Goal: Task Accomplishment & Management: Use online tool/utility

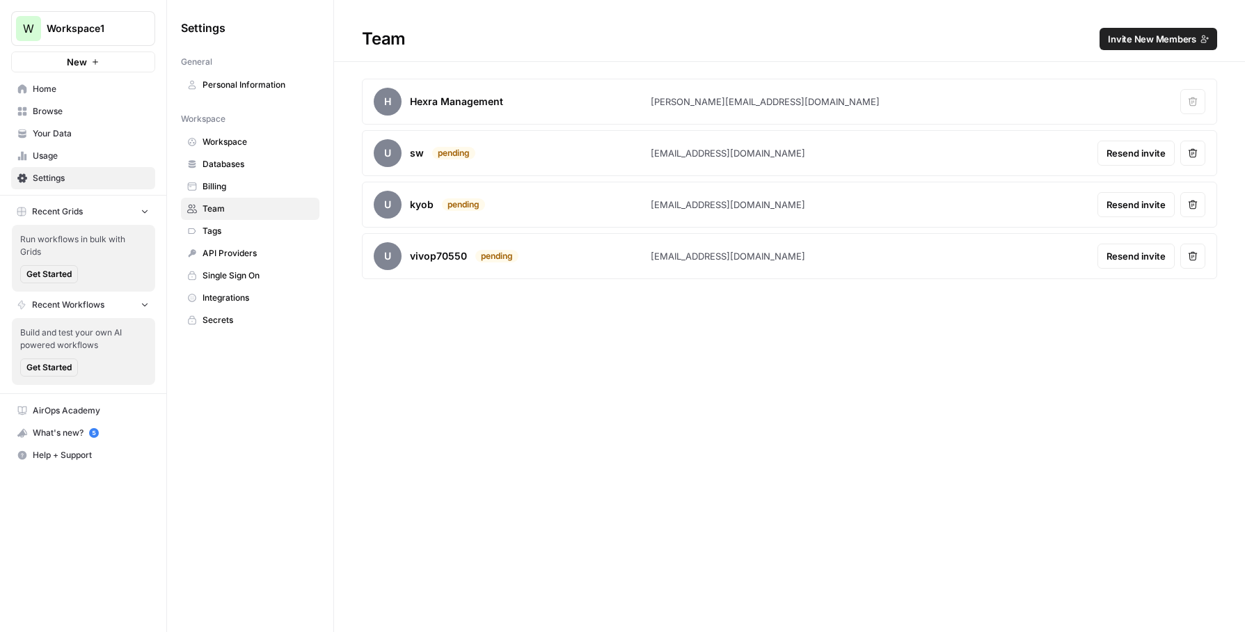
click at [1119, 146] on span "Resend invite" at bounding box center [1136, 153] width 59 height 14
click at [1194, 257] on icon "button" at bounding box center [1193, 256] width 10 height 10
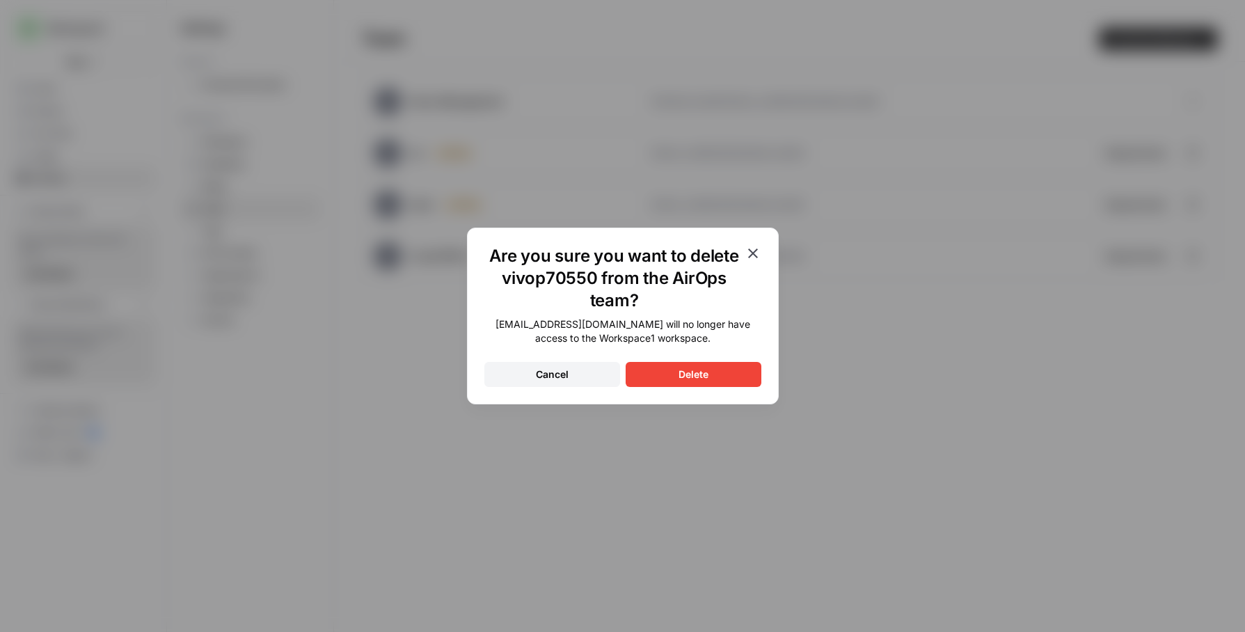
click at [693, 365] on button "Delete" at bounding box center [694, 374] width 136 height 25
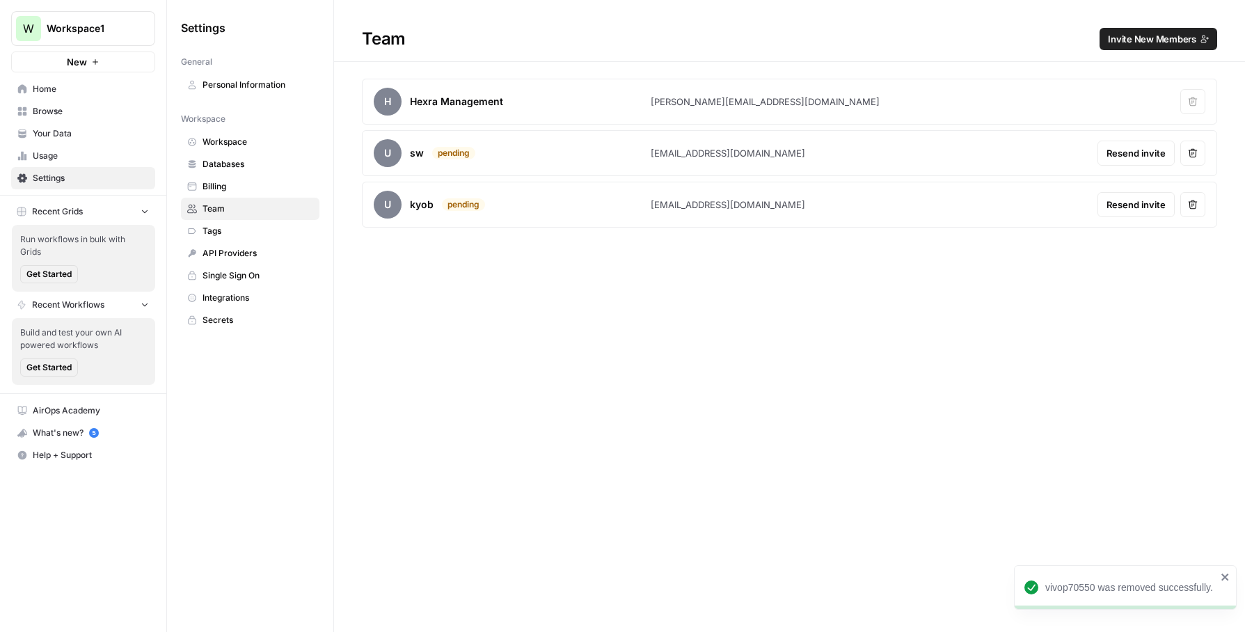
click at [1137, 202] on span "Resend invite" at bounding box center [1136, 205] width 59 height 14
click at [266, 231] on span "Tags" at bounding box center [258, 231] width 111 height 13
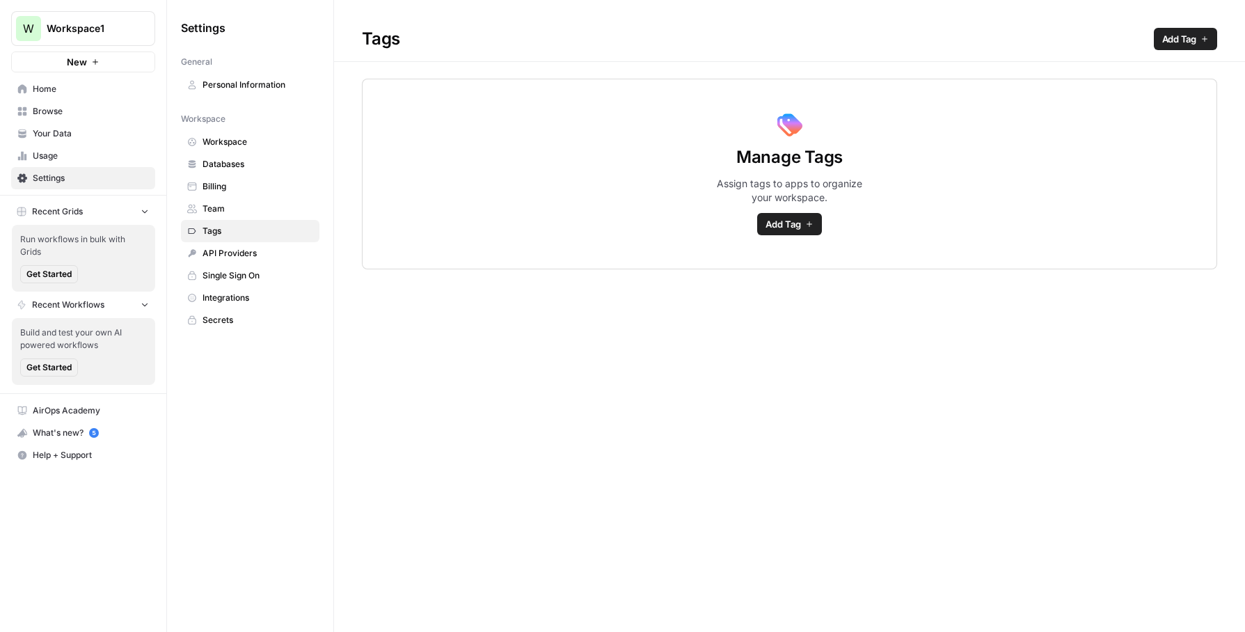
click at [784, 223] on span "Add Tag" at bounding box center [783, 224] width 35 height 14
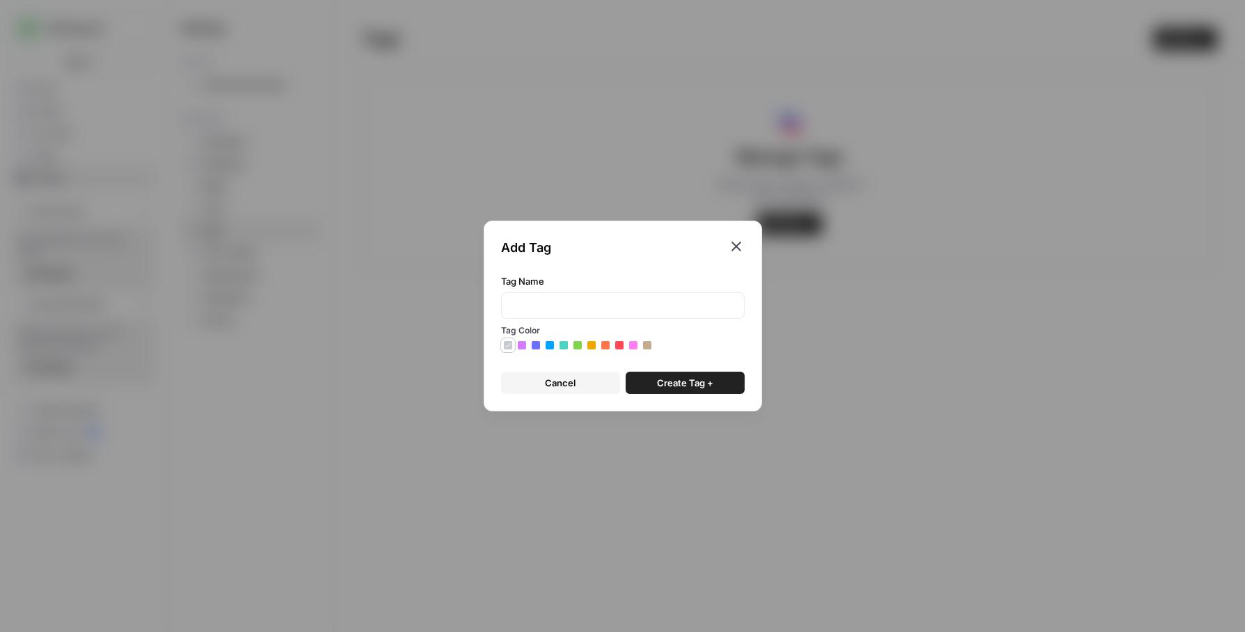
click at [521, 344] on icon at bounding box center [522, 345] width 7 height 7
click at [550, 299] on input "Tag Name" at bounding box center [623, 306] width 226 height 14
type input "BF"
click at [688, 388] on span "Create Tag +" at bounding box center [685, 383] width 56 height 14
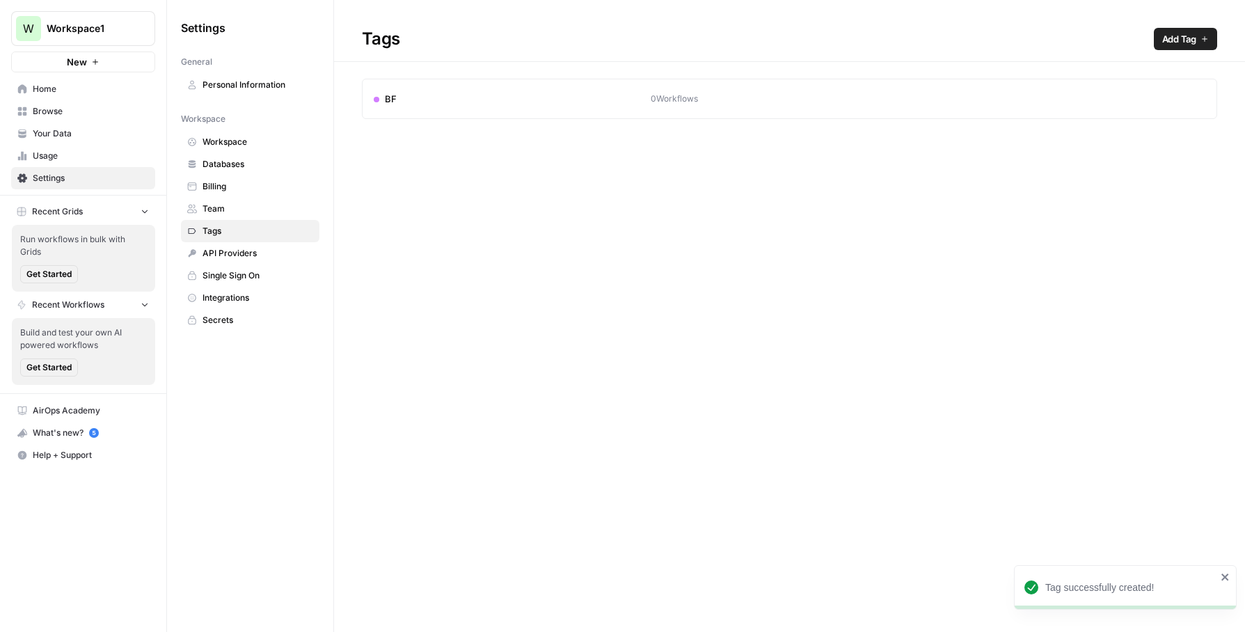
click at [1179, 42] on span "Add Tag" at bounding box center [1179, 39] width 34 height 14
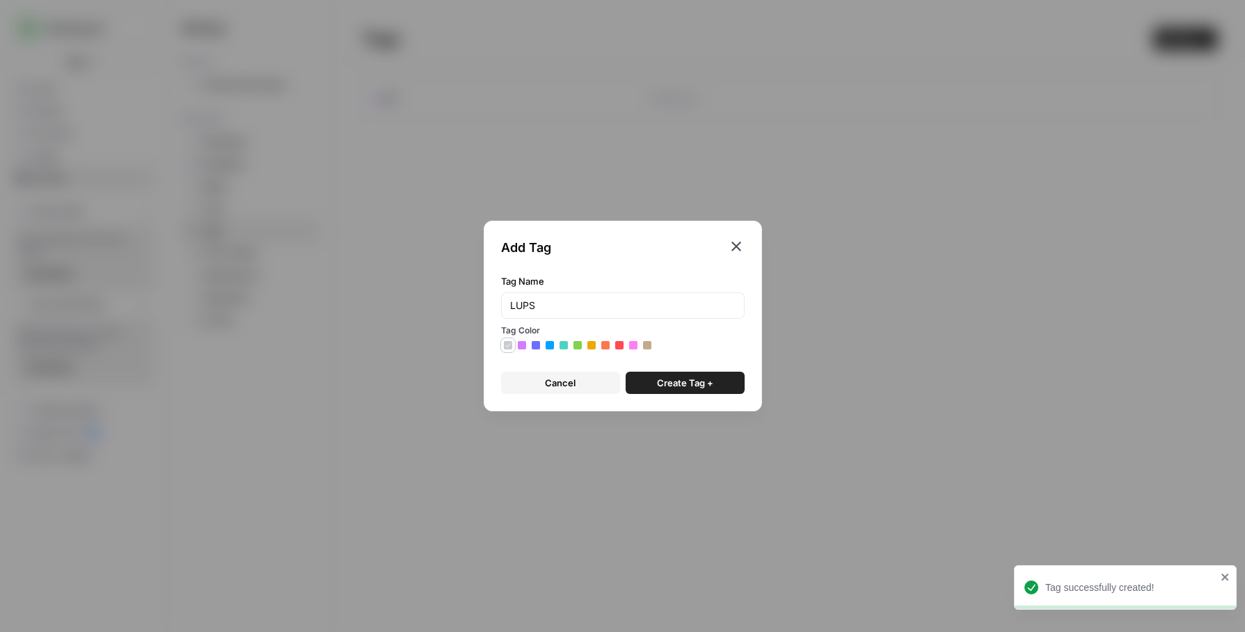
type input "LUPS"
click at [686, 378] on span "Create Tag +" at bounding box center [685, 383] width 56 height 14
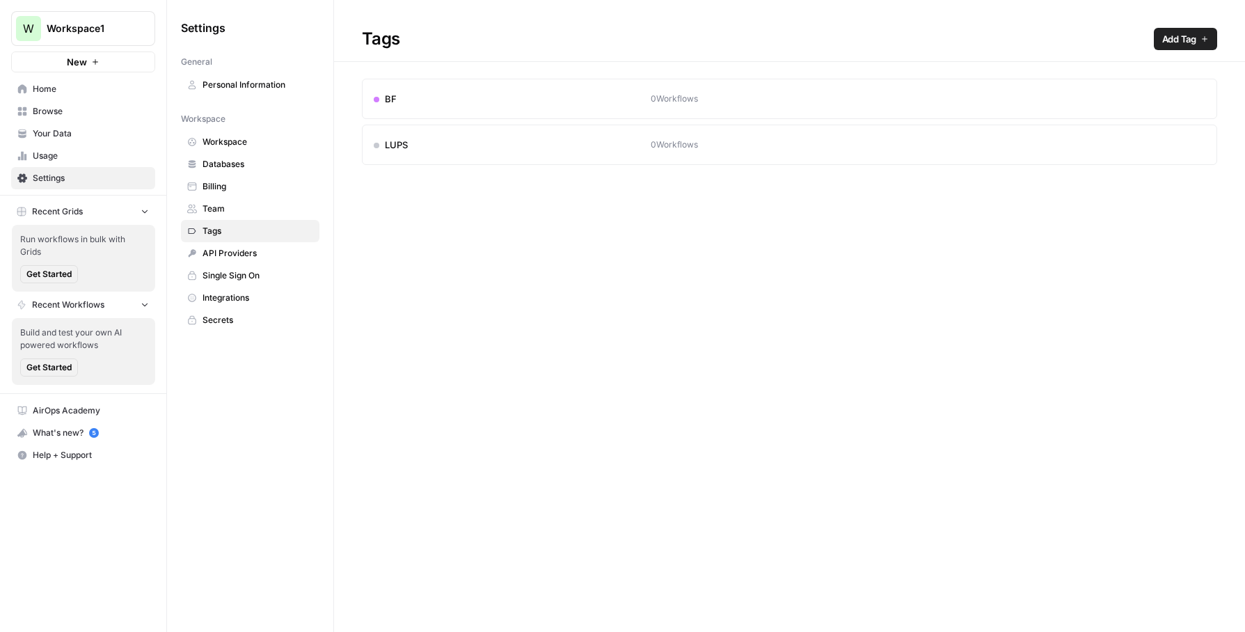
click at [1190, 34] on span "Add Tag" at bounding box center [1179, 39] width 34 height 14
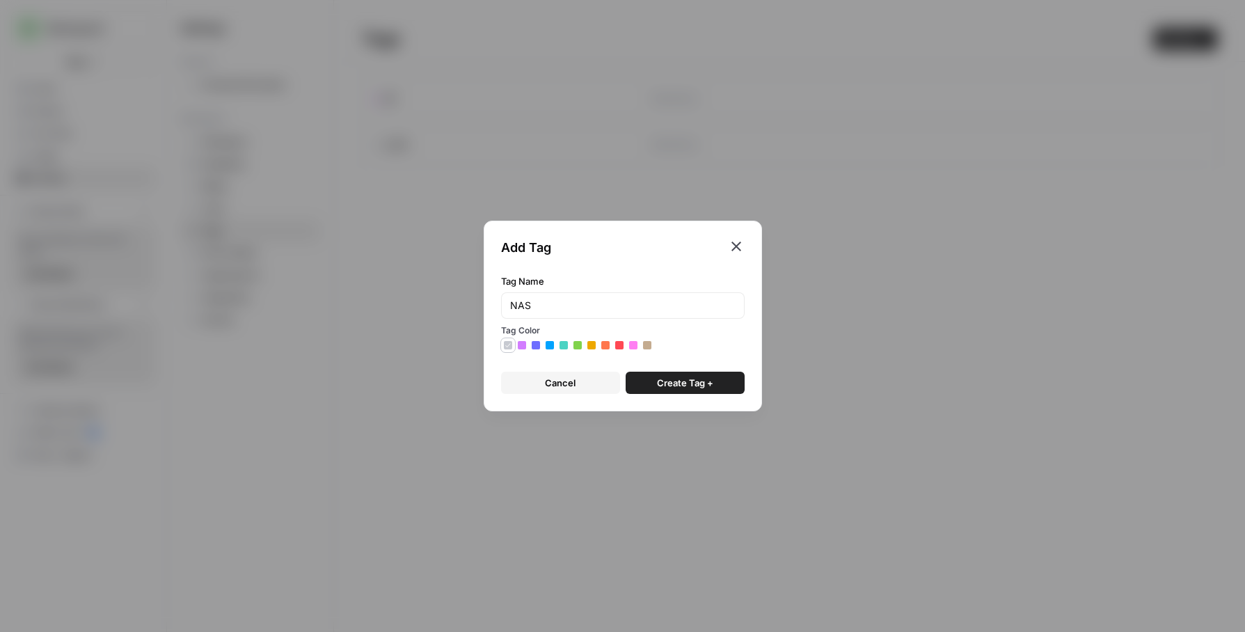
type input "NAS"
click at [691, 379] on span "Create Tag +" at bounding box center [685, 383] width 56 height 14
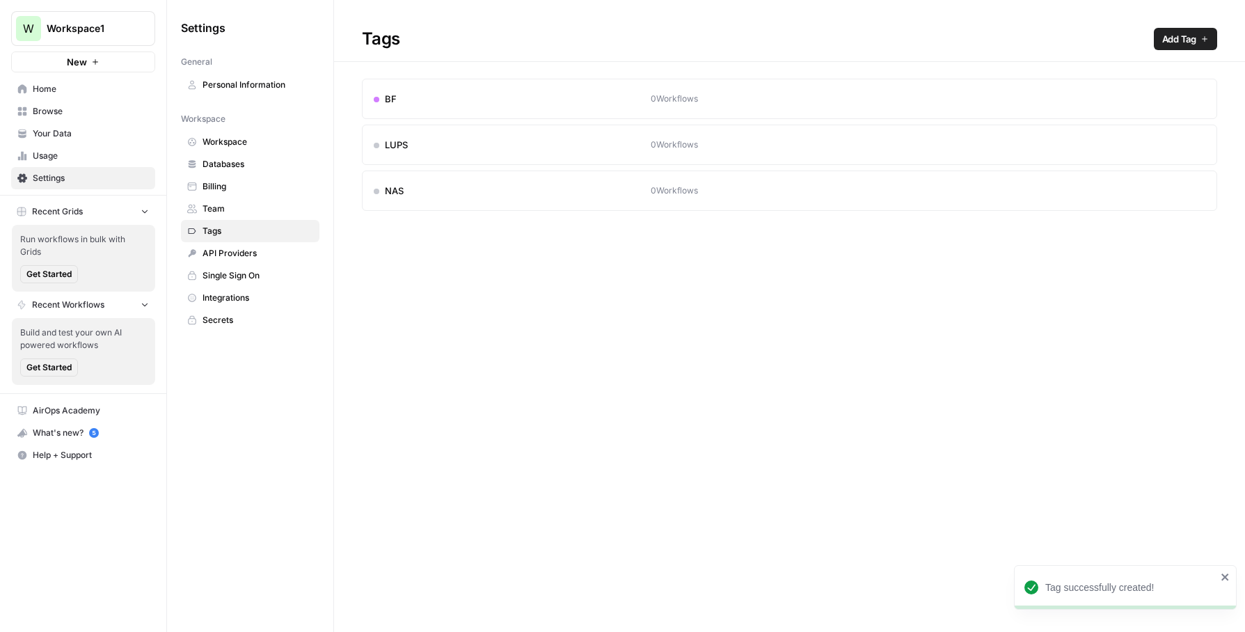
click at [248, 303] on span "Integrations" at bounding box center [258, 298] width 111 height 13
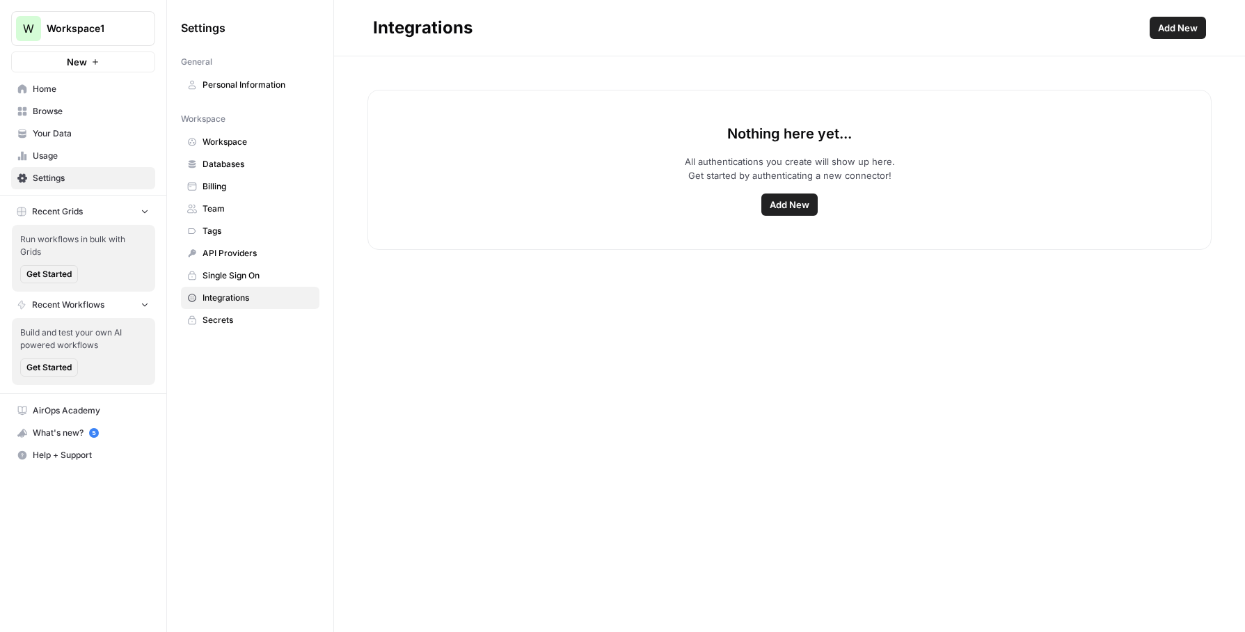
click at [246, 235] on span "Tags" at bounding box center [258, 231] width 111 height 13
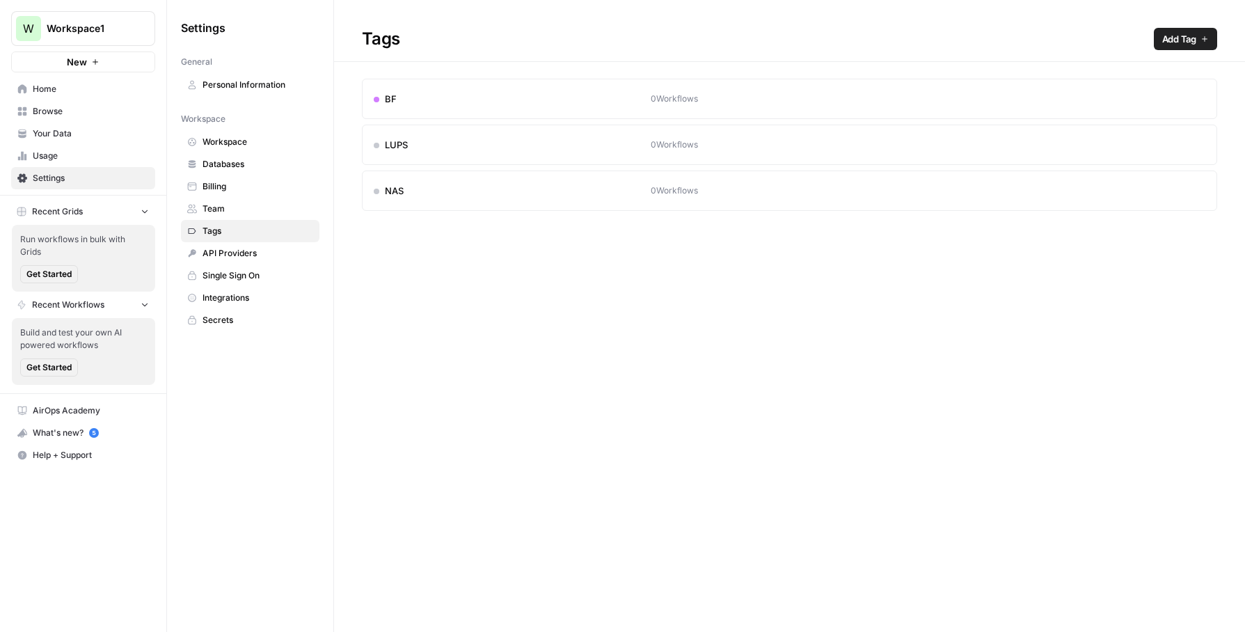
click at [248, 162] on span "Databases" at bounding box center [258, 164] width 111 height 13
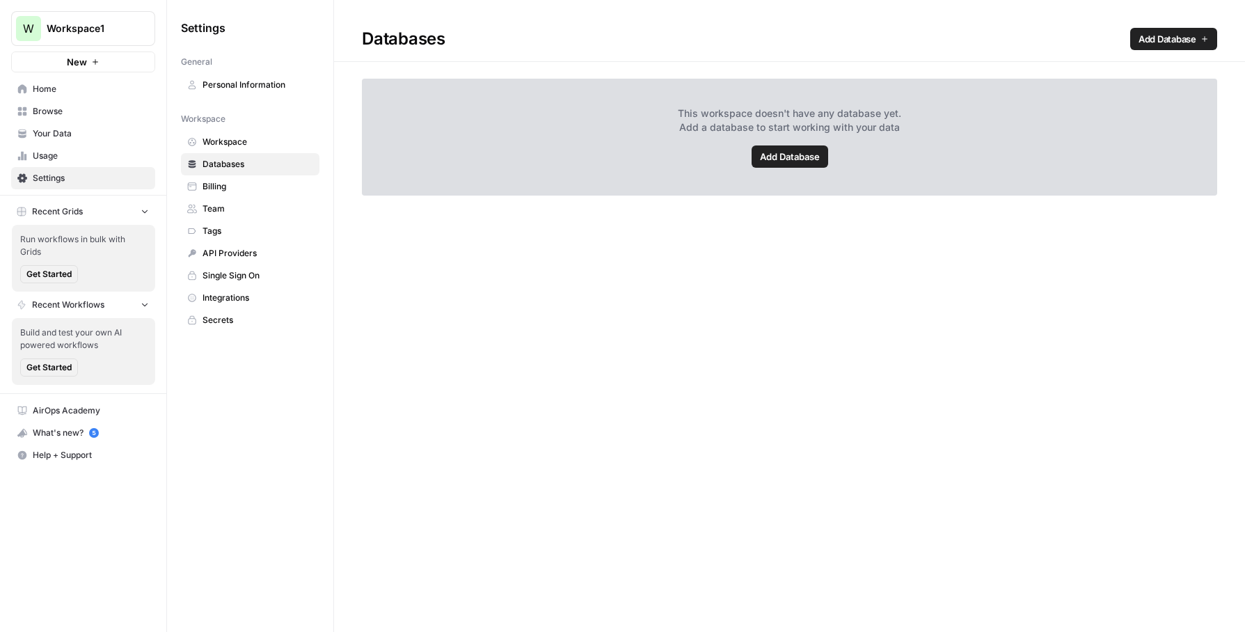
click at [791, 150] on span "Add Database" at bounding box center [790, 157] width 60 height 14
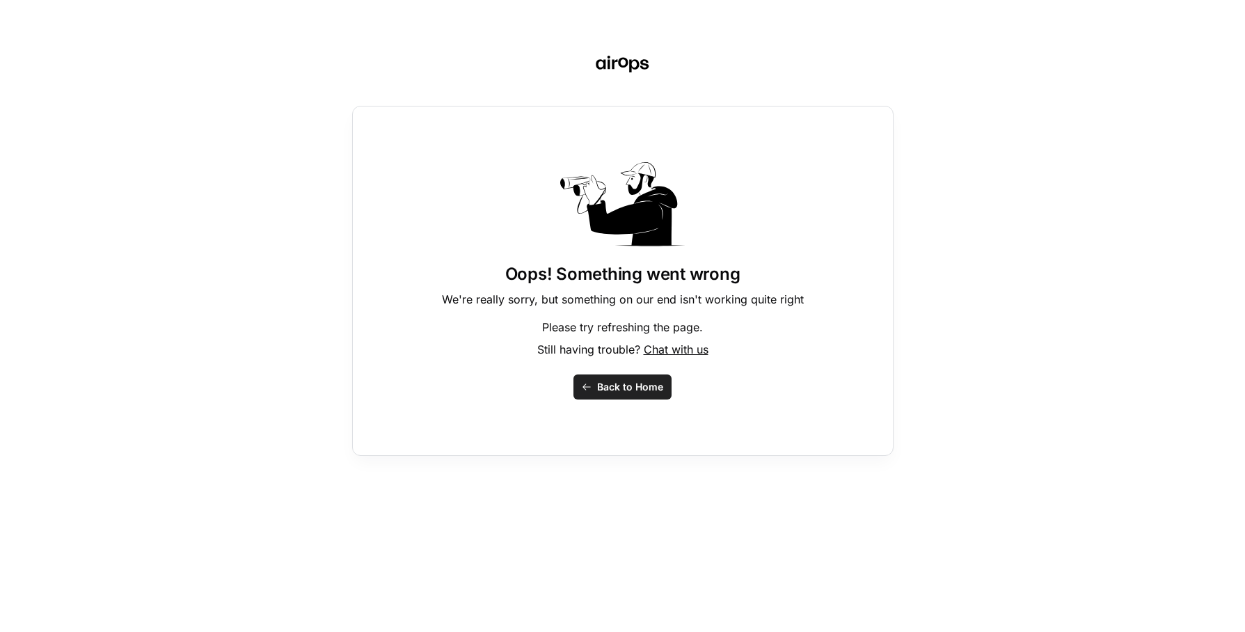
click at [627, 394] on button "Back to Home" at bounding box center [623, 386] width 98 height 25
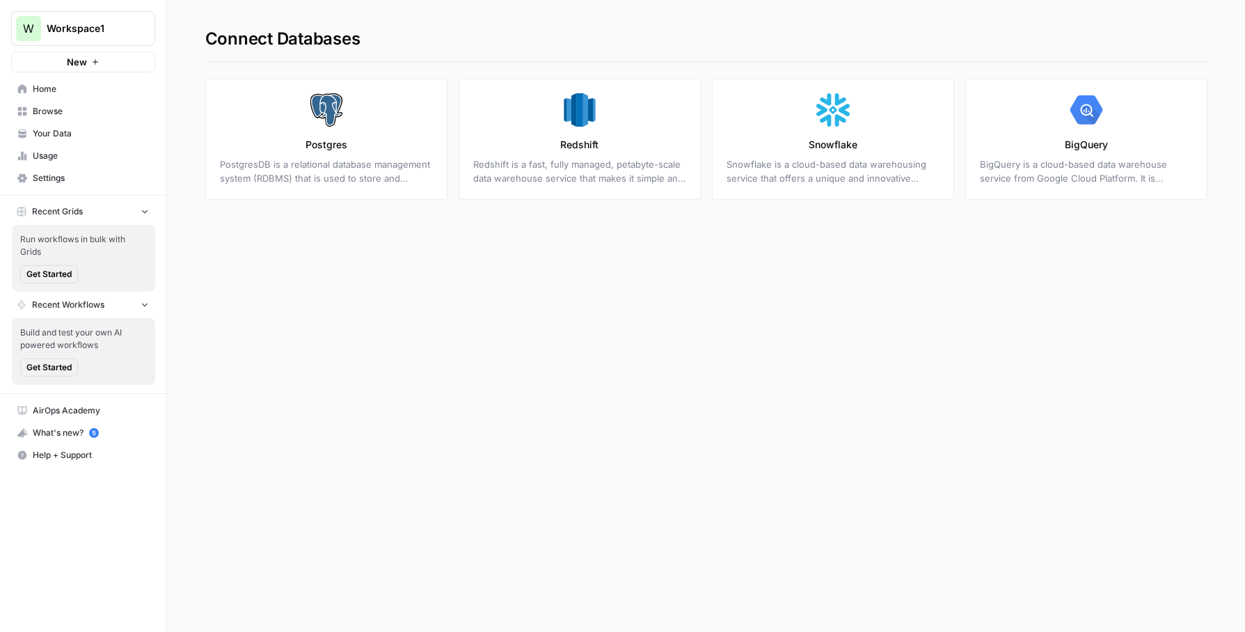
click at [38, 95] on span "Home" at bounding box center [91, 89] width 116 height 13
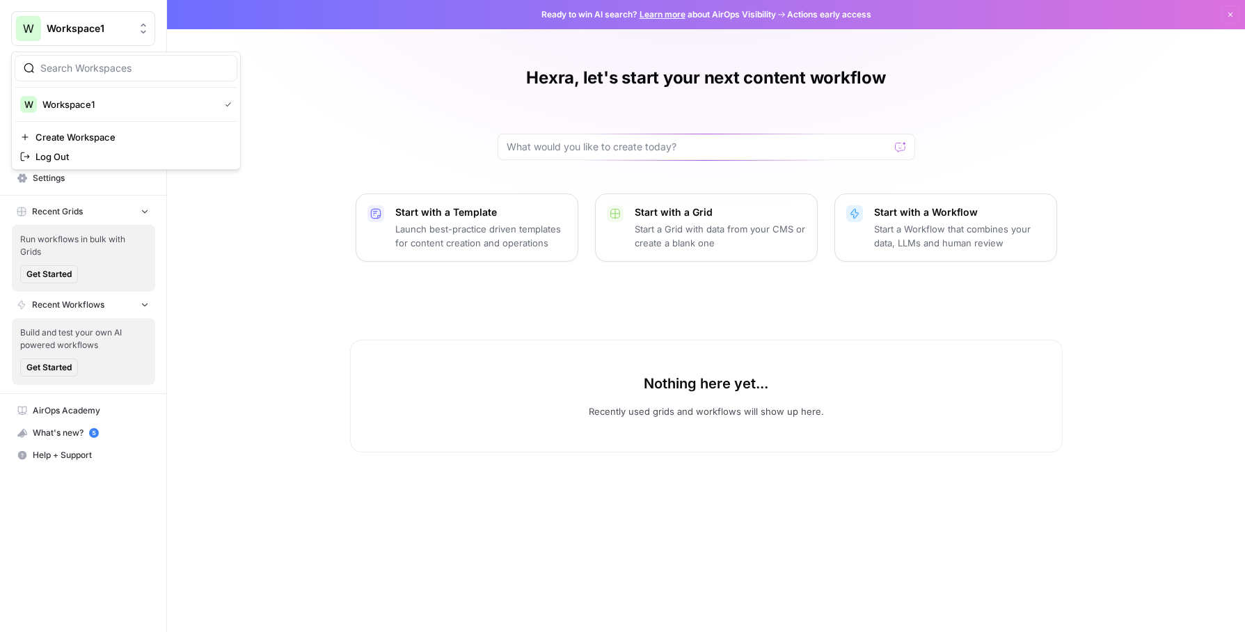
click at [109, 30] on span "Workspace1" at bounding box center [89, 29] width 84 height 14
click at [96, 108] on span "Workspace1" at bounding box center [127, 104] width 171 height 14
click at [87, 37] on button "W Workspace1" at bounding box center [83, 28] width 144 height 35
click at [81, 136] on span "Create Workspace" at bounding box center [130, 137] width 191 height 14
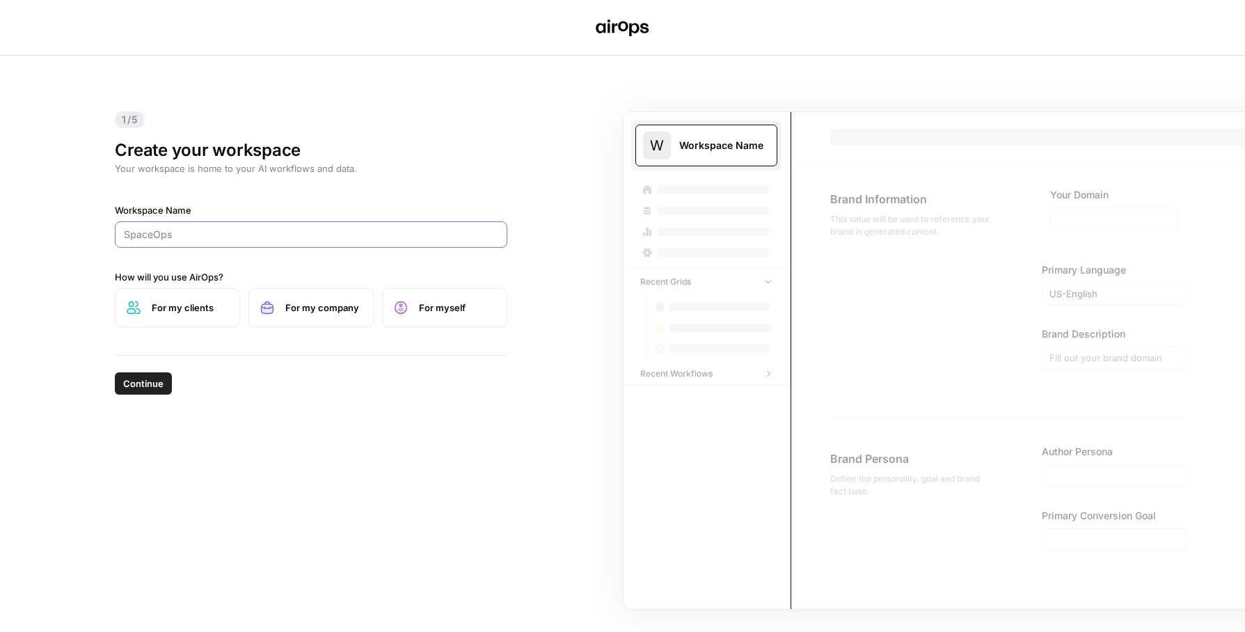
click at [273, 233] on input "Workspace Name" at bounding box center [311, 235] width 374 height 14
type input "BF"
click at [339, 306] on span "For my company" at bounding box center [323, 308] width 77 height 14
click at [122, 384] on button "Continue" at bounding box center [143, 383] width 57 height 22
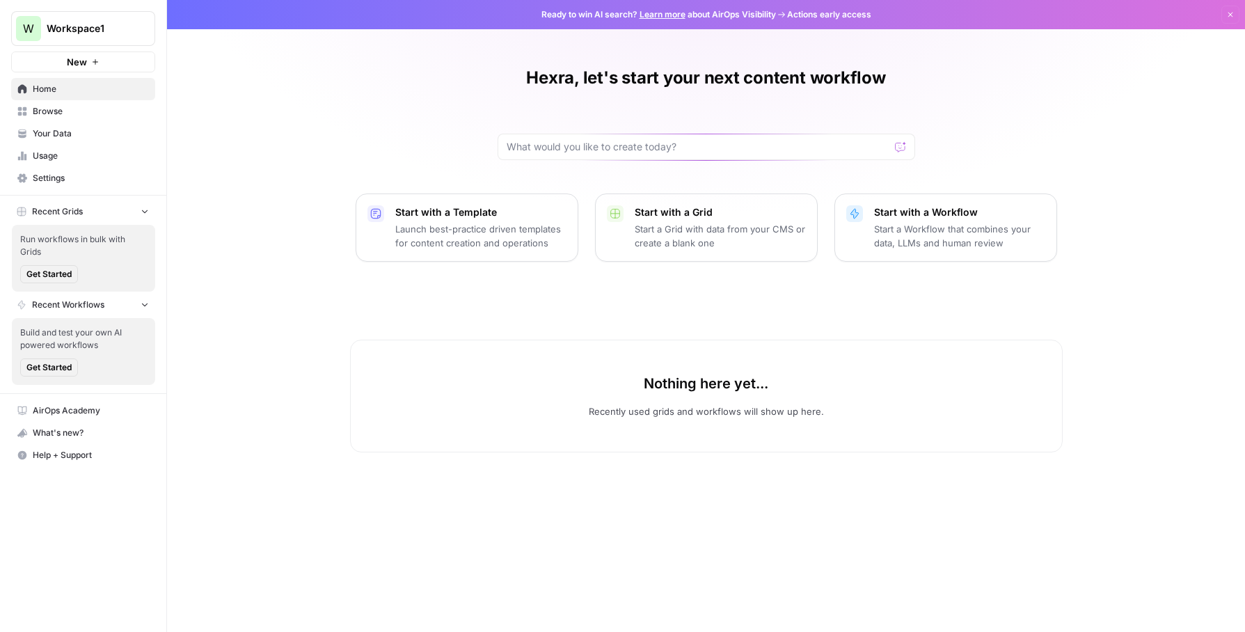
click at [83, 67] on span "New" at bounding box center [77, 62] width 20 height 14
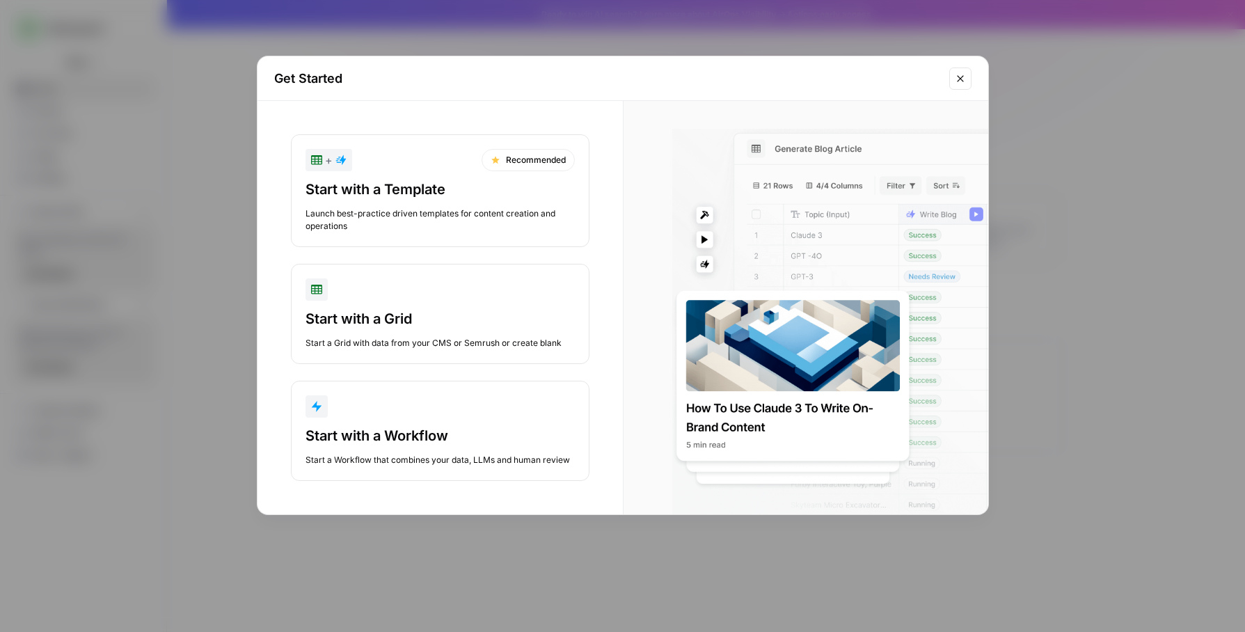
click at [156, 145] on div "Get Started + Recommended Start with a Template Launch best-practice driven tem…" at bounding box center [622, 316] width 1245 height 632
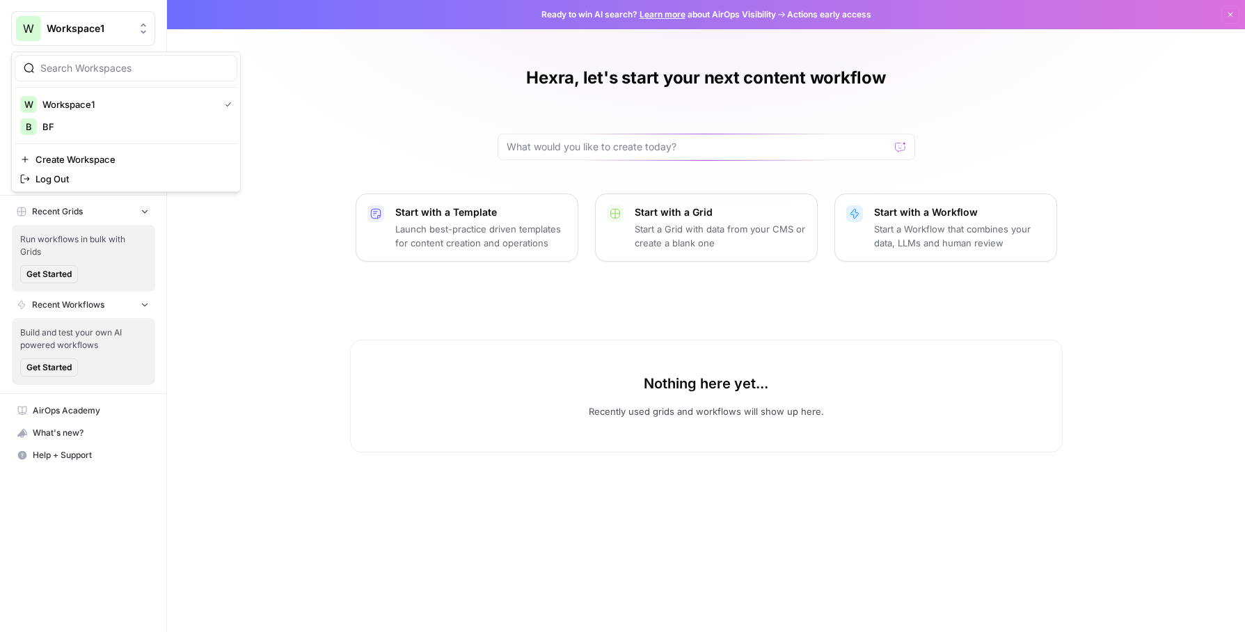
click at [100, 17] on button "W Workspace1" at bounding box center [83, 28] width 144 height 35
click at [110, 129] on span "BF" at bounding box center [134, 127] width 184 height 14
click at [1231, 13] on icon "button" at bounding box center [1230, 14] width 8 height 8
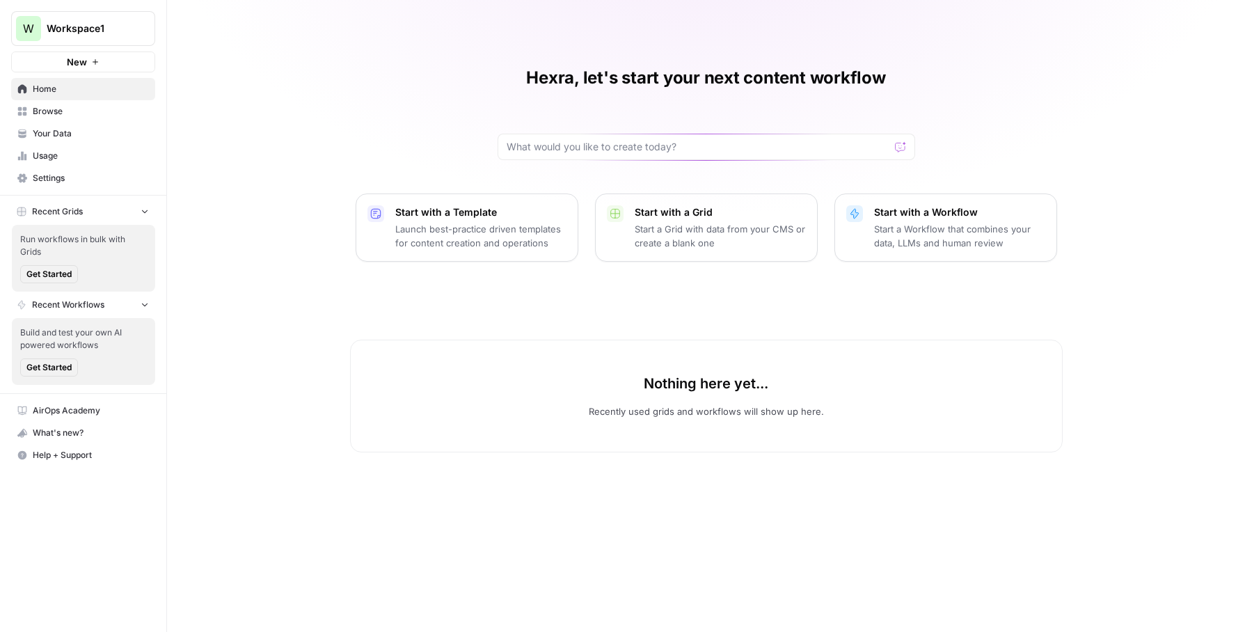
click at [69, 136] on span "Your Data" at bounding box center [91, 133] width 116 height 13
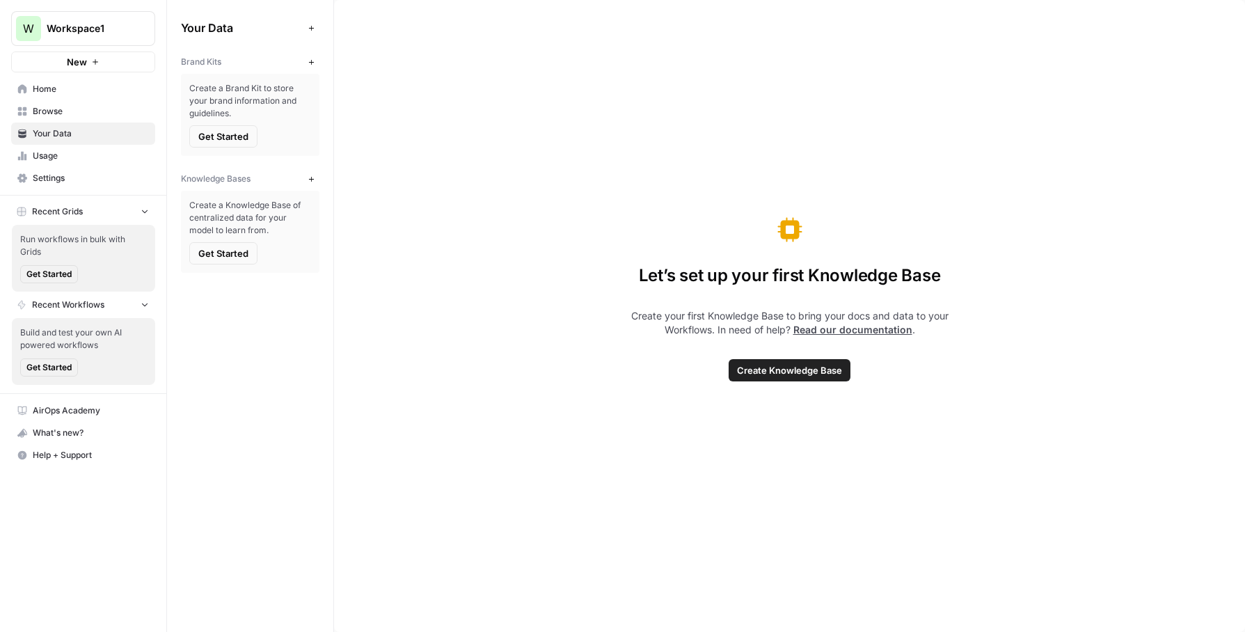
click at [65, 164] on link "Usage" at bounding box center [83, 156] width 144 height 22
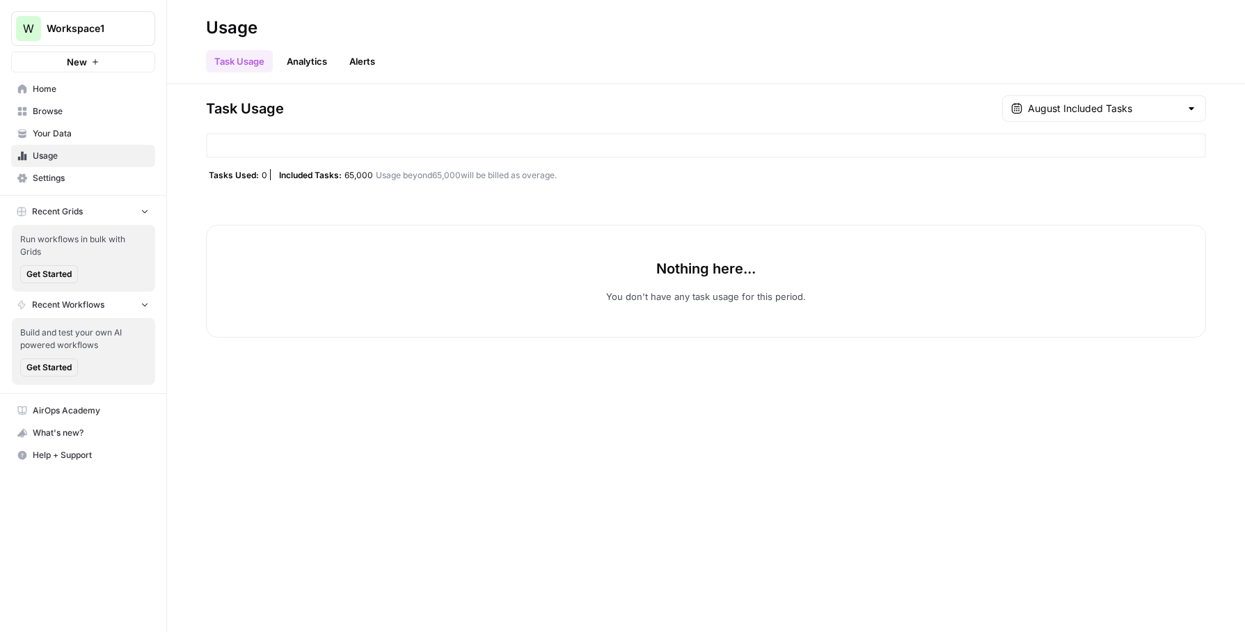
click at [65, 185] on link "Settings" at bounding box center [83, 178] width 144 height 22
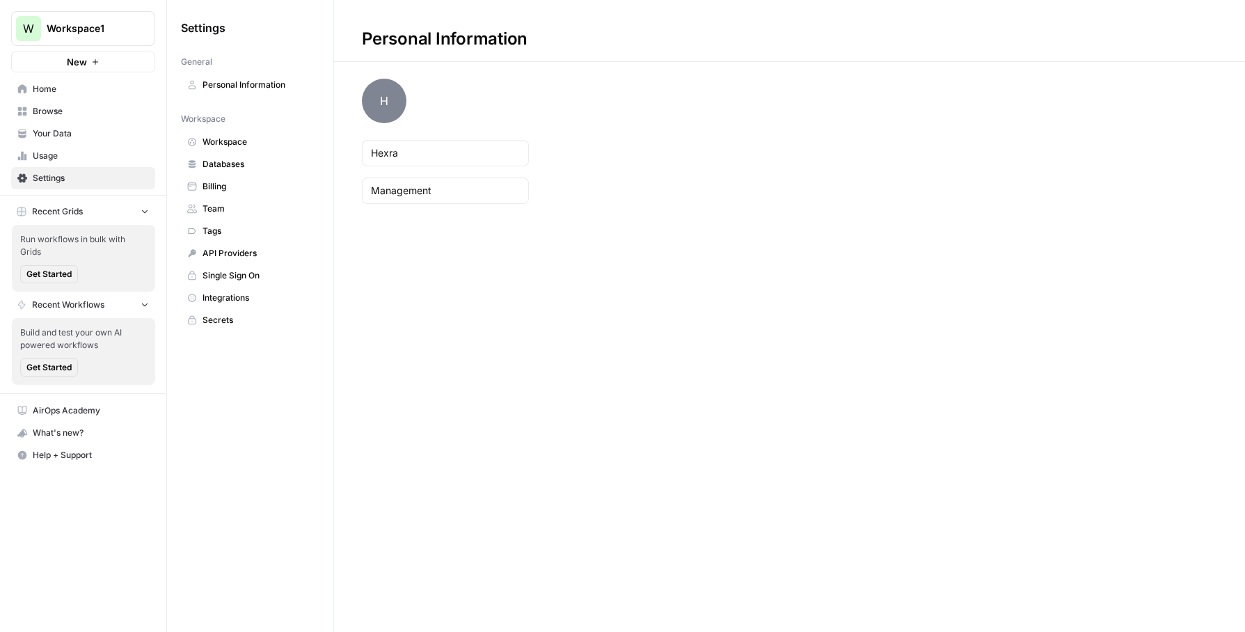
click at [279, 191] on span "Billing" at bounding box center [258, 186] width 111 height 13
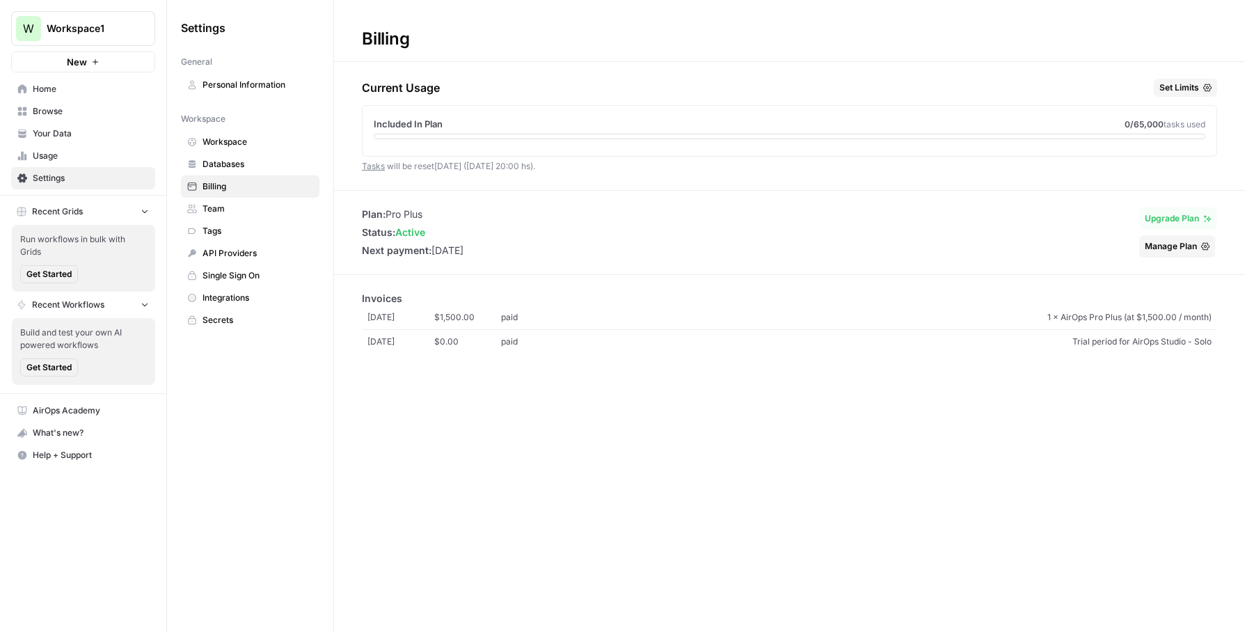
click at [64, 27] on span "Workspace1" at bounding box center [89, 29] width 84 height 14
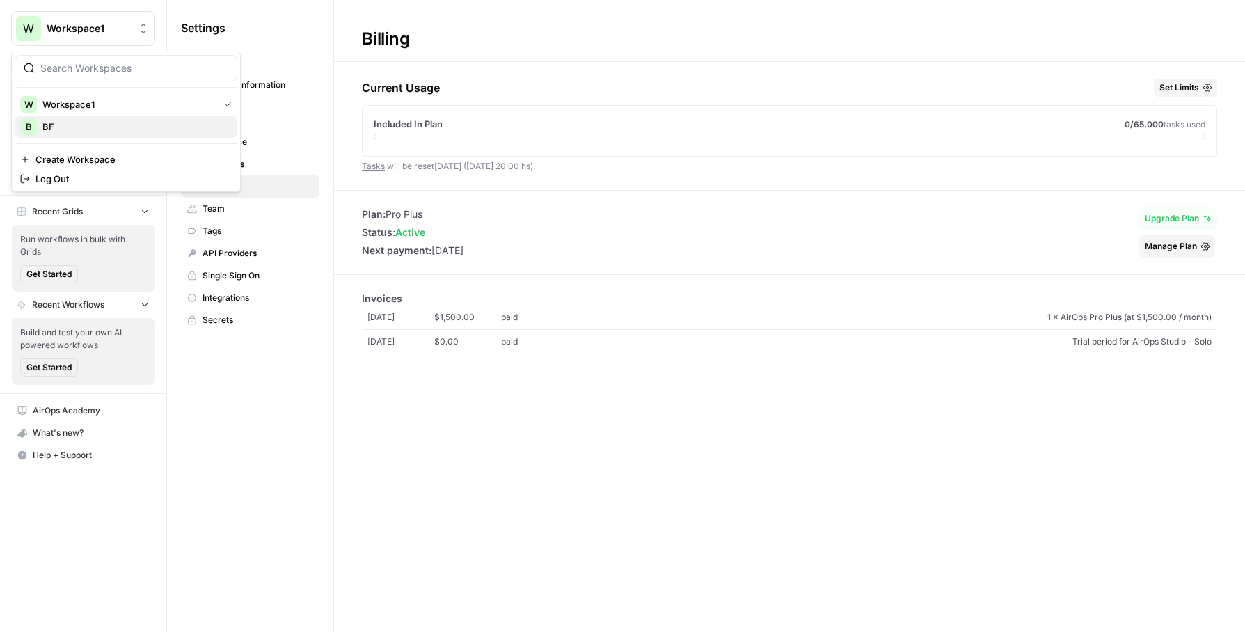
click at [77, 128] on span "BF" at bounding box center [134, 127] width 184 height 14
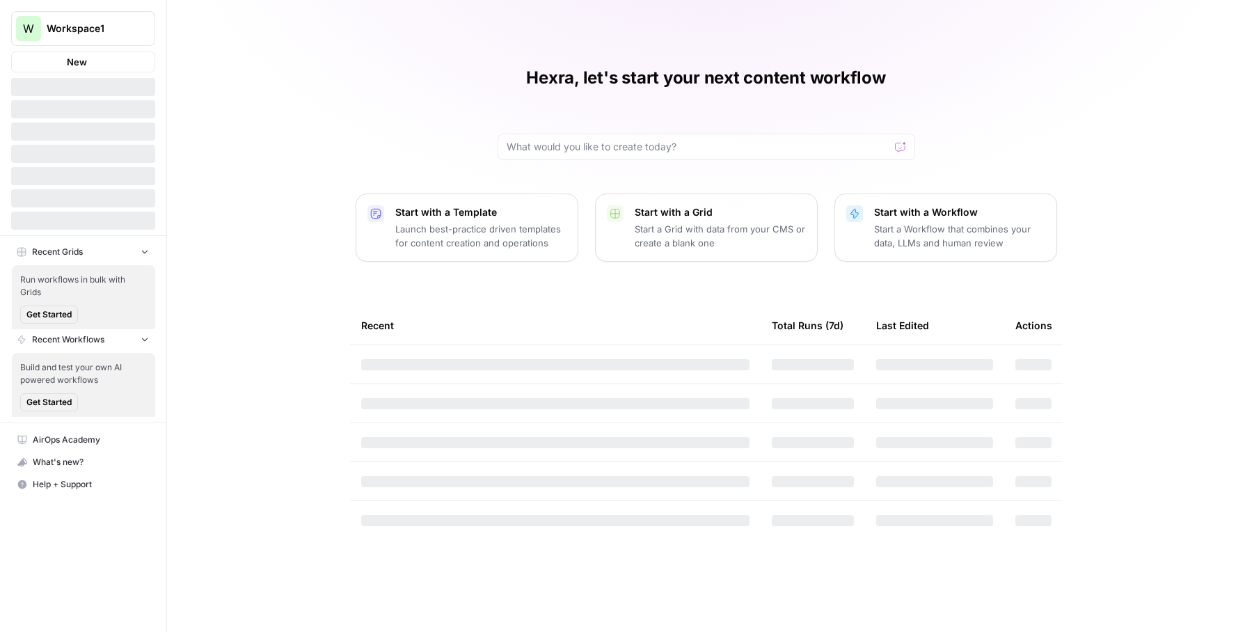
click at [56, 16] on button "W Workspace1" at bounding box center [83, 28] width 144 height 35
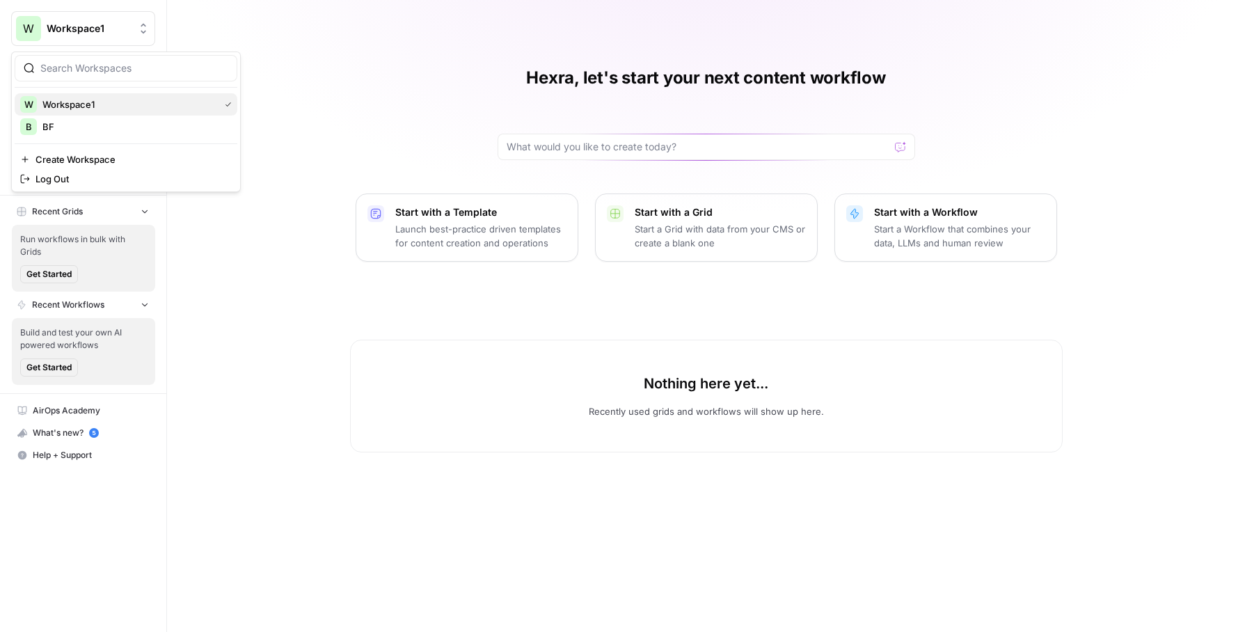
click at [86, 109] on span "Workspace1" at bounding box center [127, 104] width 171 height 14
click at [77, 116] on span "Browse" at bounding box center [91, 111] width 116 height 13
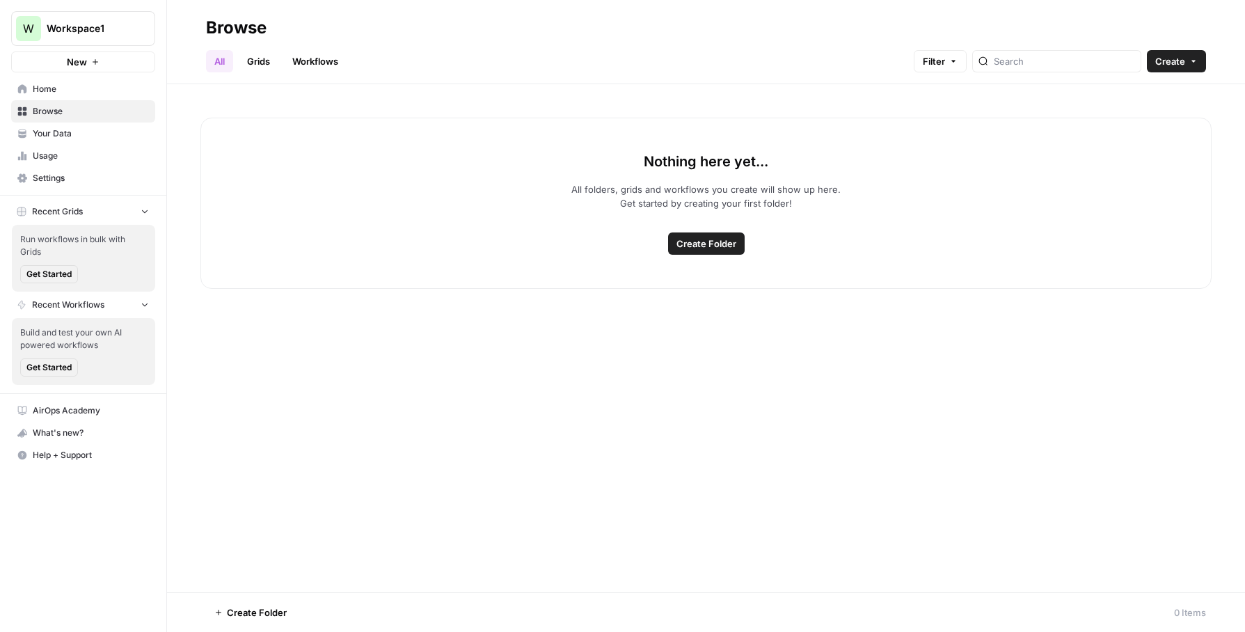
click at [703, 244] on span "Create Folder" at bounding box center [707, 244] width 60 height 14
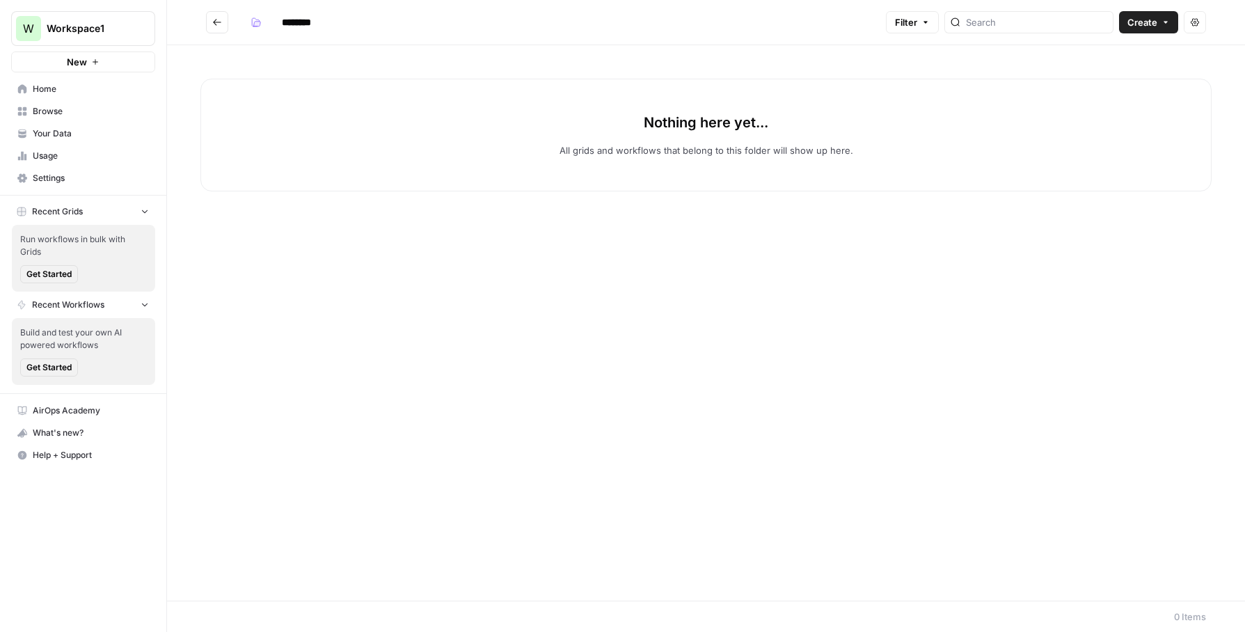
click at [950, 130] on div "Nothing here yet... All grids and workflows that belong to this folder will sho…" at bounding box center [705, 135] width 1011 height 113
click at [917, 19] on span "Filter" at bounding box center [906, 22] width 22 height 14
click at [1067, 93] on div "Nothing here yet... All grids and workflows that belong to this folder will sho…" at bounding box center [705, 135] width 1011 height 113
click at [1171, 20] on button "Create" at bounding box center [1148, 22] width 59 height 22
click at [1112, 73] on span "Workflow" at bounding box center [1122, 75] width 78 height 14
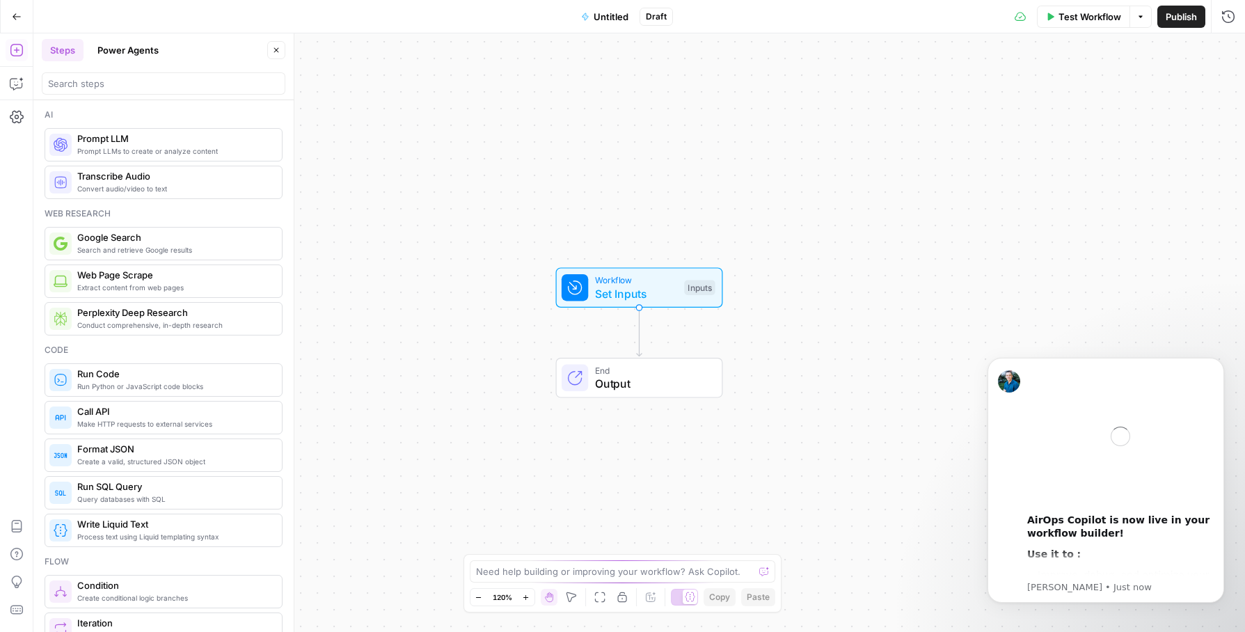
click at [1183, 29] on div "Test Workflow Options Publish Run History" at bounding box center [959, 16] width 573 height 33
click at [1178, 10] on span "Publish" at bounding box center [1181, 17] width 31 height 14
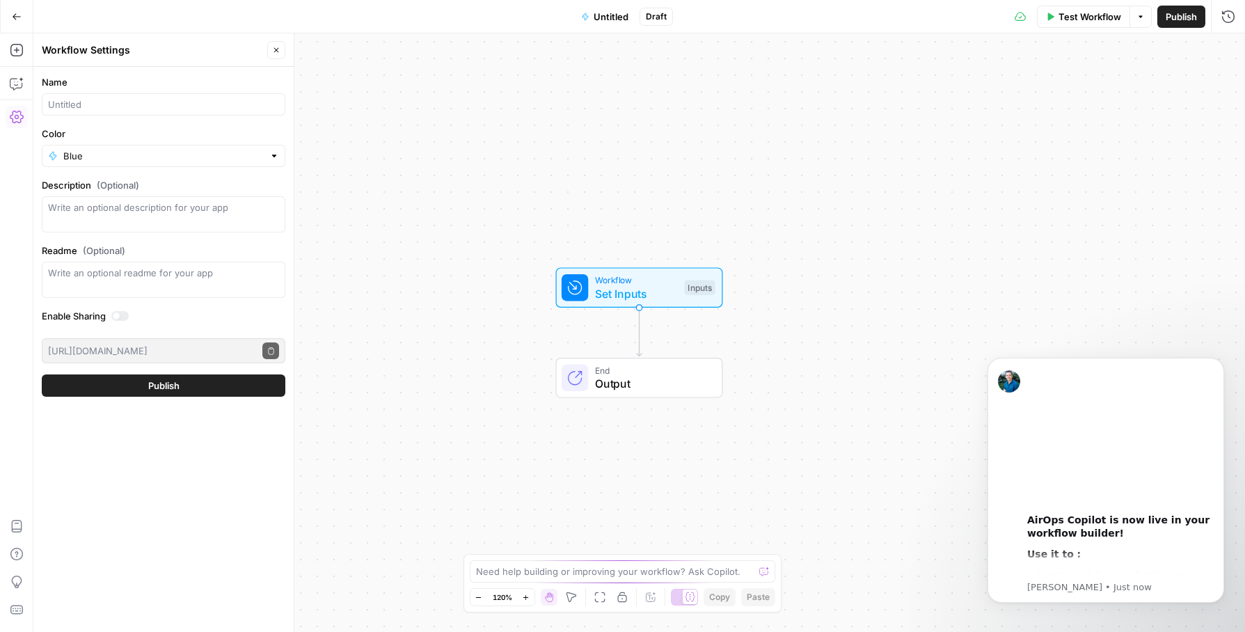
click at [600, 16] on span "Untitled" at bounding box center [611, 17] width 35 height 14
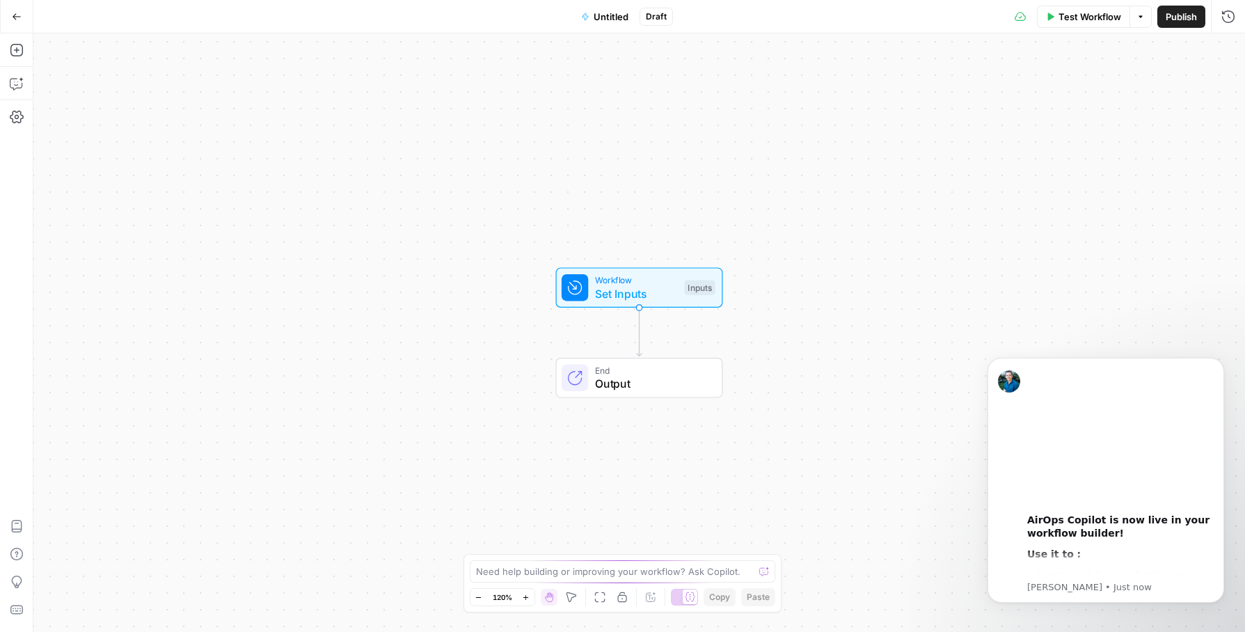
click at [611, 19] on span "Untitled" at bounding box center [611, 17] width 35 height 14
click at [100, 104] on input "Name" at bounding box center [163, 104] width 231 height 14
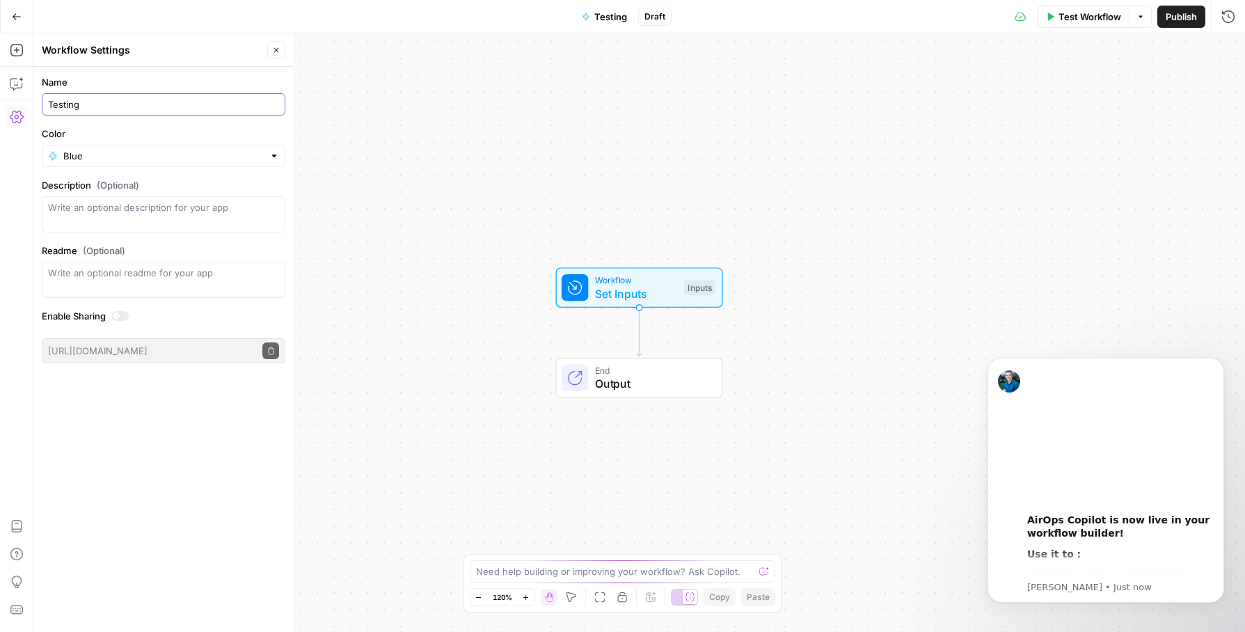
type input "Testing"
click at [1184, 15] on span "Publish" at bounding box center [1181, 17] width 31 height 14
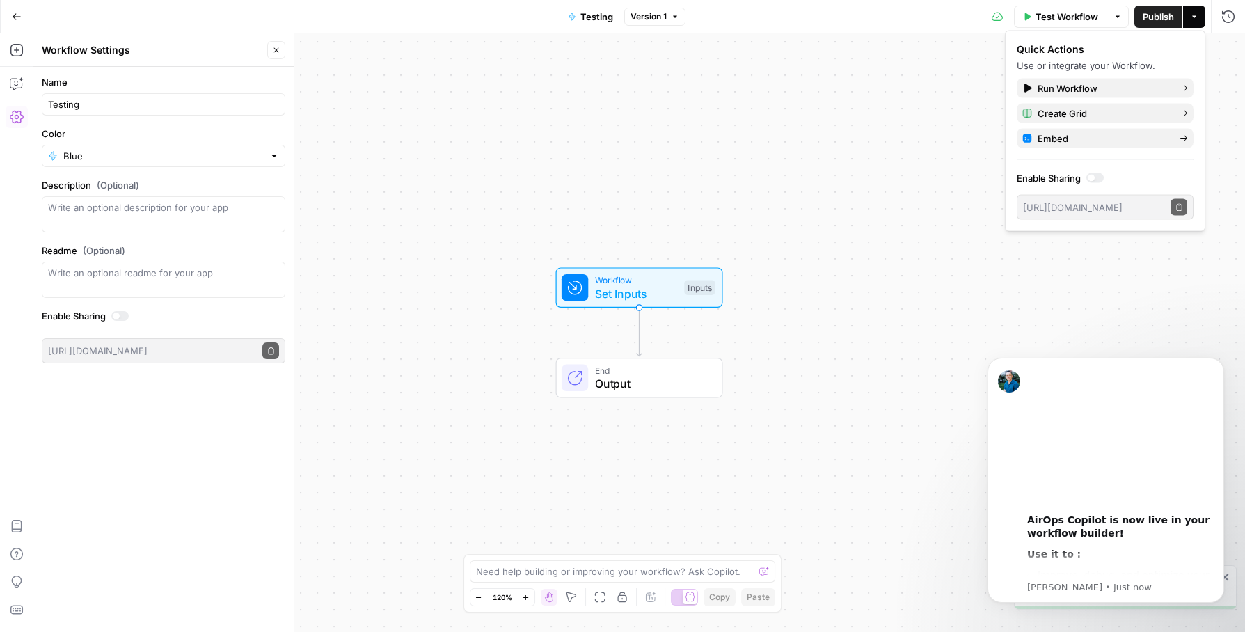
click at [1203, 14] on button "Actions" at bounding box center [1194, 17] width 22 height 22
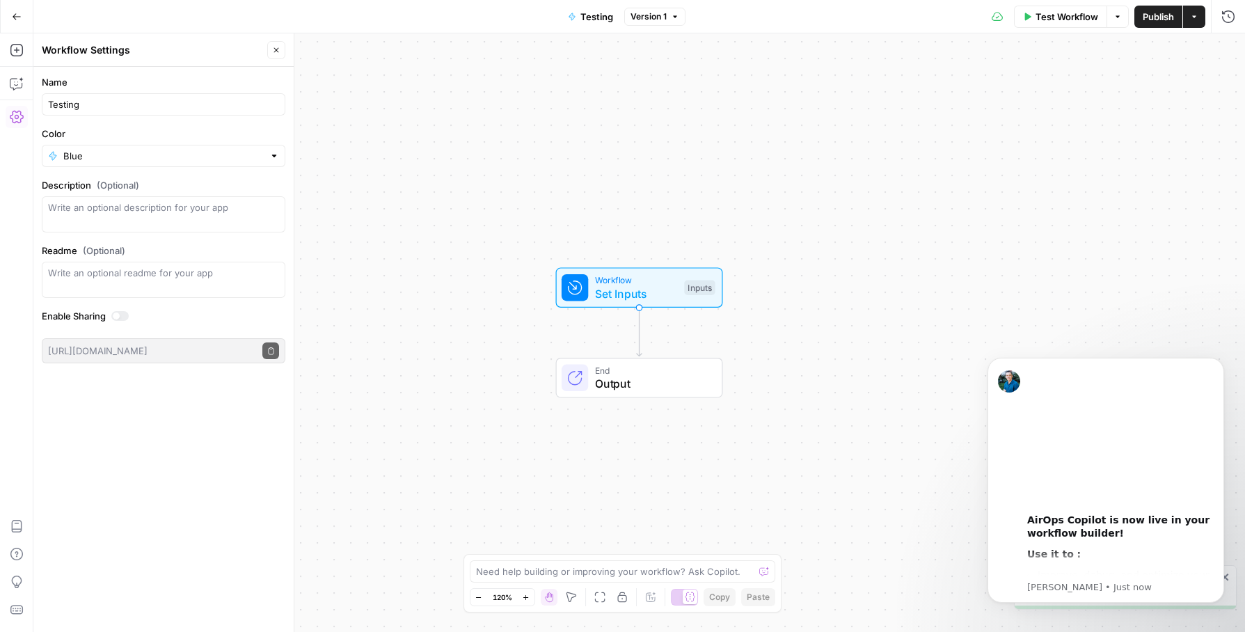
click at [1198, 24] on button "Actions" at bounding box center [1194, 17] width 22 height 22
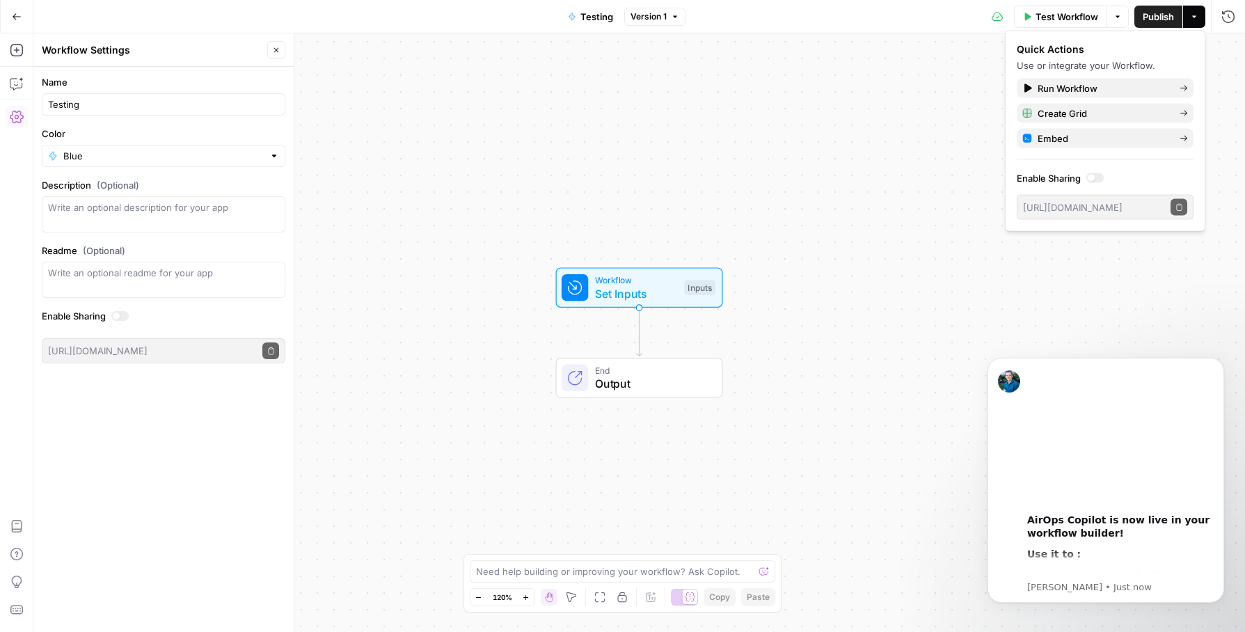
click at [1092, 179] on div at bounding box center [1091, 178] width 7 height 7
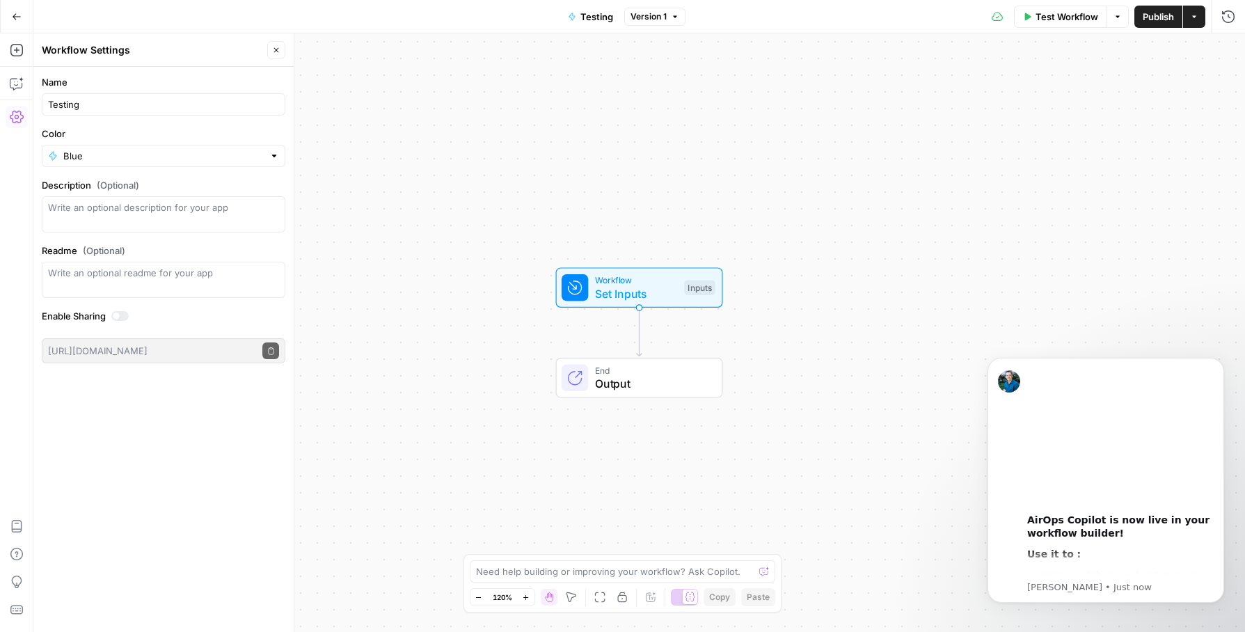
click at [669, 134] on div "Workflow Set Inputs Inputs End Output" at bounding box center [639, 332] width 1212 height 599
click at [16, 19] on icon "button" at bounding box center [17, 17] width 10 height 10
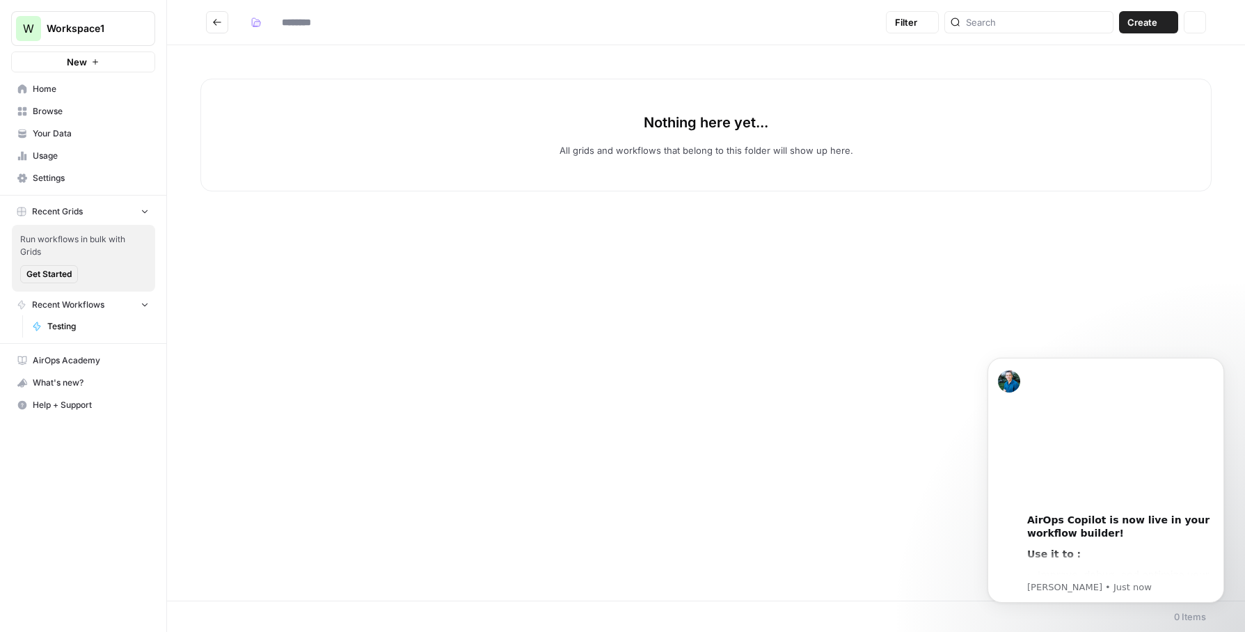
type input "********"
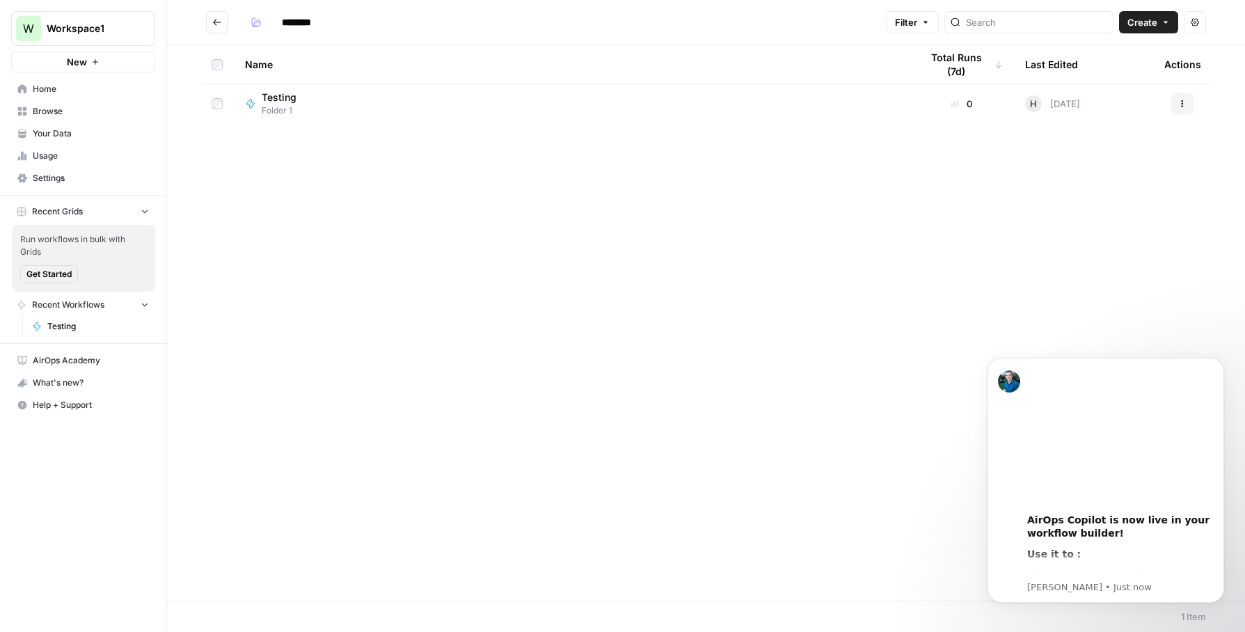
click at [1180, 103] on icon "button" at bounding box center [1182, 104] width 8 height 8
click at [777, 194] on div "Name Total Runs (7d) Last Edited Actions Testing Folder 1 0 H Today Actions" at bounding box center [706, 322] width 1078 height 555
click at [1183, 100] on icon "button" at bounding box center [1182, 104] width 8 height 8
click at [775, 244] on div "Name Total Runs (7d) Last Edited Actions Testing Folder 1 0 H Today Actions" at bounding box center [706, 322] width 1078 height 555
click at [85, 104] on link "Browse" at bounding box center [83, 111] width 144 height 22
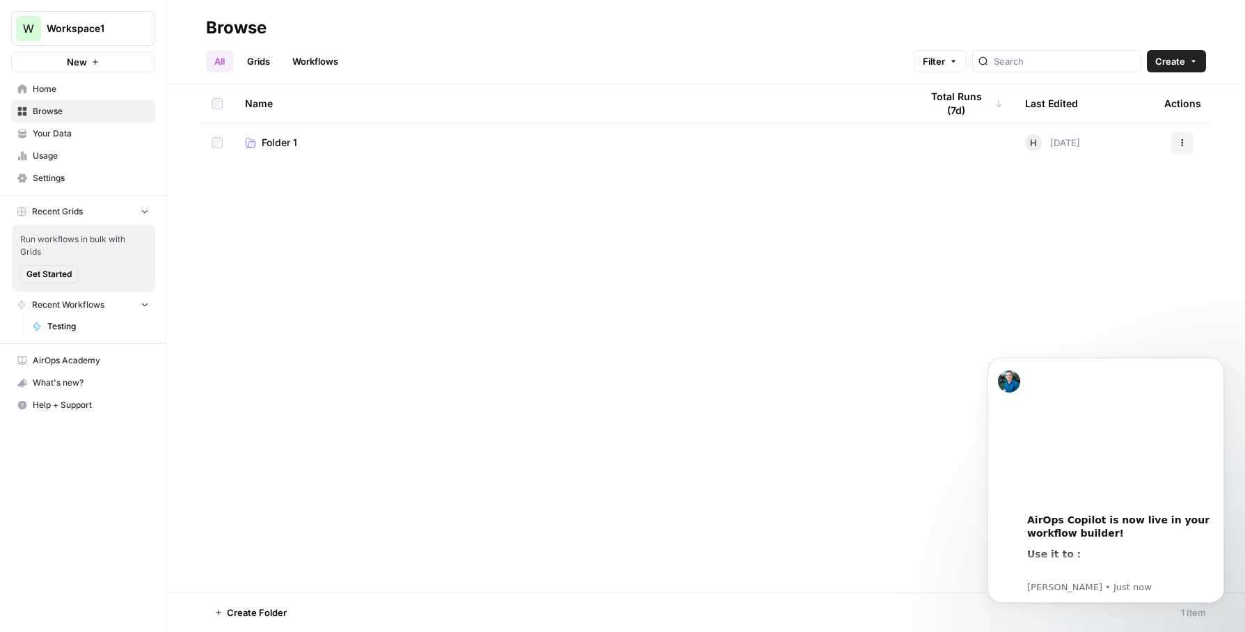
click at [48, 84] on span "Home" at bounding box center [91, 89] width 116 height 13
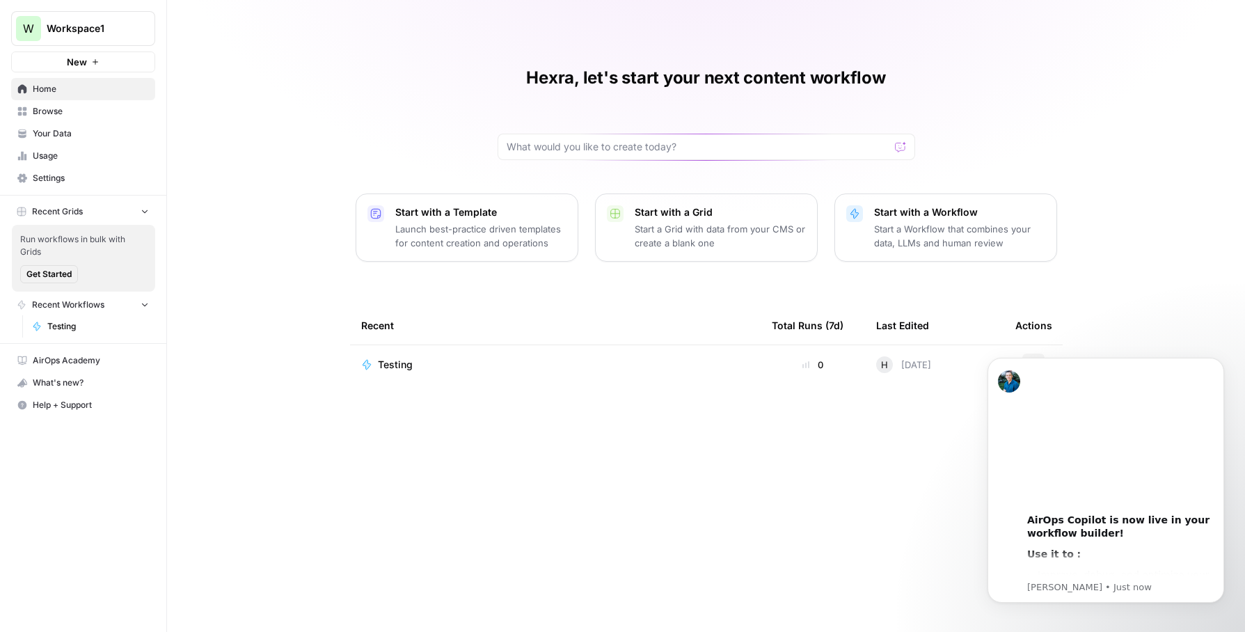
click at [650, 372] on td "Testing" at bounding box center [555, 364] width 411 height 39
click at [120, 171] on link "Settings" at bounding box center [83, 178] width 144 height 22
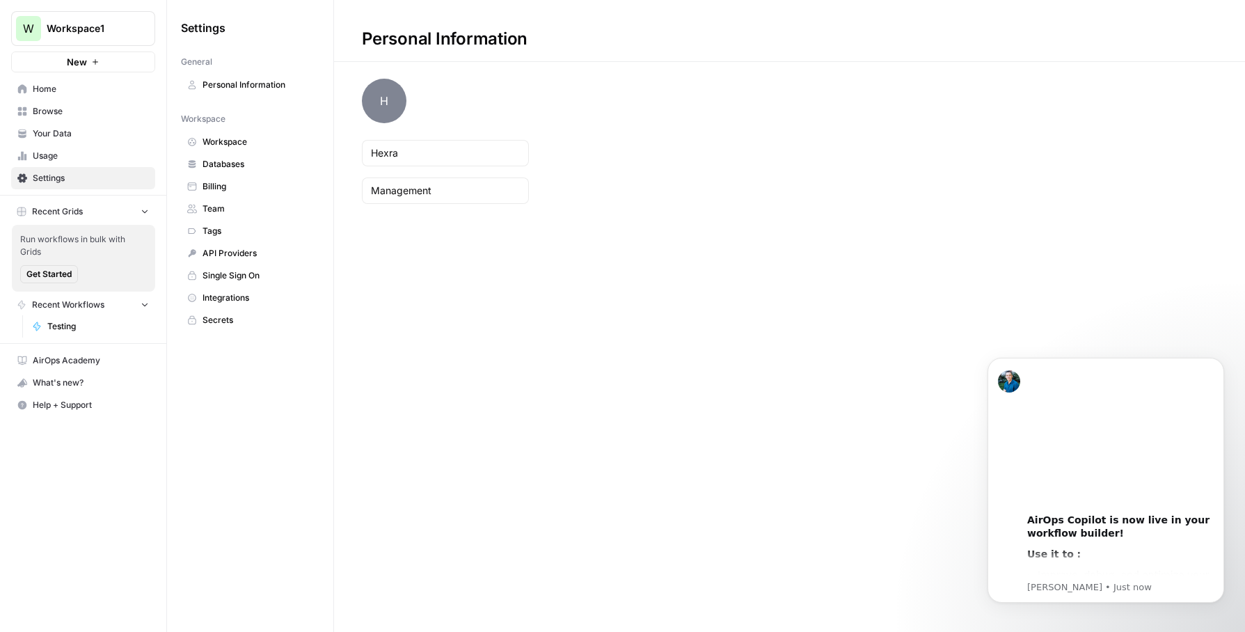
click at [217, 227] on span "Tags" at bounding box center [258, 231] width 111 height 13
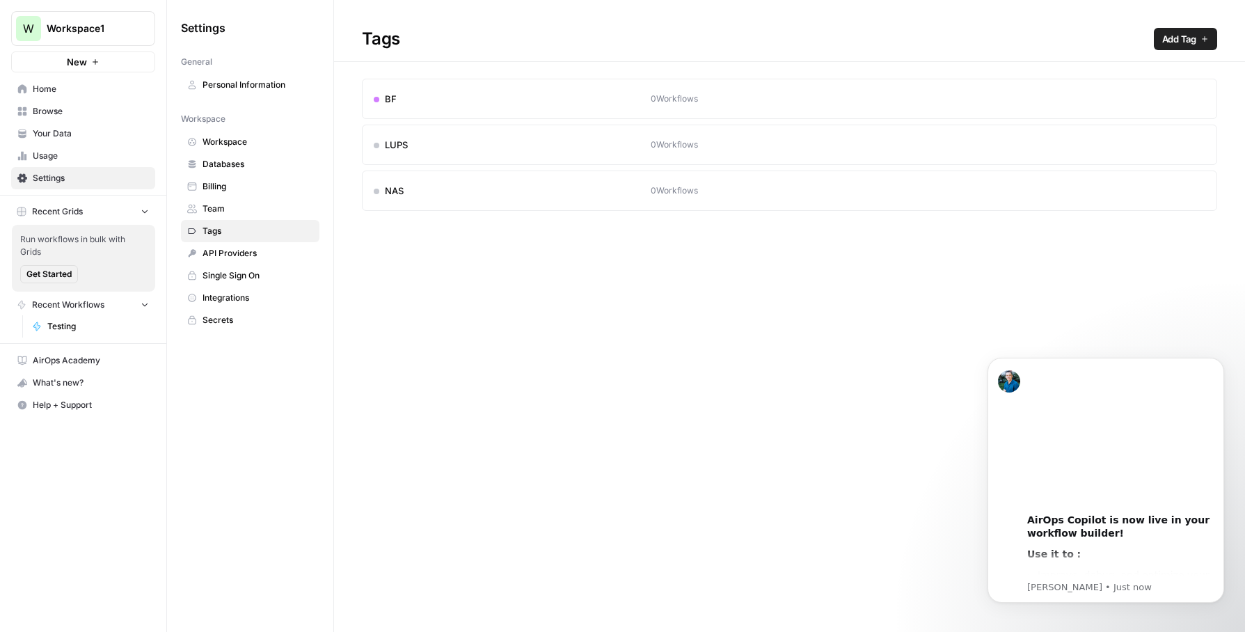
click at [526, 139] on div "LUPS" at bounding box center [512, 145] width 277 height 14
click at [1165, 98] on icon "button" at bounding box center [1168, 99] width 8 height 8
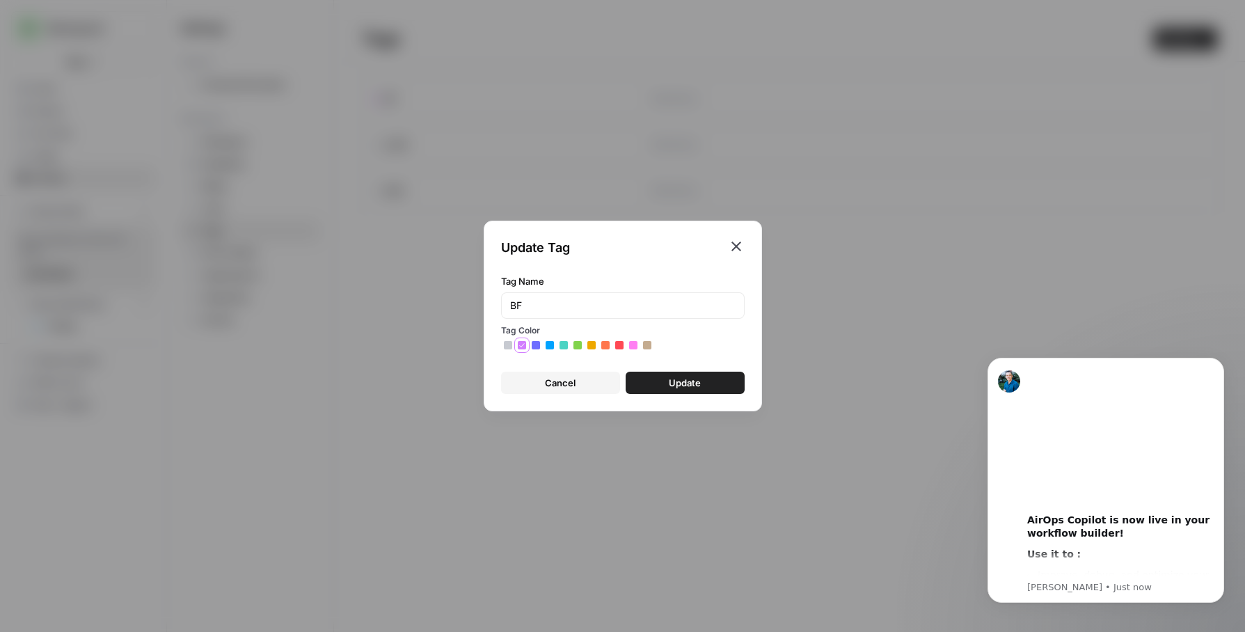
click at [746, 247] on div "Update Tag Tag Name BF Tag Color Cancel Update" at bounding box center [623, 316] width 278 height 191
click at [732, 246] on icon "button" at bounding box center [736, 246] width 17 height 17
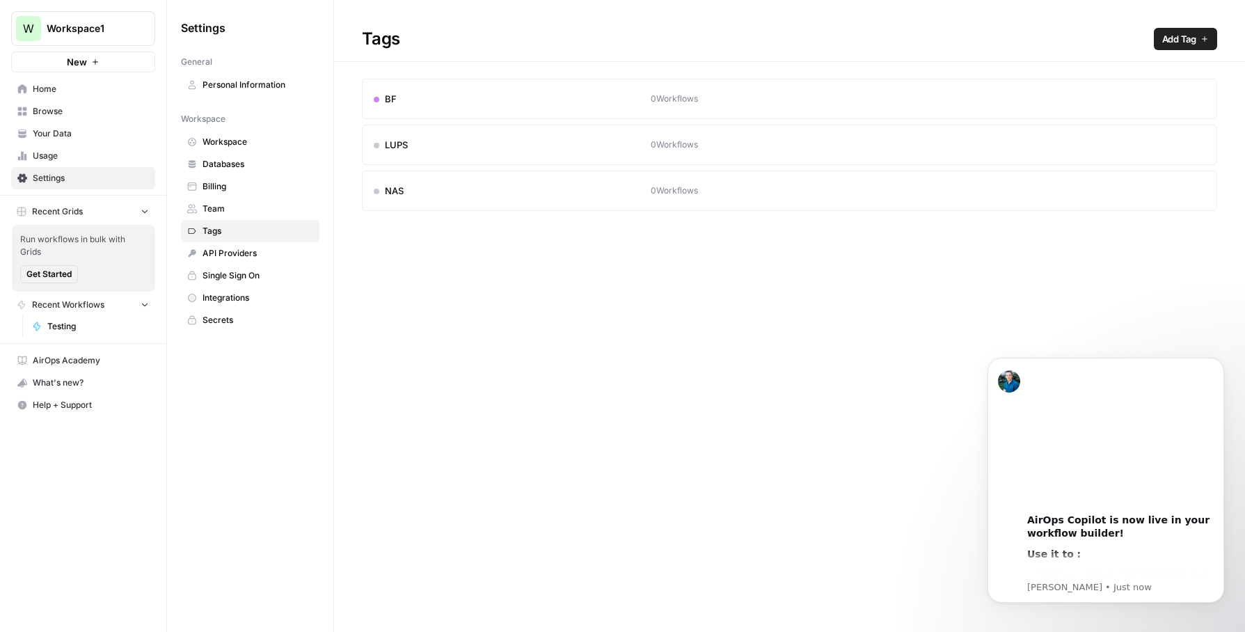
click at [58, 146] on link "Usage" at bounding box center [83, 156] width 144 height 22
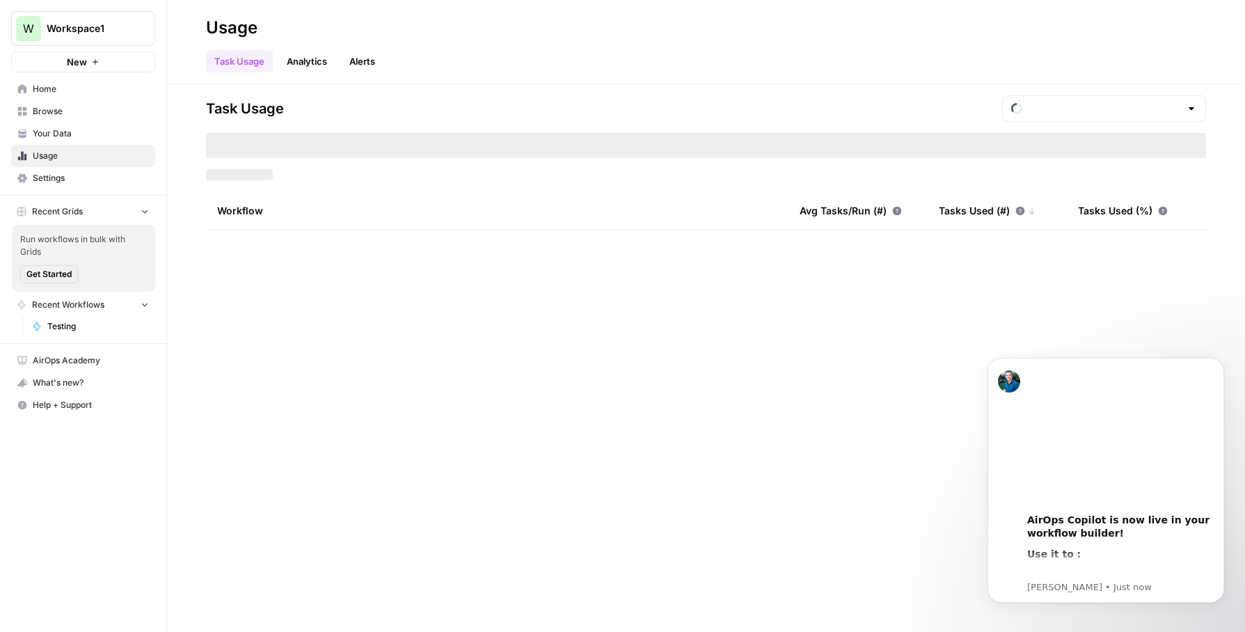
type input "August Included Tasks"
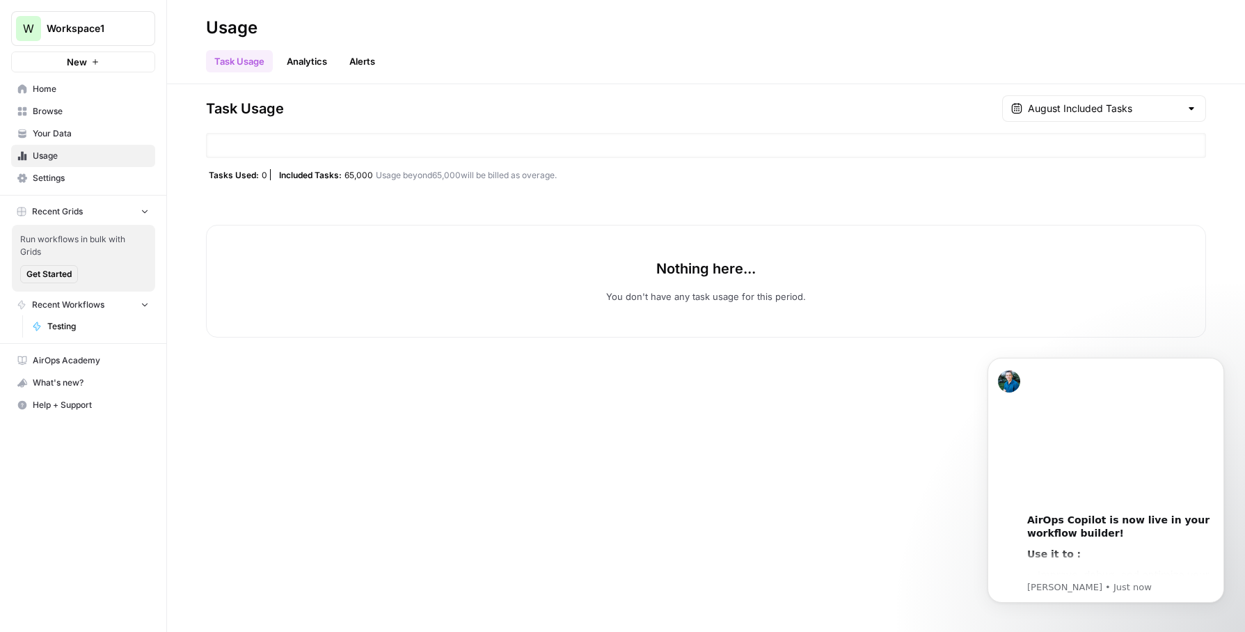
click at [51, 126] on link "Your Data" at bounding box center [83, 134] width 144 height 22
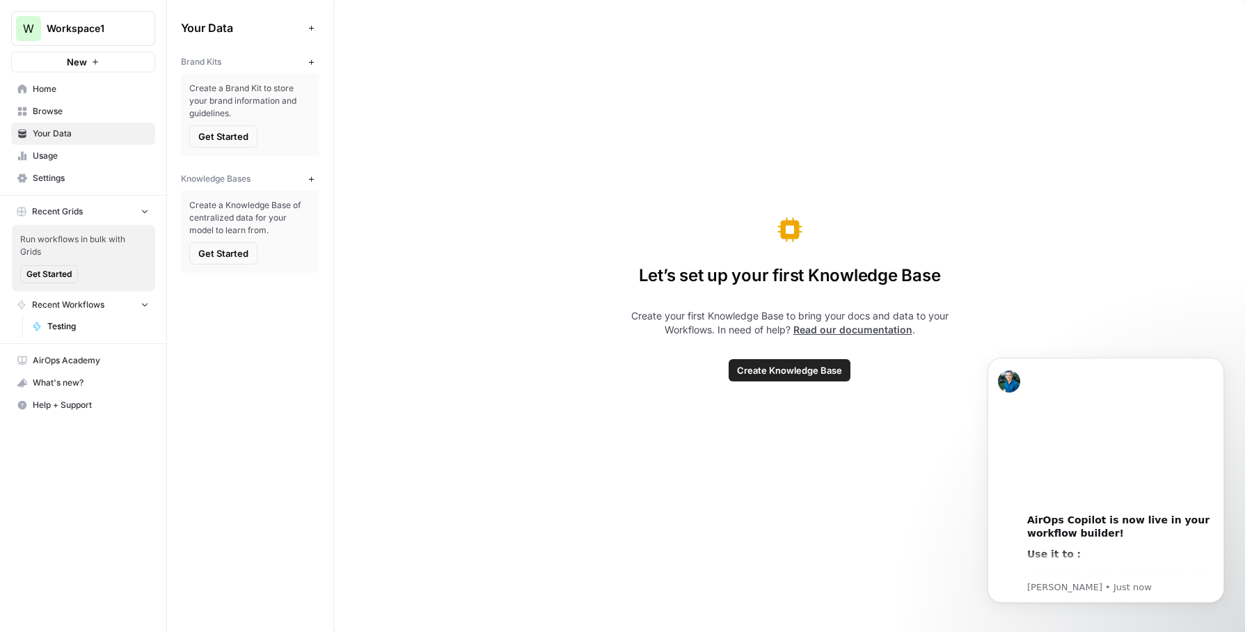
click at [64, 104] on link "Browse" at bounding box center [83, 111] width 144 height 22
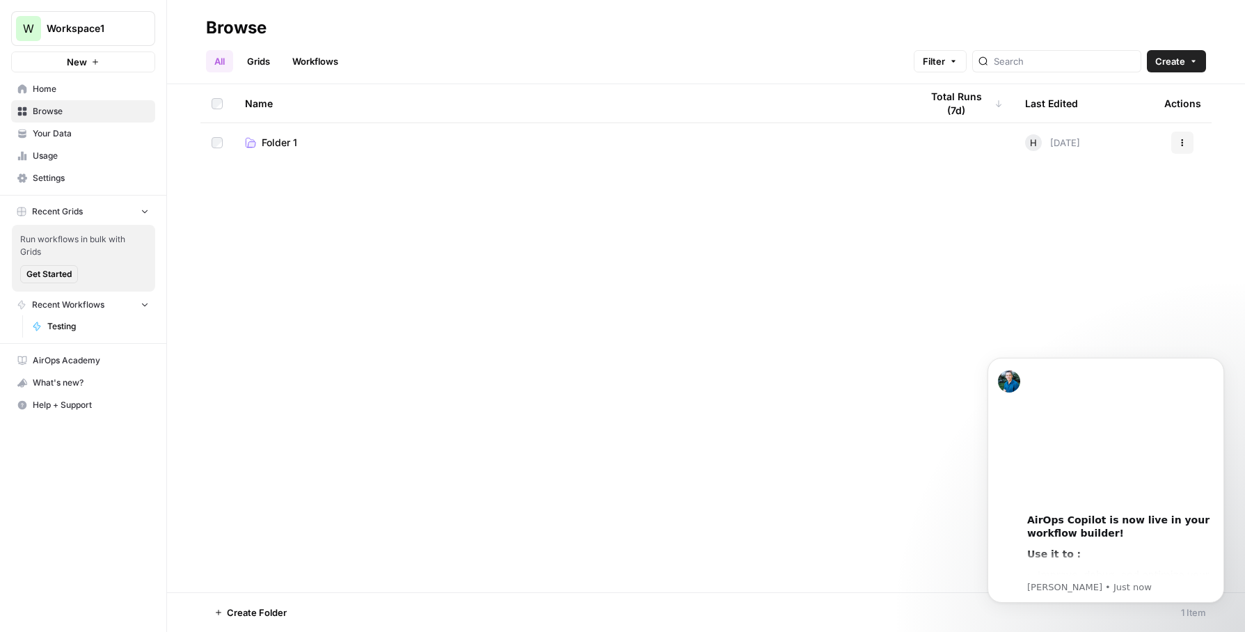
click at [282, 140] on span "Folder 1" at bounding box center [279, 143] width 35 height 14
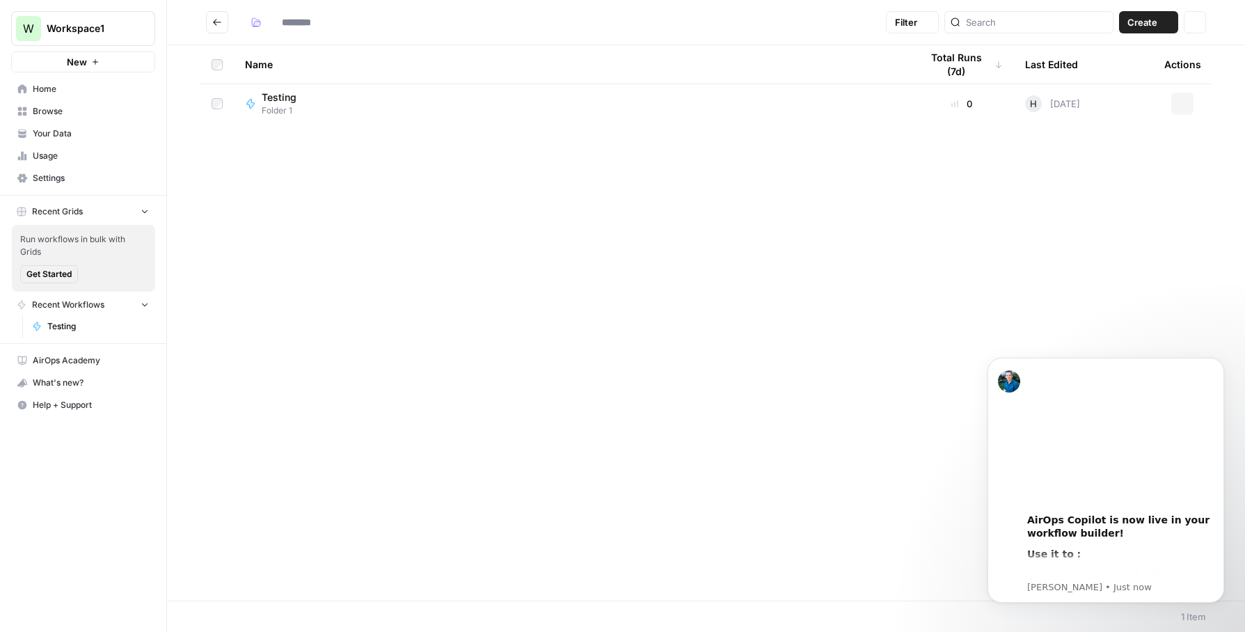
type input "********"
click at [939, 24] on button "Filter" at bounding box center [912, 22] width 53 height 22
click at [855, 89] on button "Add Filter" at bounding box center [728, 86] width 466 height 18
click at [603, 97] on div at bounding box center [567, 88] width 145 height 22
click at [688, 26] on h2 "********" at bounding box center [543, 22] width 674 height 22
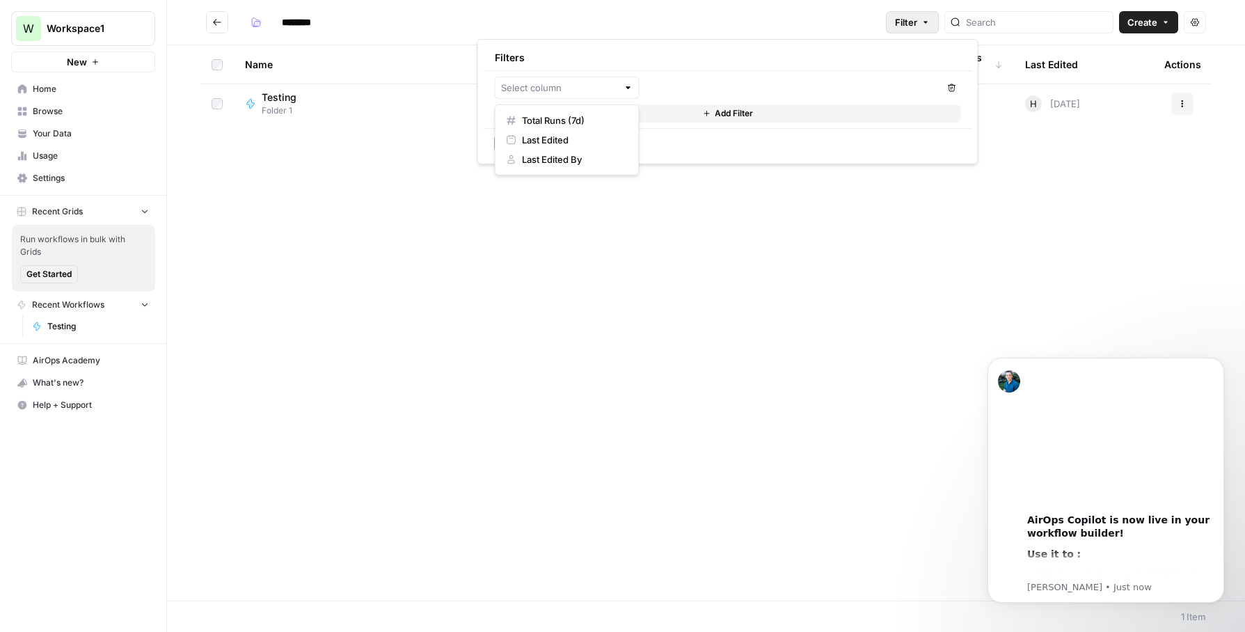
click at [688, 26] on h2 "********" at bounding box center [543, 22] width 674 height 22
click at [1199, 15] on button "Actions" at bounding box center [1195, 22] width 22 height 22
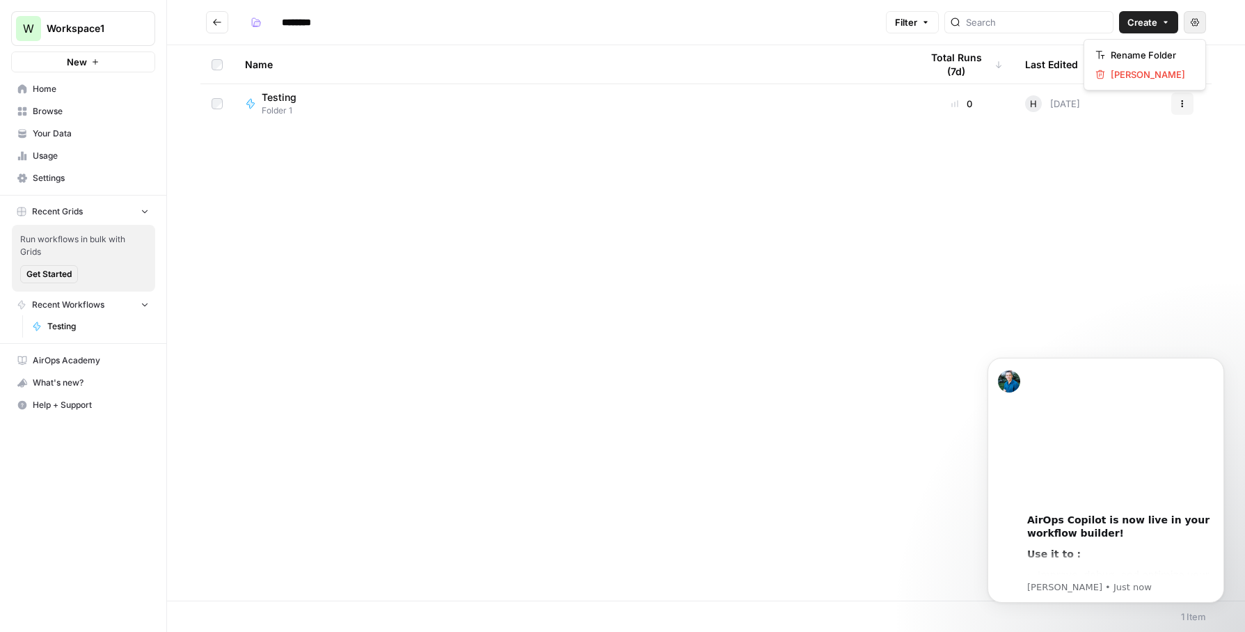
click at [1057, 156] on div "Name Total Runs (7d) Last Edited Actions Testing Folder 1 0 H Today Actions" at bounding box center [706, 322] width 1078 height 555
click at [263, 97] on span "Testing" at bounding box center [279, 97] width 35 height 14
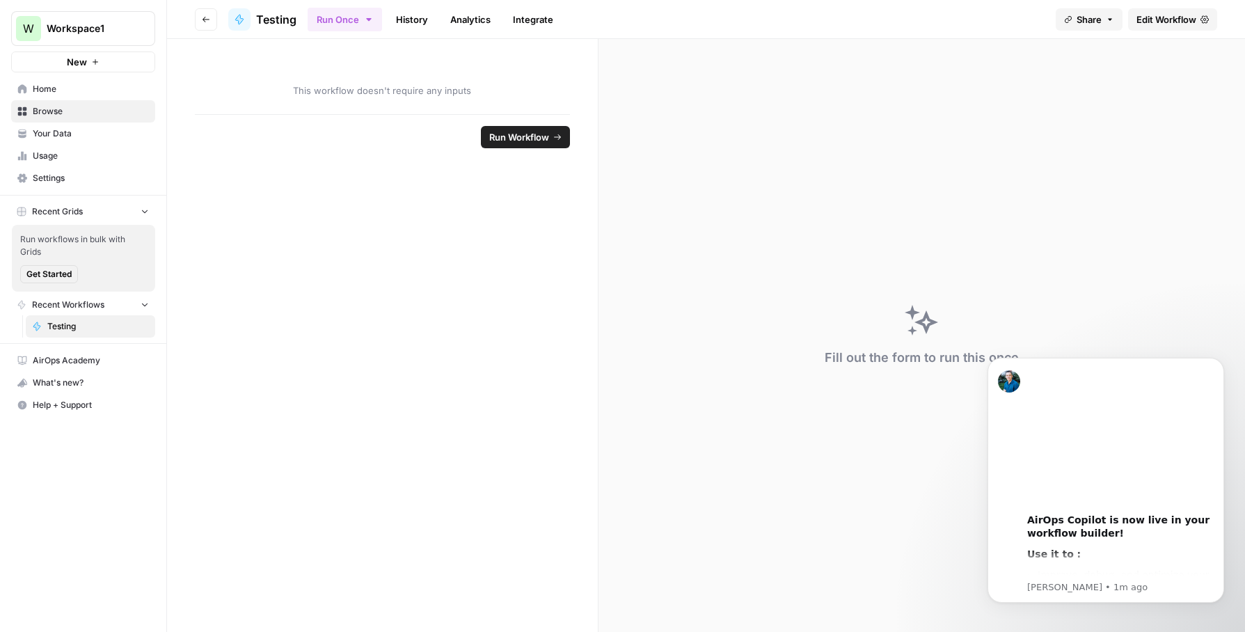
click at [362, 26] on button "Run Once" at bounding box center [345, 20] width 74 height 24
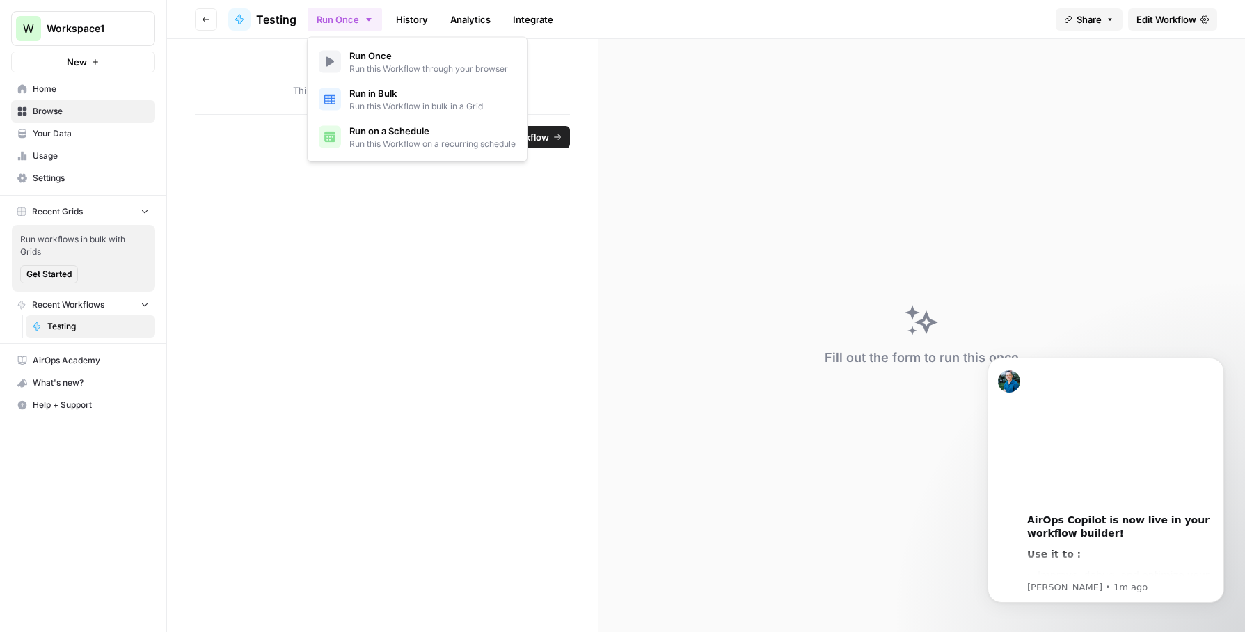
click at [362, 26] on button "Run Once" at bounding box center [345, 20] width 74 height 24
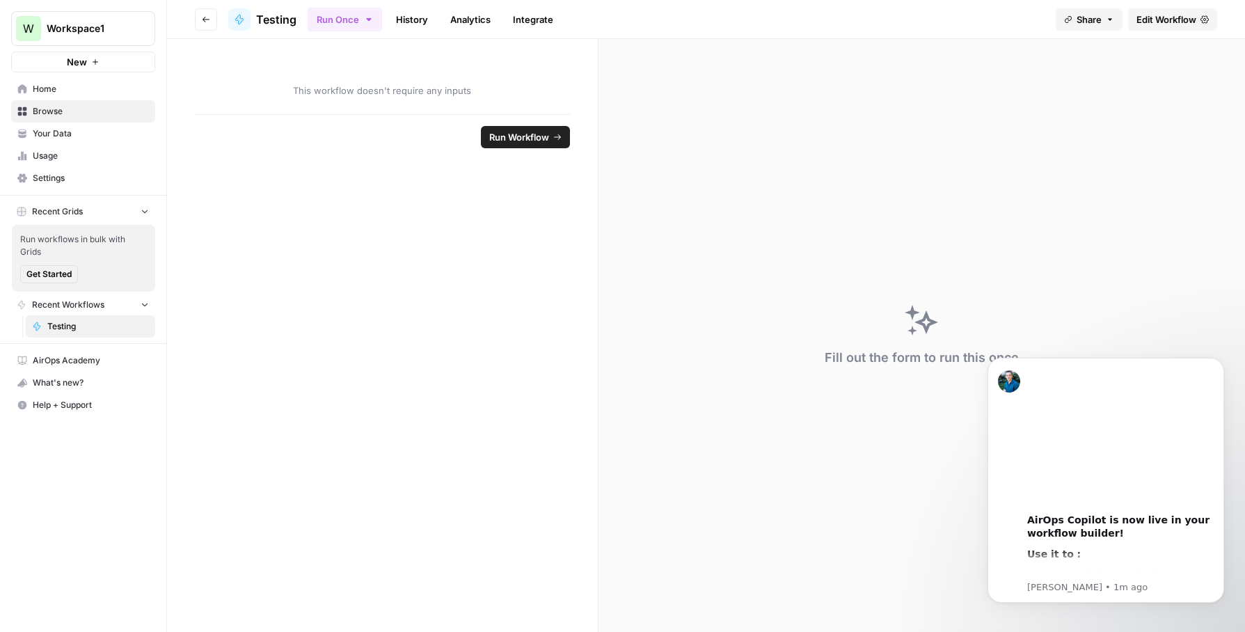
click at [1089, 19] on span "Share" at bounding box center [1089, 20] width 25 height 14
click at [1016, 19] on div "Run Once History Analytics Integrate" at bounding box center [676, 19] width 737 height 27
click at [1192, 21] on span "Edit Workflow" at bounding box center [1167, 20] width 60 height 14
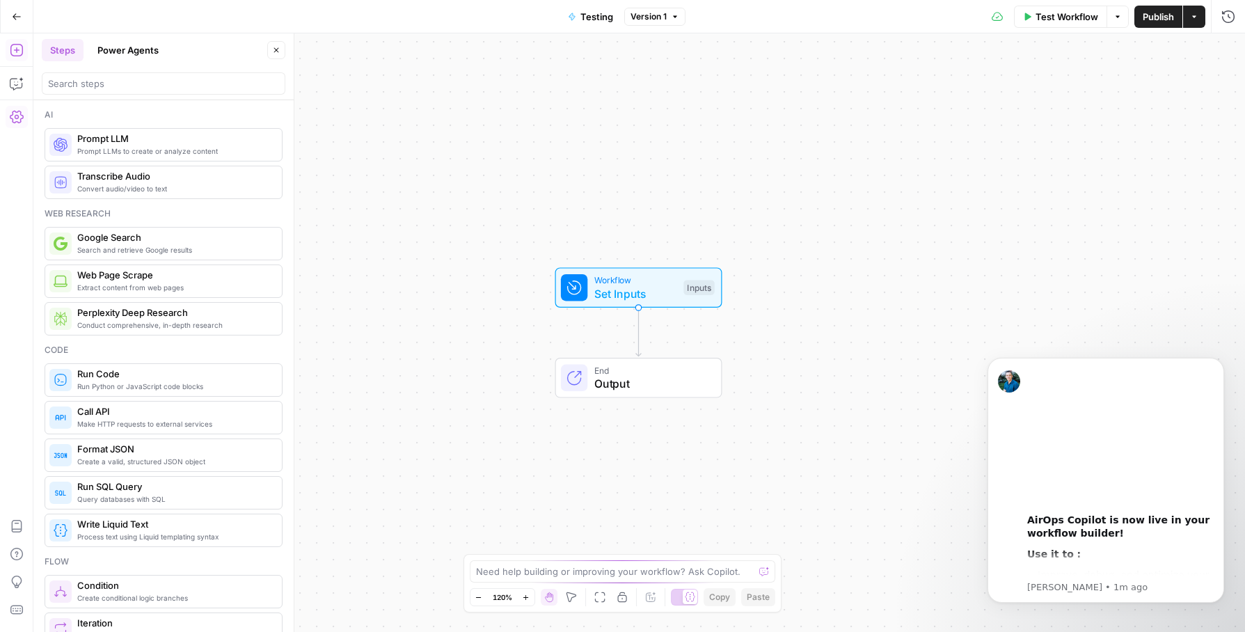
click at [10, 122] on icon "button" at bounding box center [17, 117] width 14 height 14
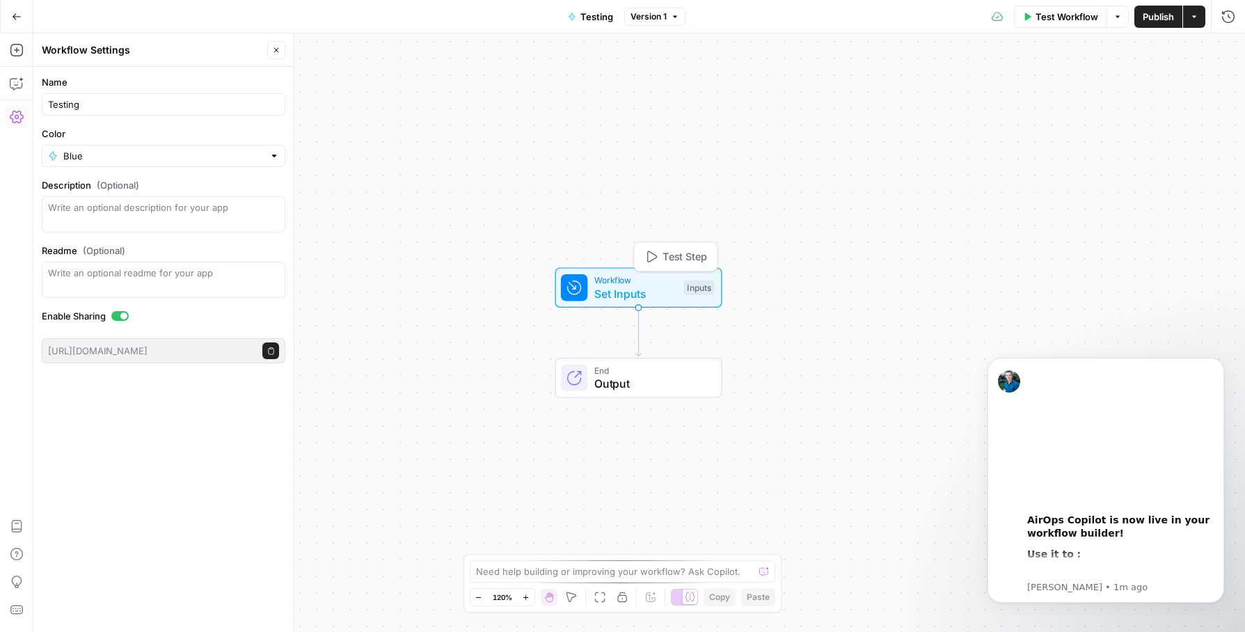
click at [867, 125] on div "Workflow Set Inputs Inputs Test Step End Output" at bounding box center [639, 332] width 1212 height 599
click at [15, 52] on icon "button" at bounding box center [17, 50] width 14 height 14
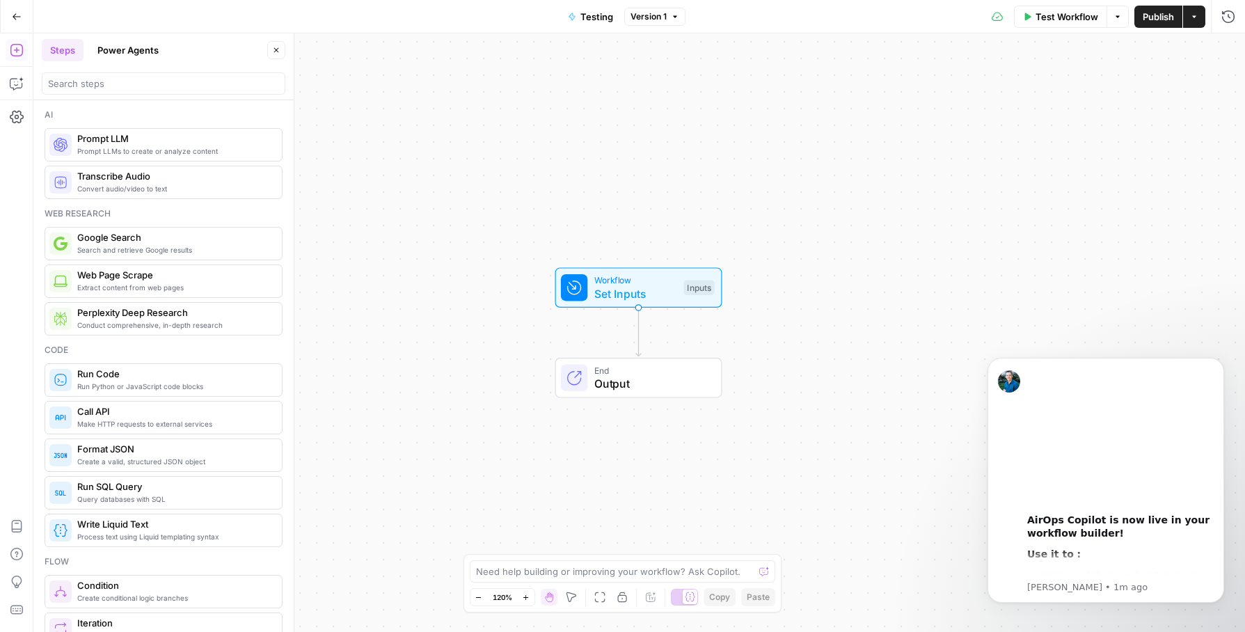
click at [11, 10] on button "Go Back" at bounding box center [16, 16] width 25 height 25
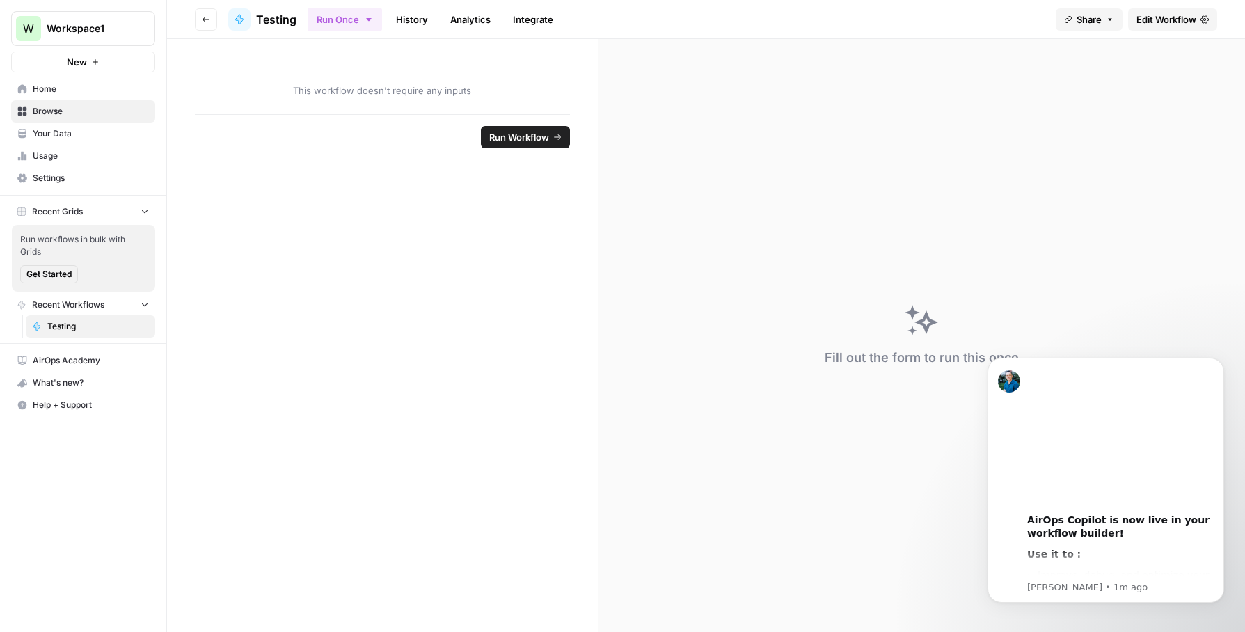
click at [85, 26] on span "Workspace1" at bounding box center [89, 29] width 84 height 14
click at [80, 123] on span "BF" at bounding box center [134, 127] width 184 height 14
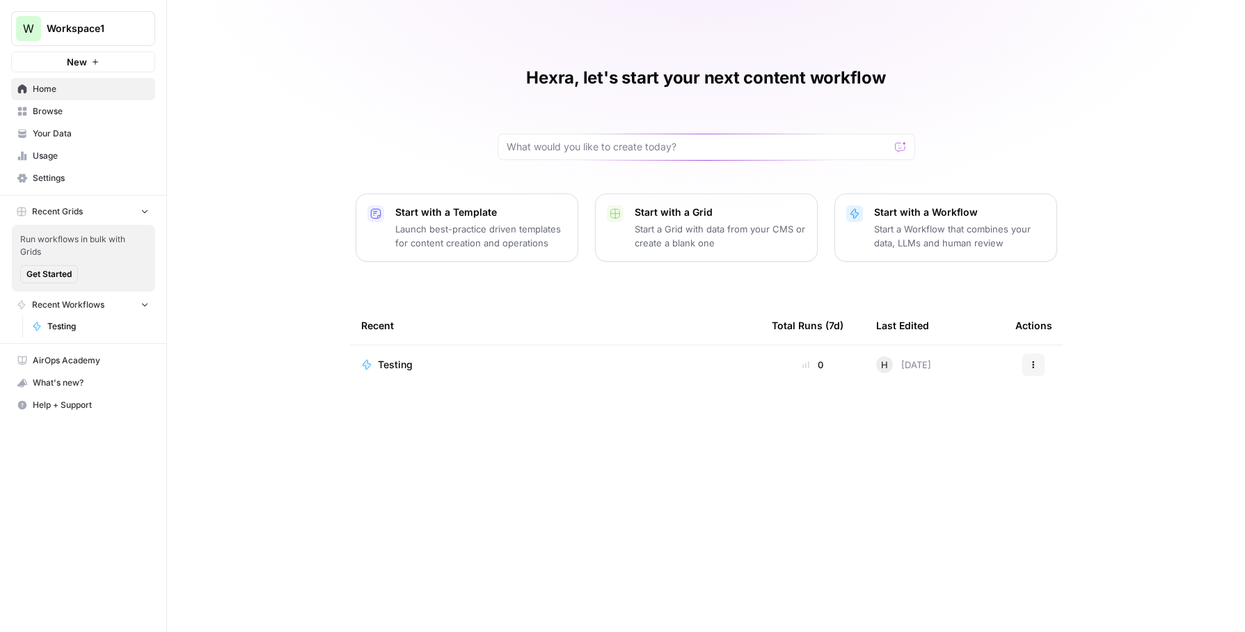
click at [770, 223] on p "Start a Grid with data from your CMS or create a blank one" at bounding box center [720, 236] width 171 height 28
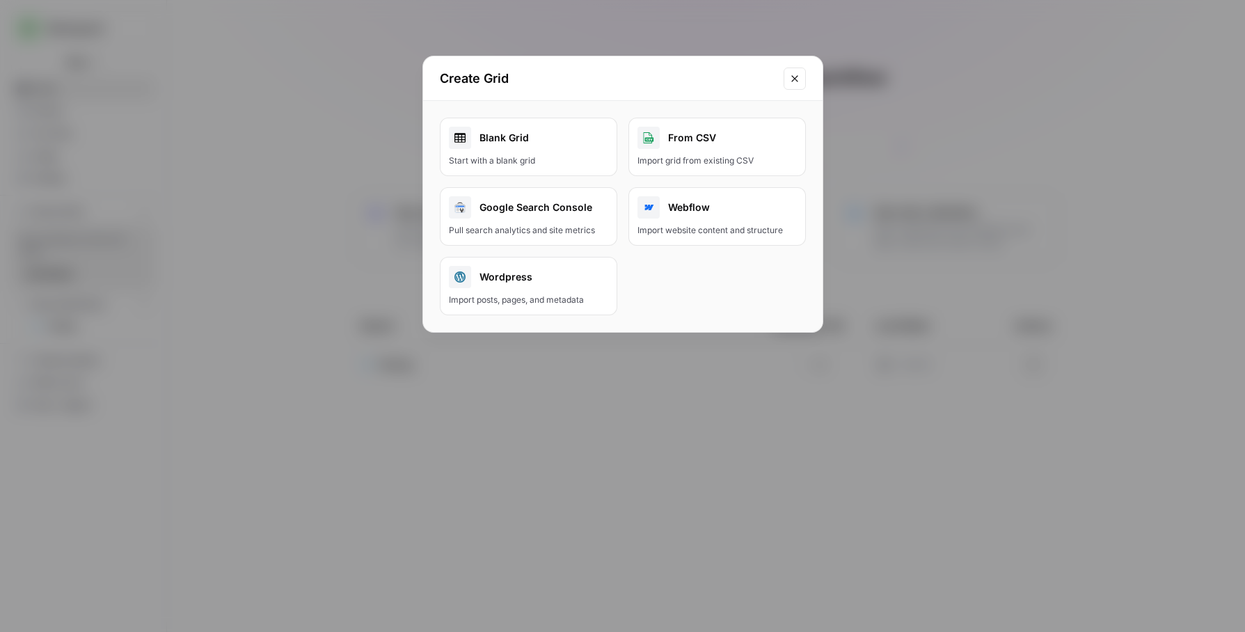
click at [571, 308] on button "Wordpress Import posts, pages, and metadata" at bounding box center [528, 286] width 177 height 58
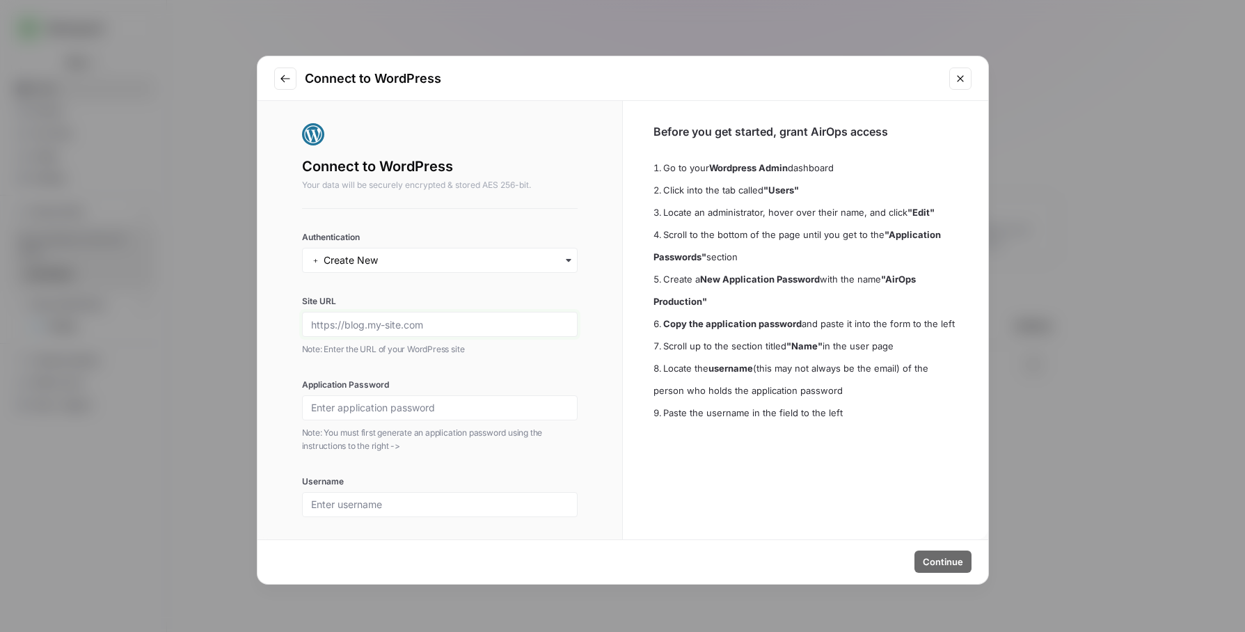
click at [420, 327] on input "Site URL" at bounding box center [440, 324] width 258 height 13
click at [531, 269] on div "button" at bounding box center [440, 260] width 276 height 25
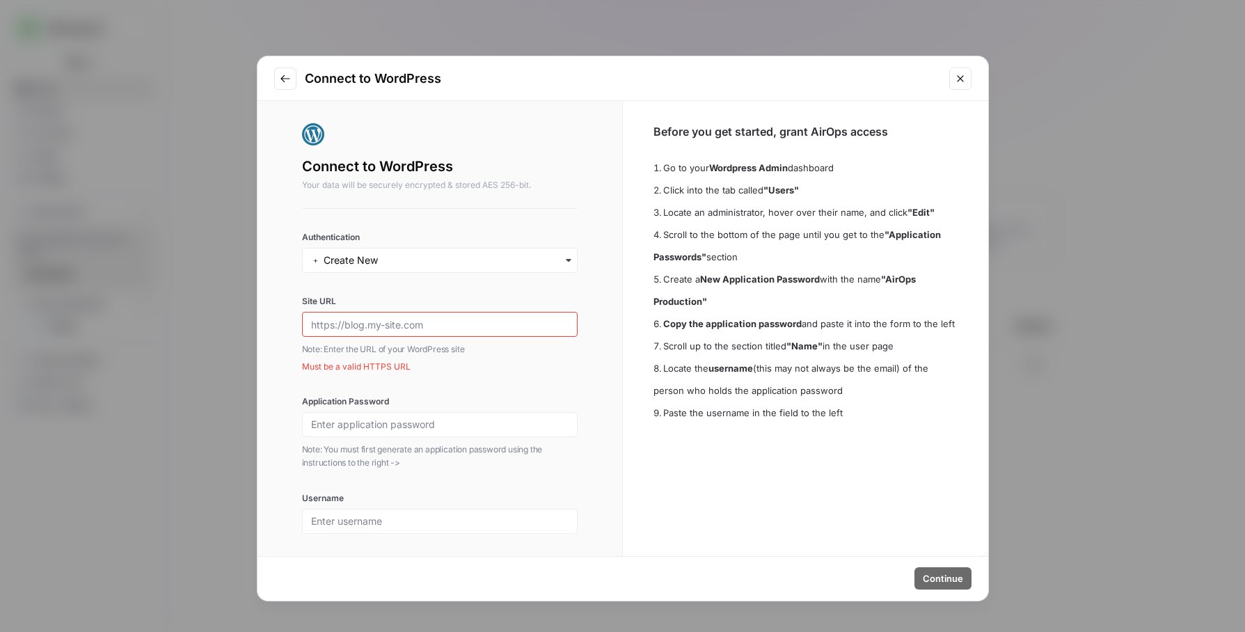
click at [521, 212] on div "Connect to WordPress Your data will be securely encrypted & stored AES 256-bit.…" at bounding box center [440, 328] width 276 height 411
click at [1157, 455] on div "Connect to WordPress Connect to WordPress Your data will be securely encrypted …" at bounding box center [622, 316] width 1245 height 632
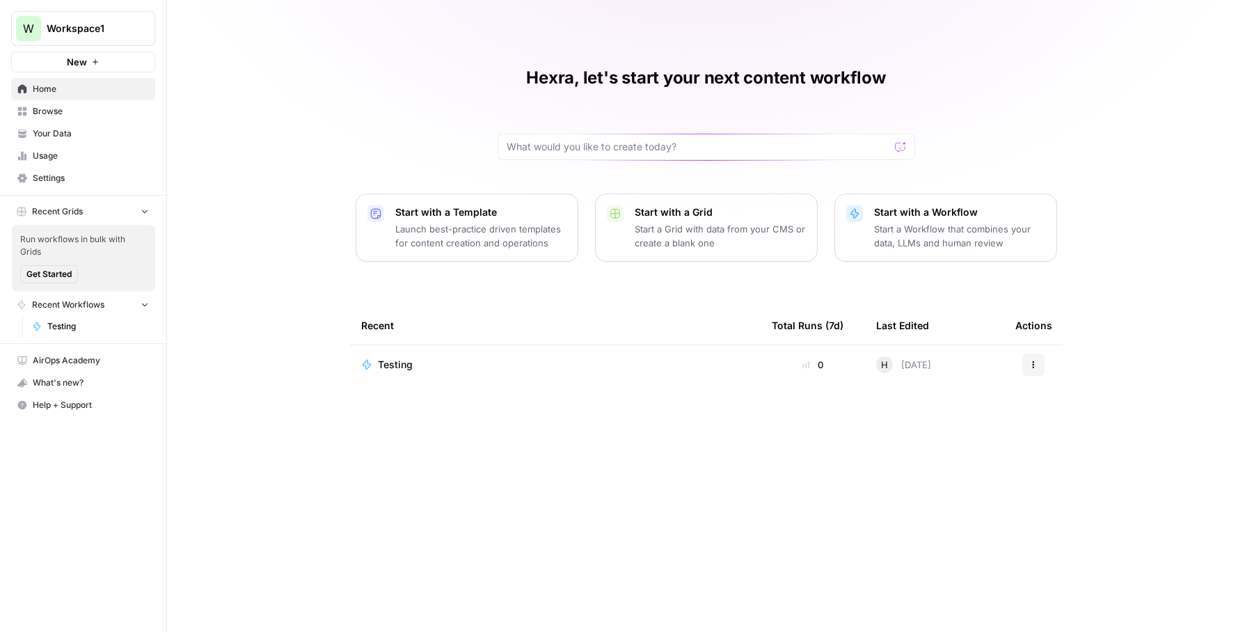
click at [70, 113] on span "Browse" at bounding box center [91, 111] width 116 height 13
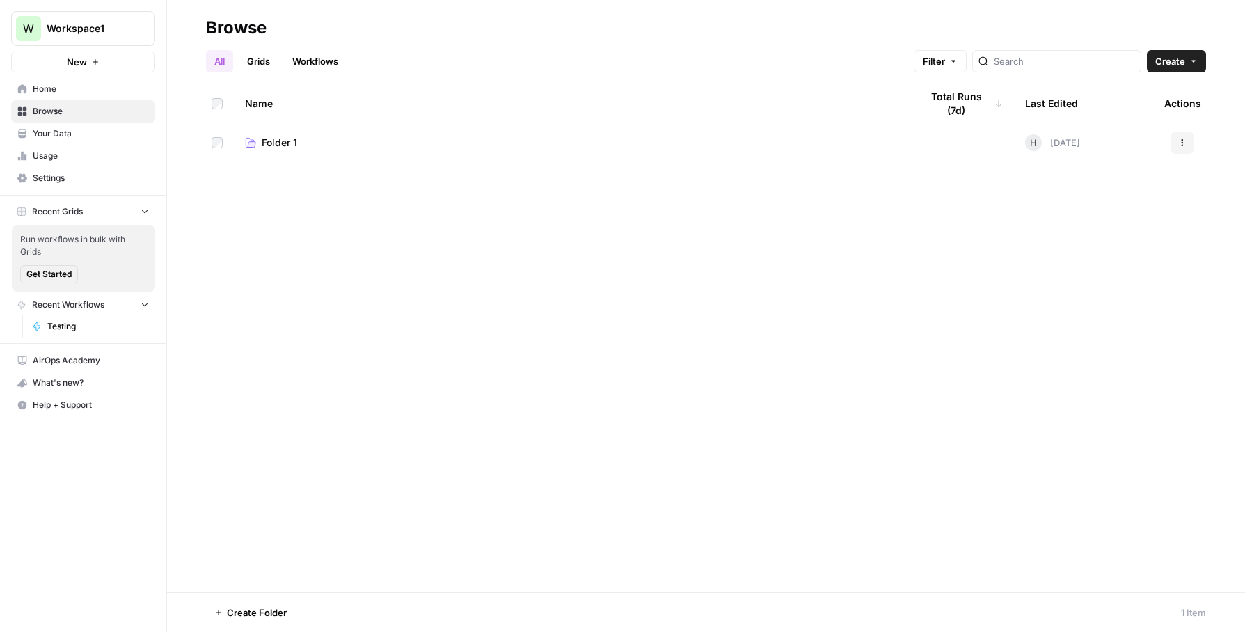
click at [1173, 68] on button "Create" at bounding box center [1176, 61] width 59 height 22
click at [1154, 91] on span "Folder" at bounding box center [1150, 94] width 78 height 14
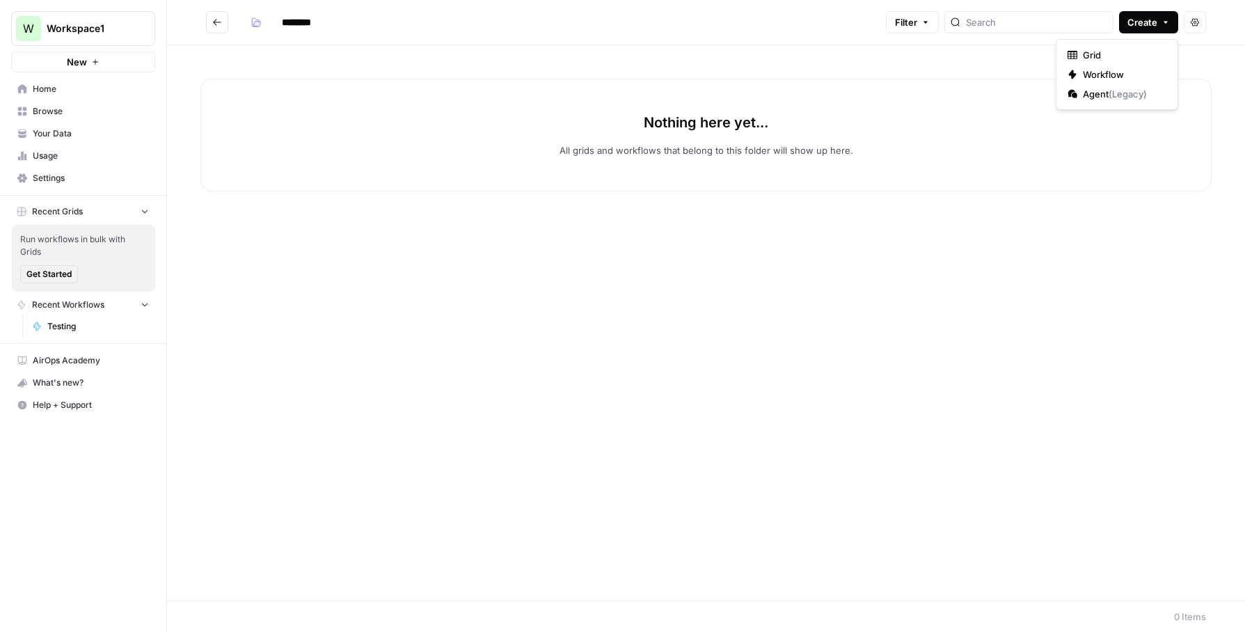
click at [1143, 26] on span "Create" at bounding box center [1143, 22] width 30 height 14
click at [1120, 56] on span "Grid" at bounding box center [1122, 55] width 78 height 14
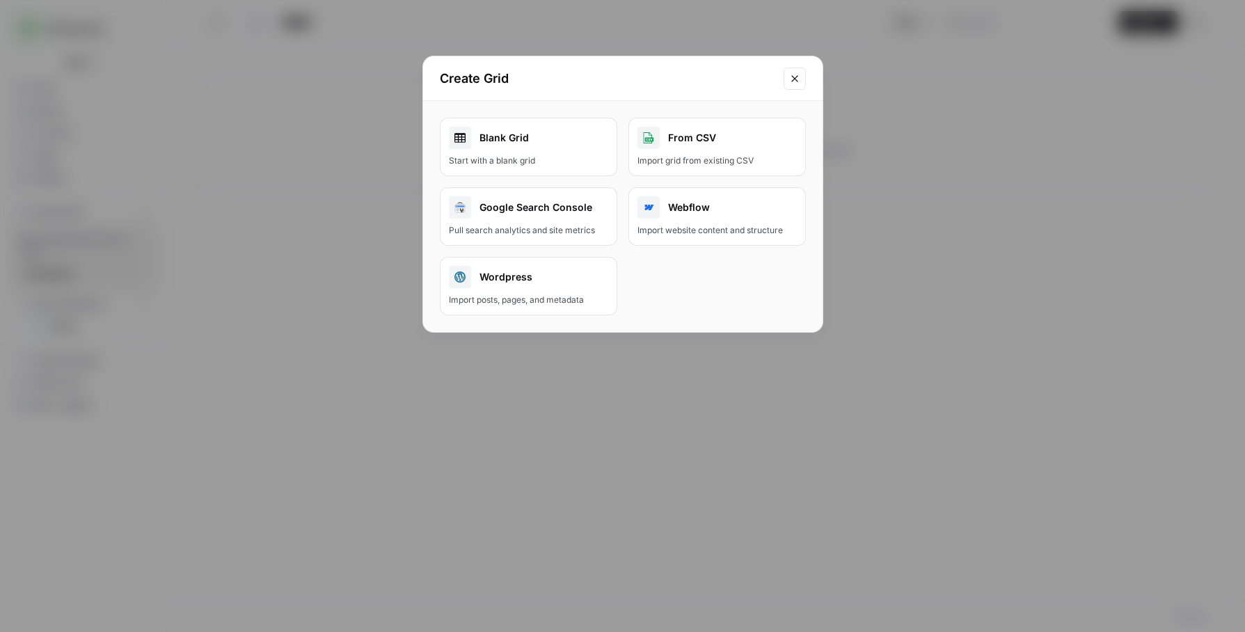
click at [577, 132] on div "Blank Grid" at bounding box center [528, 138] width 159 height 22
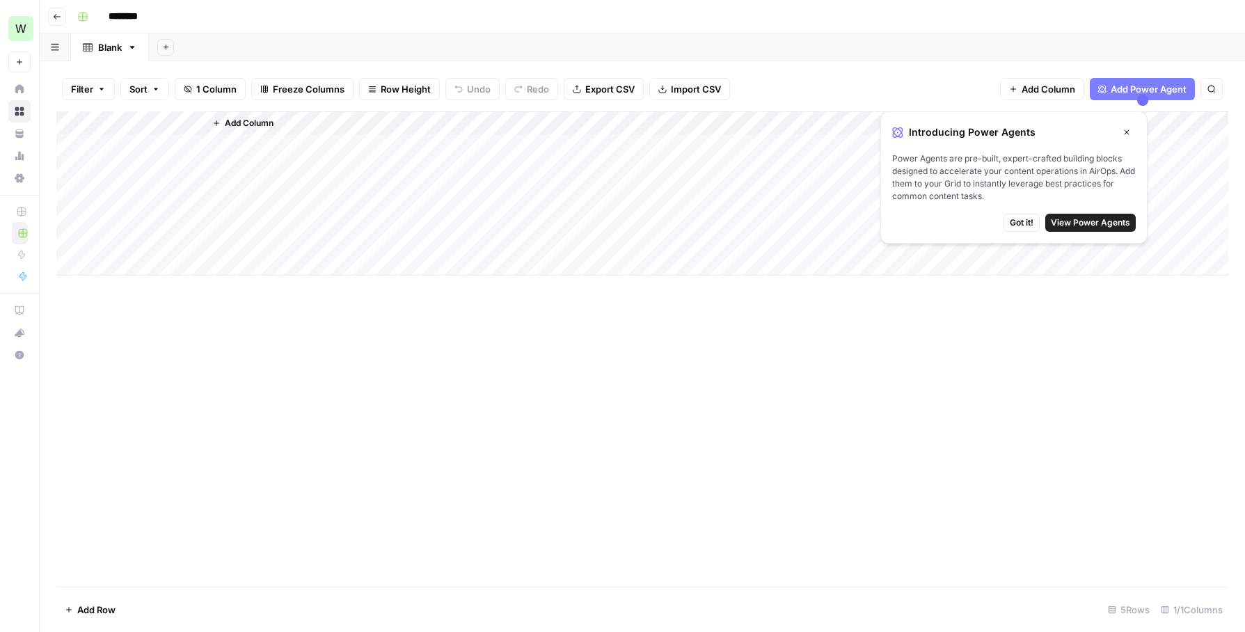
click at [559, 323] on div "Add Column" at bounding box center [642, 348] width 1172 height 475
click at [799, 365] on div "Add Column" at bounding box center [642, 348] width 1172 height 475
click at [56, 15] on icon "button" at bounding box center [57, 17] width 8 height 8
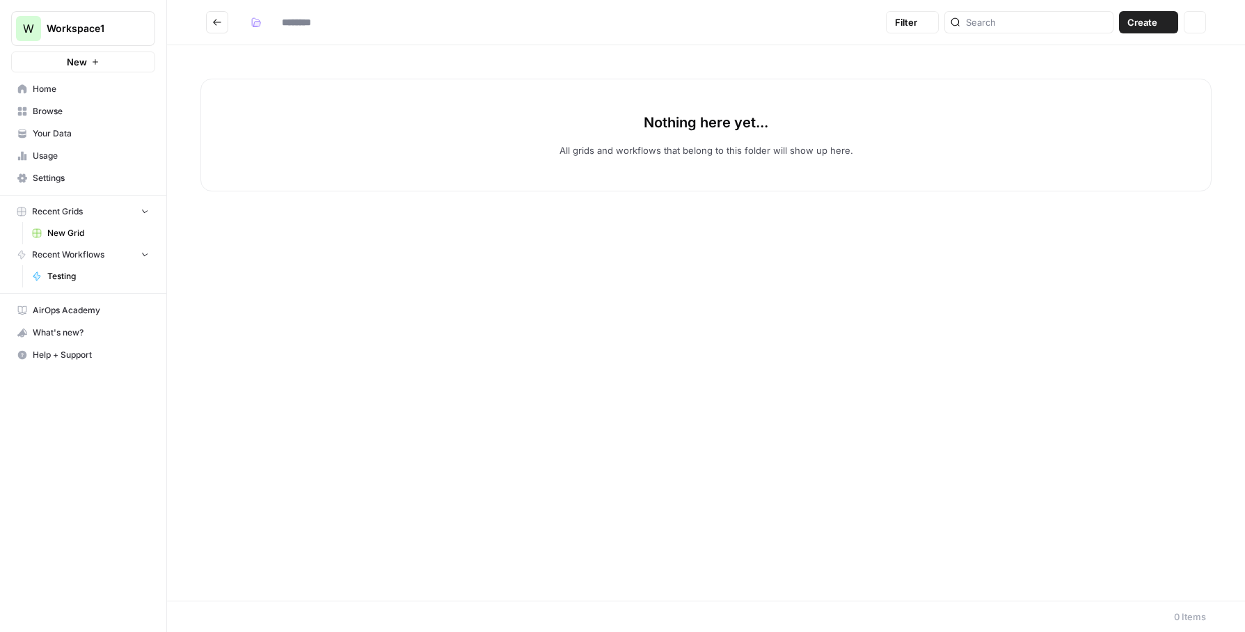
type input "********"
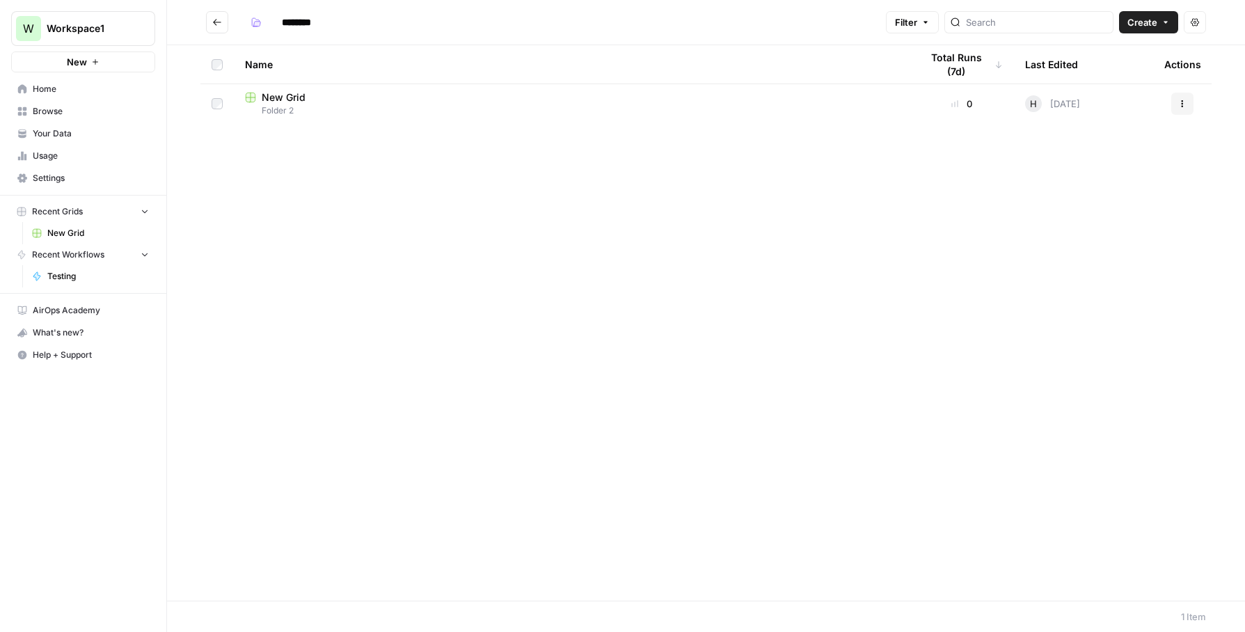
click at [219, 24] on icon "Go back" at bounding box center [217, 22] width 10 height 10
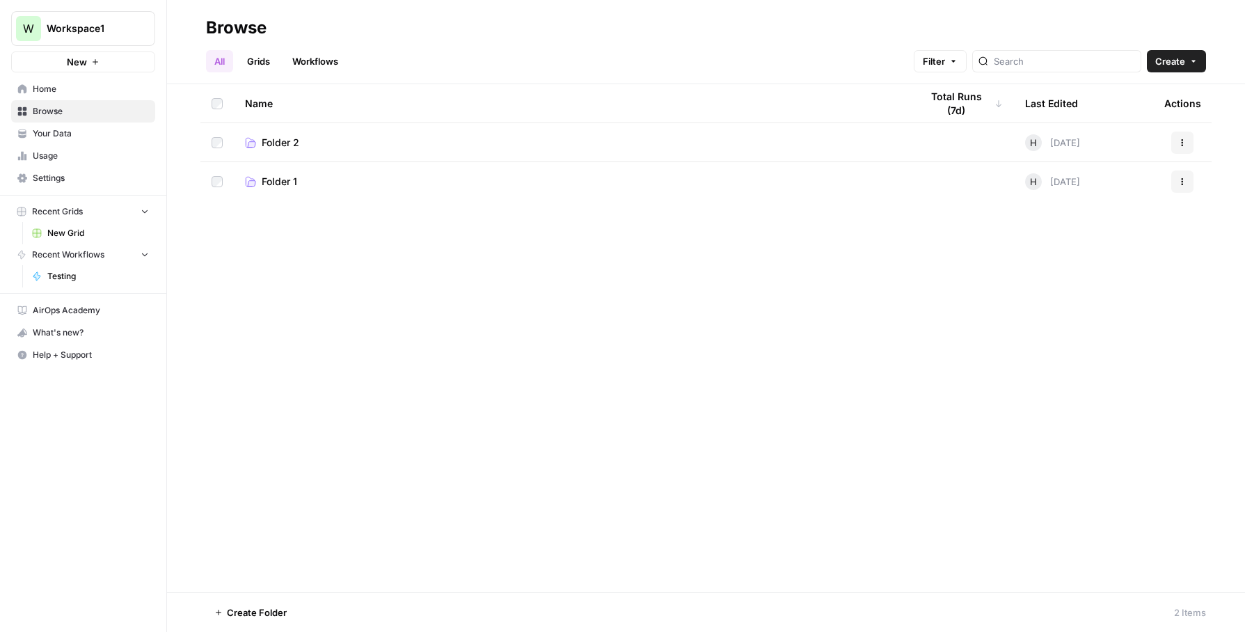
click at [1175, 138] on button "Actions" at bounding box center [1182, 143] width 22 height 22
click at [1044, 416] on div "Name Total Runs (7d) Last Edited Actions Folder 2 H Today Actions Folder 1 H To…" at bounding box center [706, 338] width 1078 height 508
click at [1190, 136] on button "Actions" at bounding box center [1182, 143] width 22 height 22
click at [1065, 350] on div "Name Total Runs (7d) Last Edited Actions Folder 2 H Today Actions Folder 1 H To…" at bounding box center [706, 338] width 1078 height 508
click at [945, 55] on span "Filter" at bounding box center [934, 61] width 22 height 14
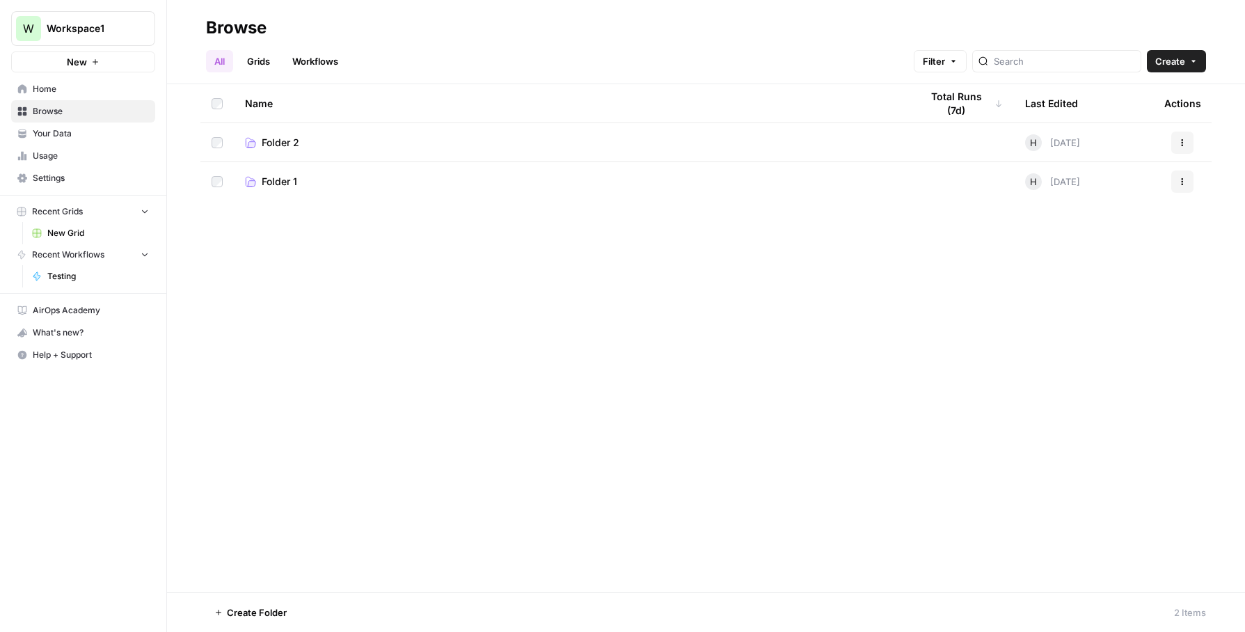
click at [812, 19] on h2 "Browse" at bounding box center [706, 28] width 1000 height 22
click at [61, 141] on link "Your Data" at bounding box center [83, 134] width 144 height 22
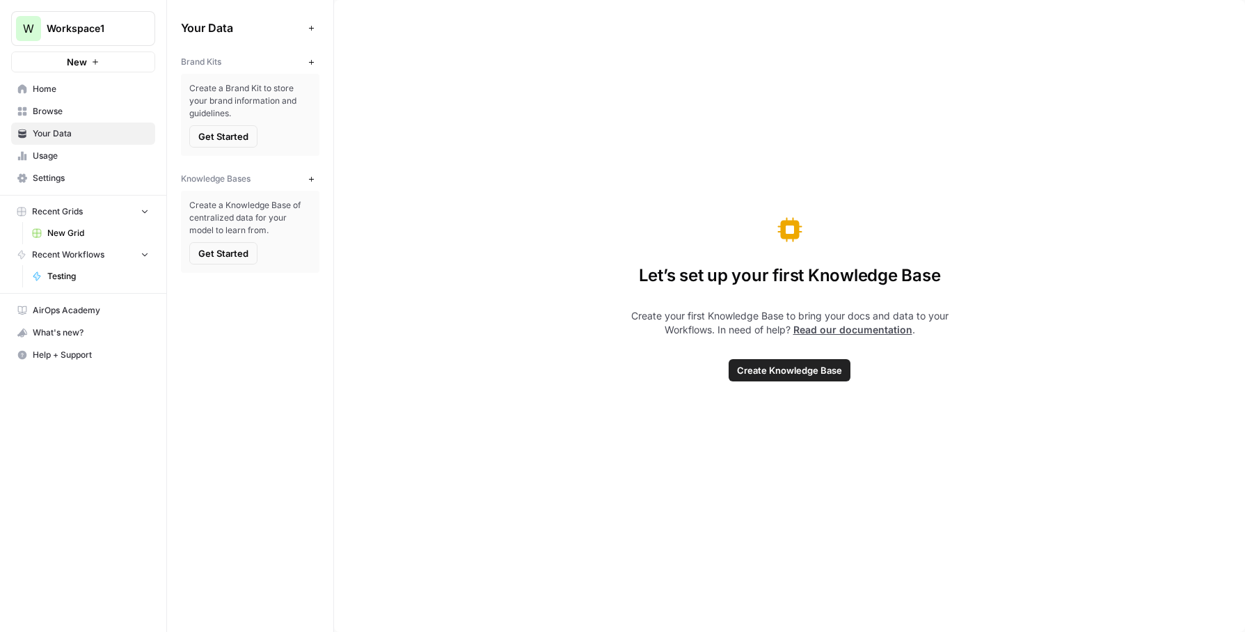
click at [59, 158] on span "Usage" at bounding box center [91, 156] width 116 height 13
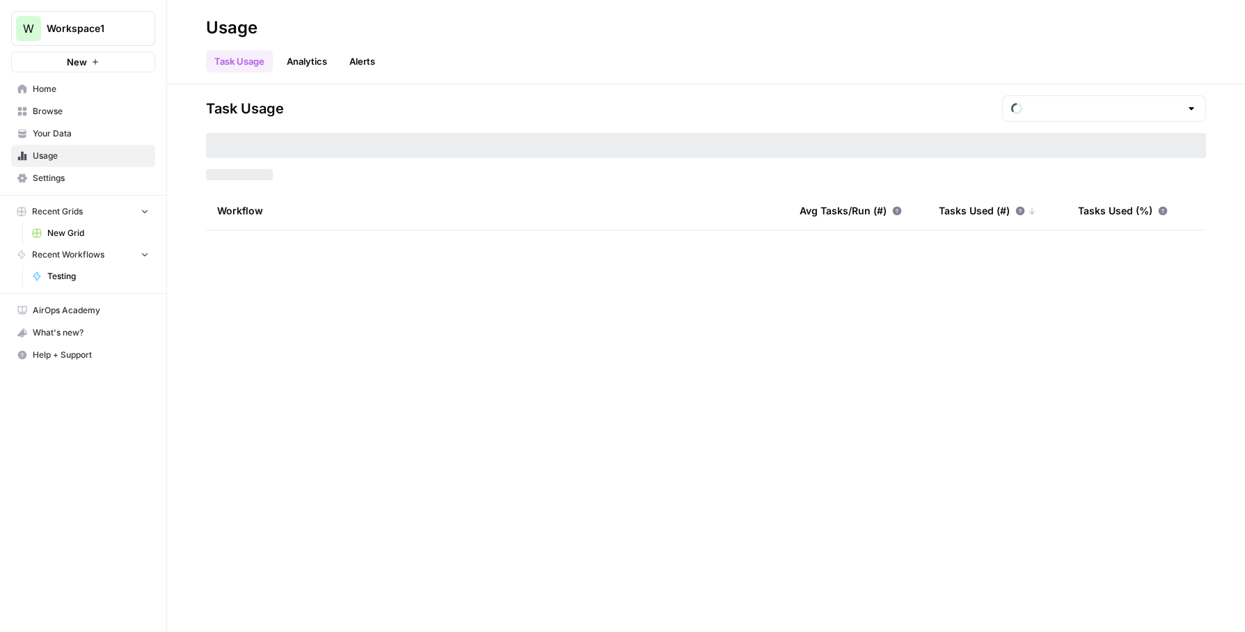
type input "August Included Tasks"
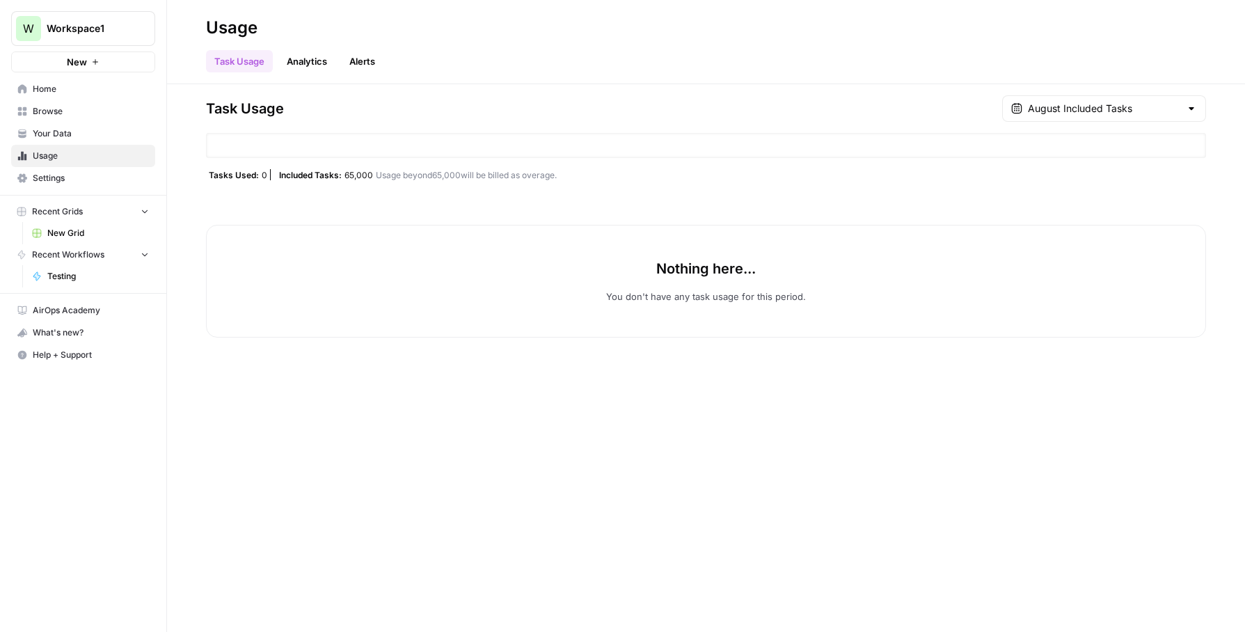
click at [61, 184] on link "Settings" at bounding box center [83, 178] width 144 height 22
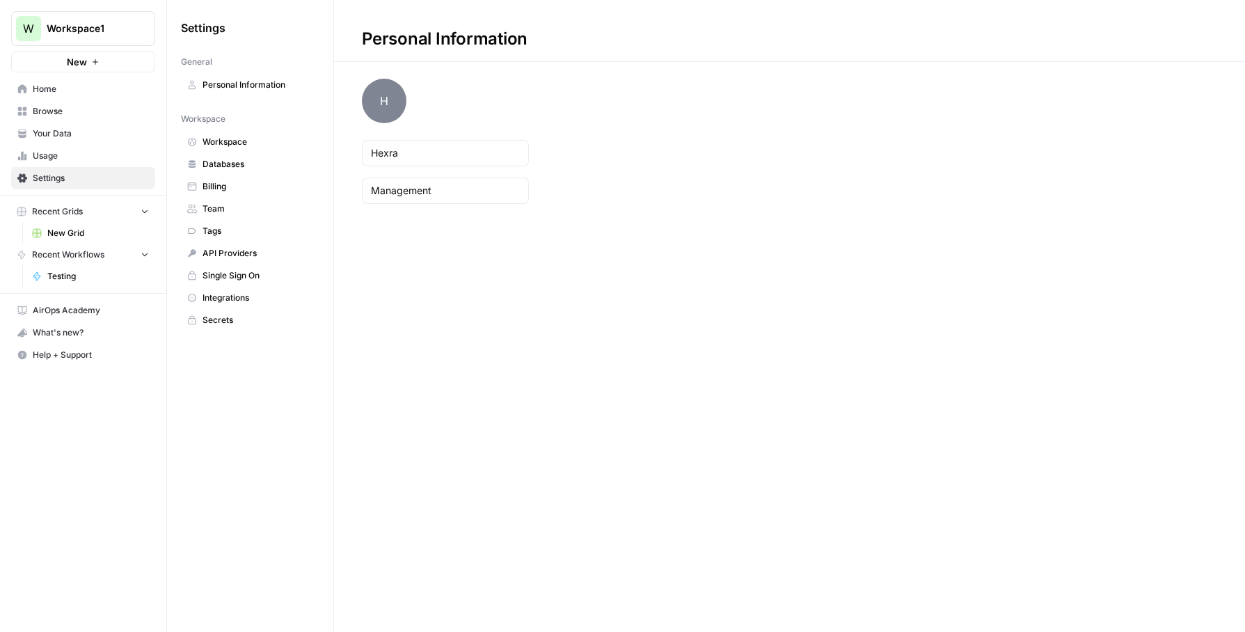
click at [238, 318] on span "Secrets" at bounding box center [258, 320] width 111 height 13
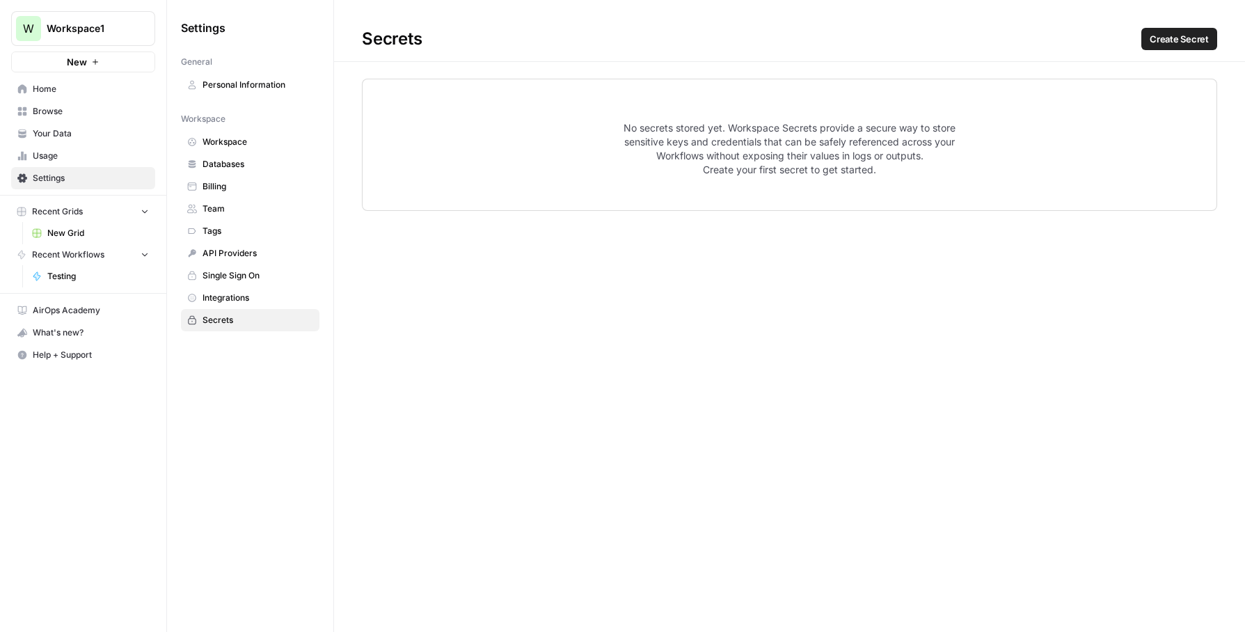
click at [257, 287] on link "Integrations" at bounding box center [250, 298] width 139 height 22
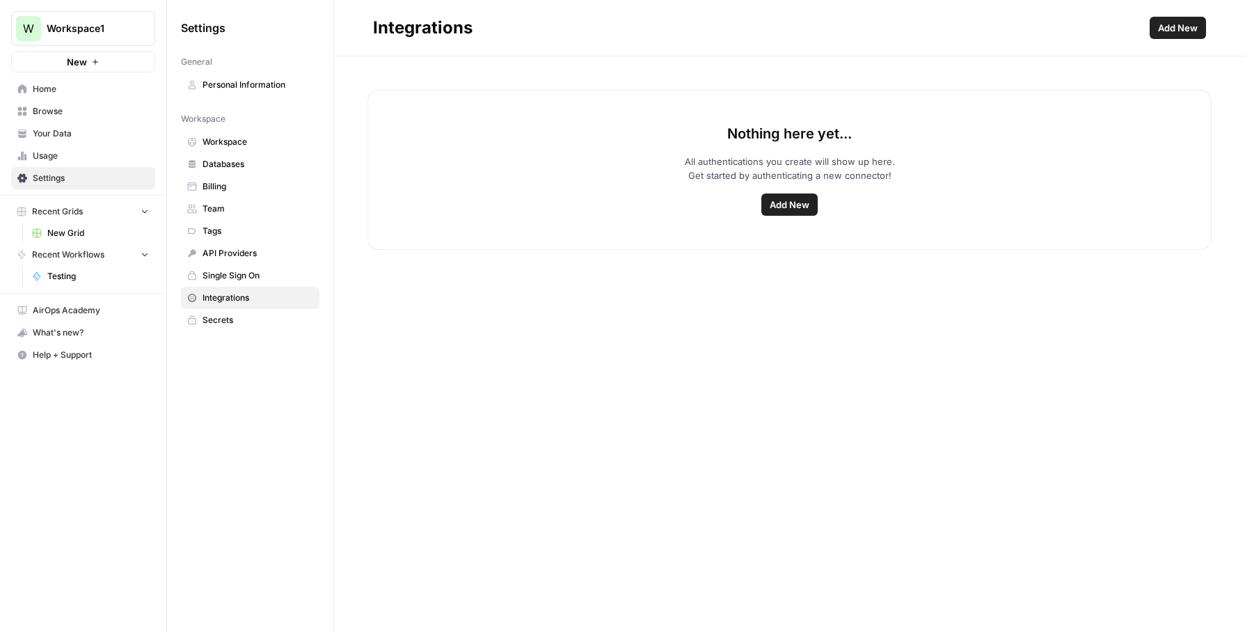
click at [62, 55] on button "New" at bounding box center [83, 62] width 144 height 21
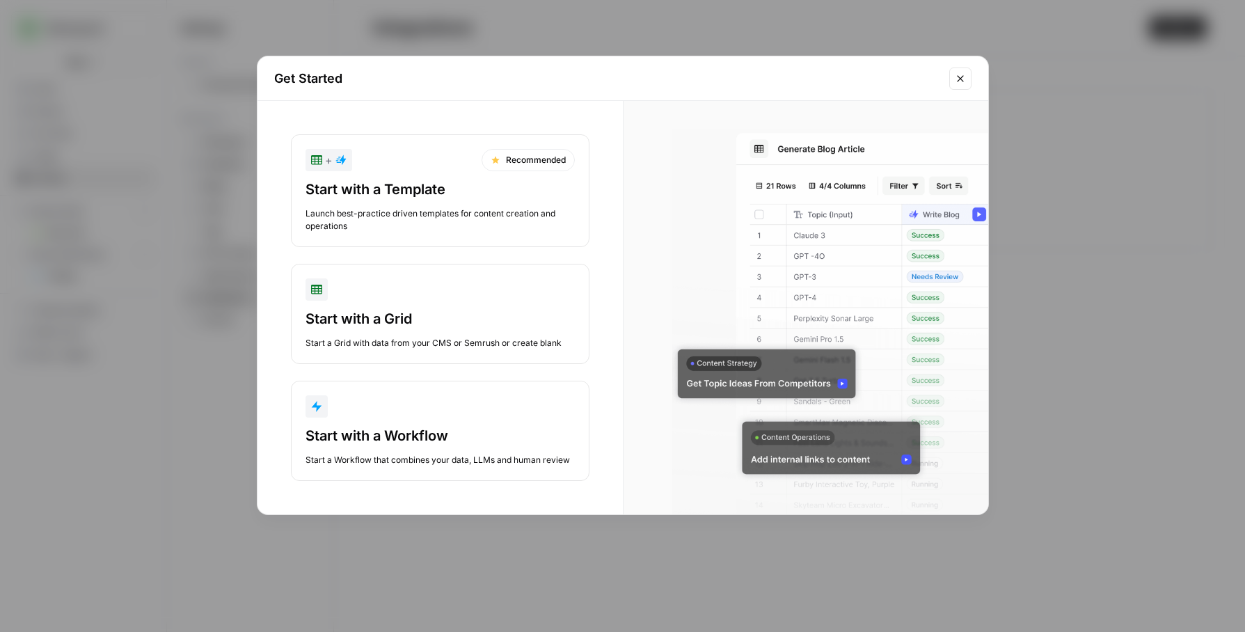
click at [426, 212] on div "Launch best-practice driven templates for content creation and operations" at bounding box center [440, 219] width 269 height 25
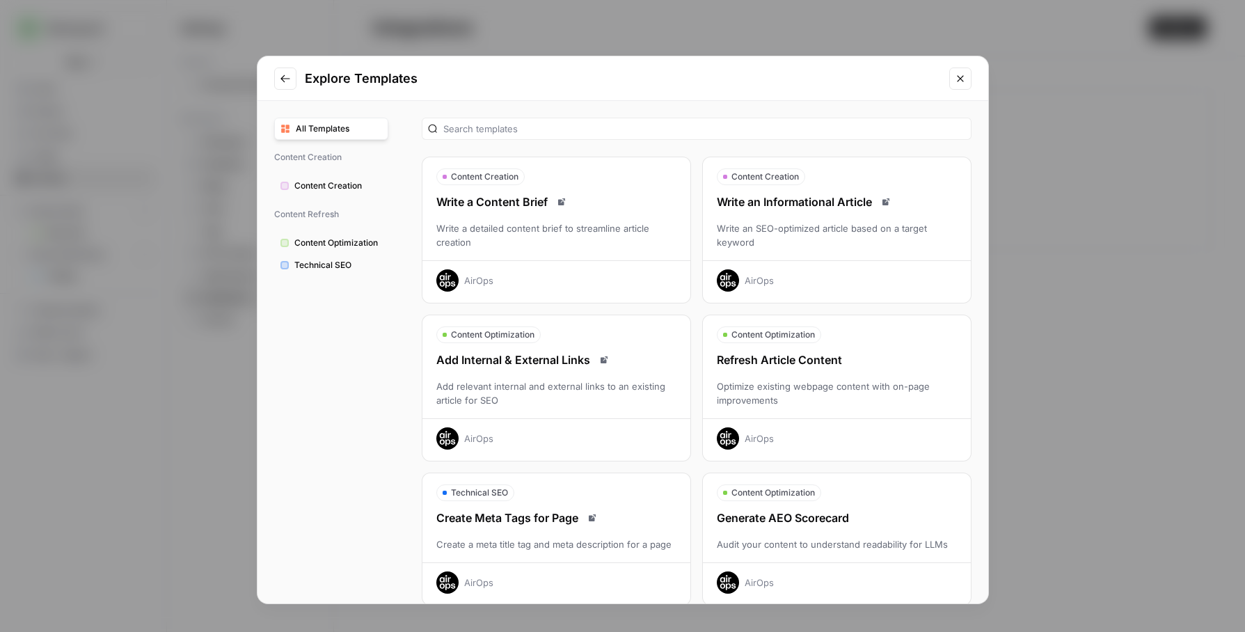
scroll to position [12, 0]
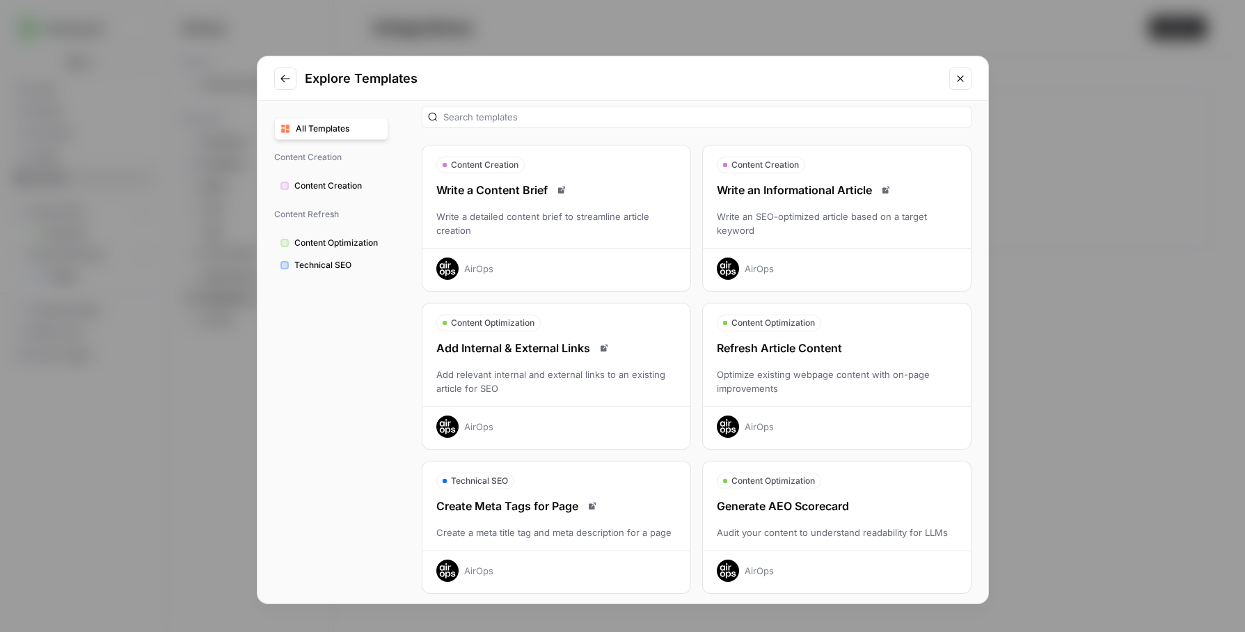
click at [538, 185] on div "Write a Content Brief" at bounding box center [557, 190] width 268 height 17
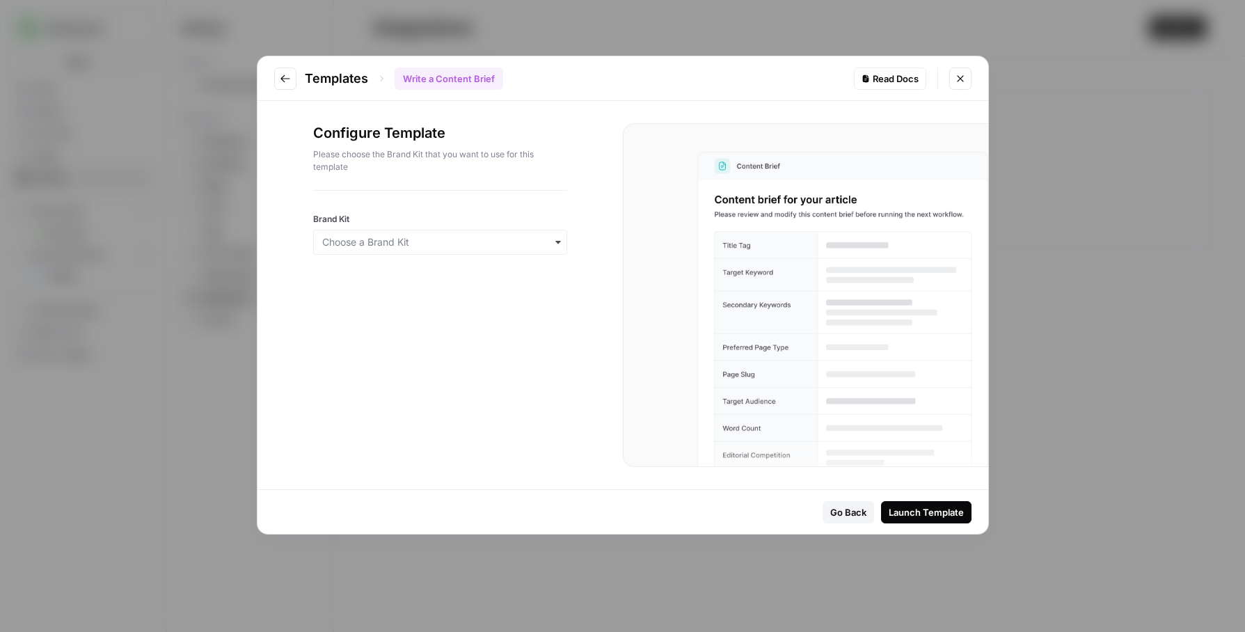
click at [932, 510] on div "Launch Template" at bounding box center [926, 512] width 75 height 14
click at [502, 237] on input "Brand Kit" at bounding box center [440, 242] width 236 height 14
click at [493, 276] on link "Create Brand Kit" at bounding box center [440, 279] width 253 height 25
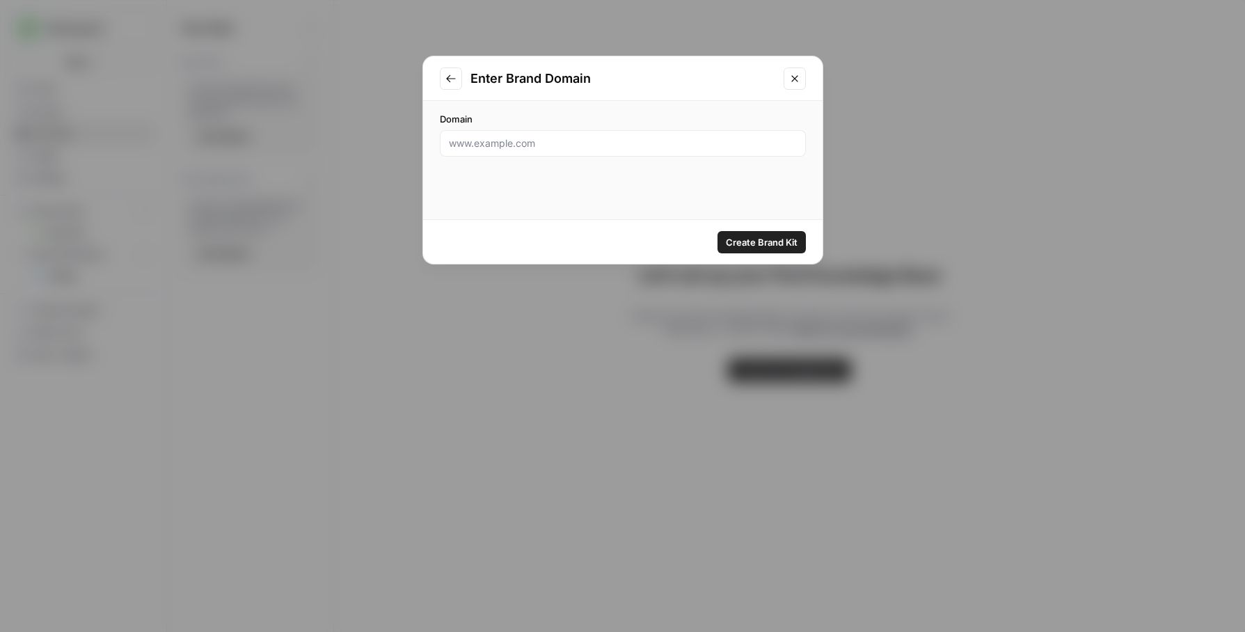
click at [796, 78] on icon "Close modal" at bounding box center [794, 78] width 11 height 11
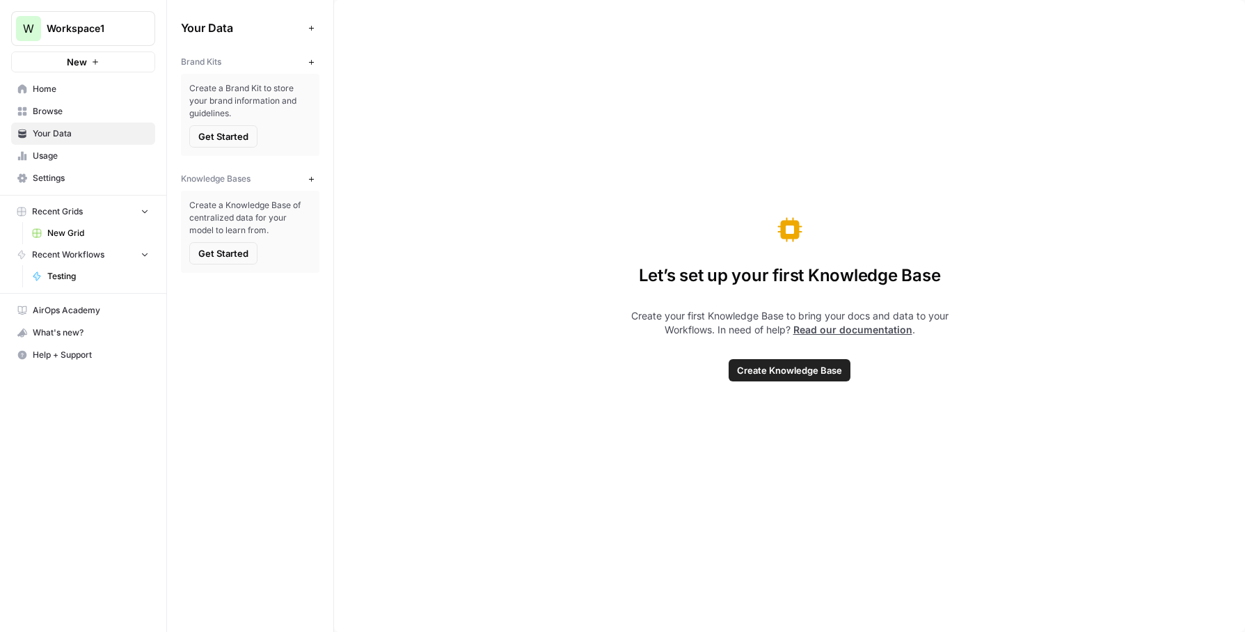
click at [226, 129] on button "Get Started" at bounding box center [223, 136] width 68 height 22
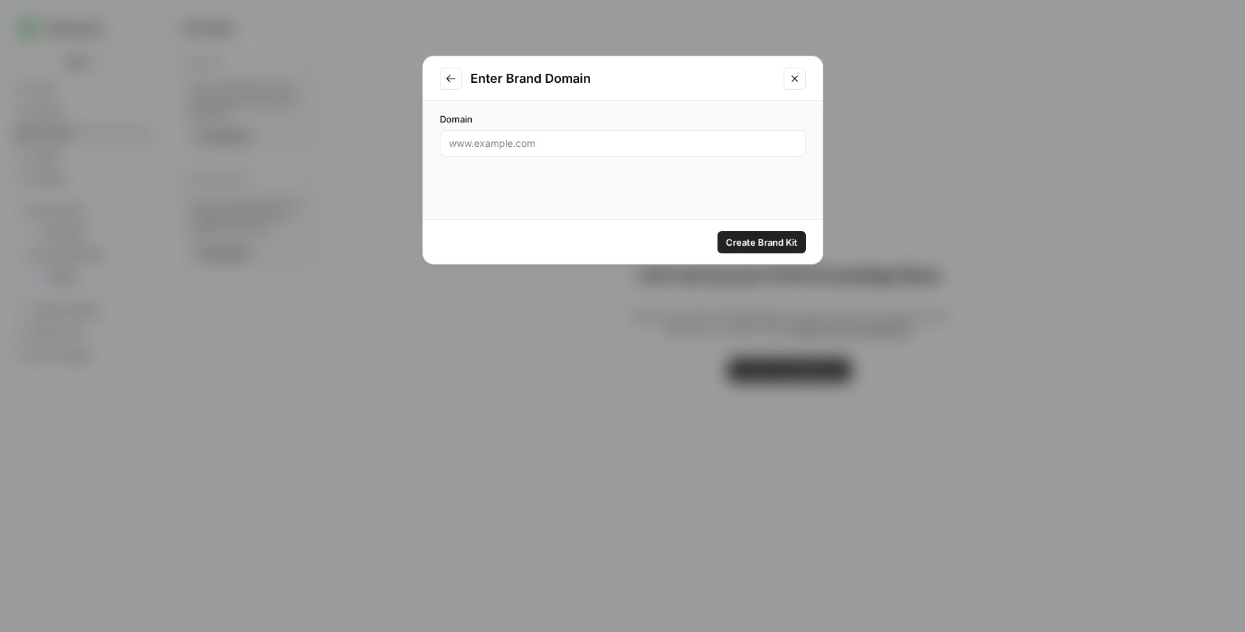
click at [796, 79] on icon "Close modal" at bounding box center [794, 78] width 11 height 11
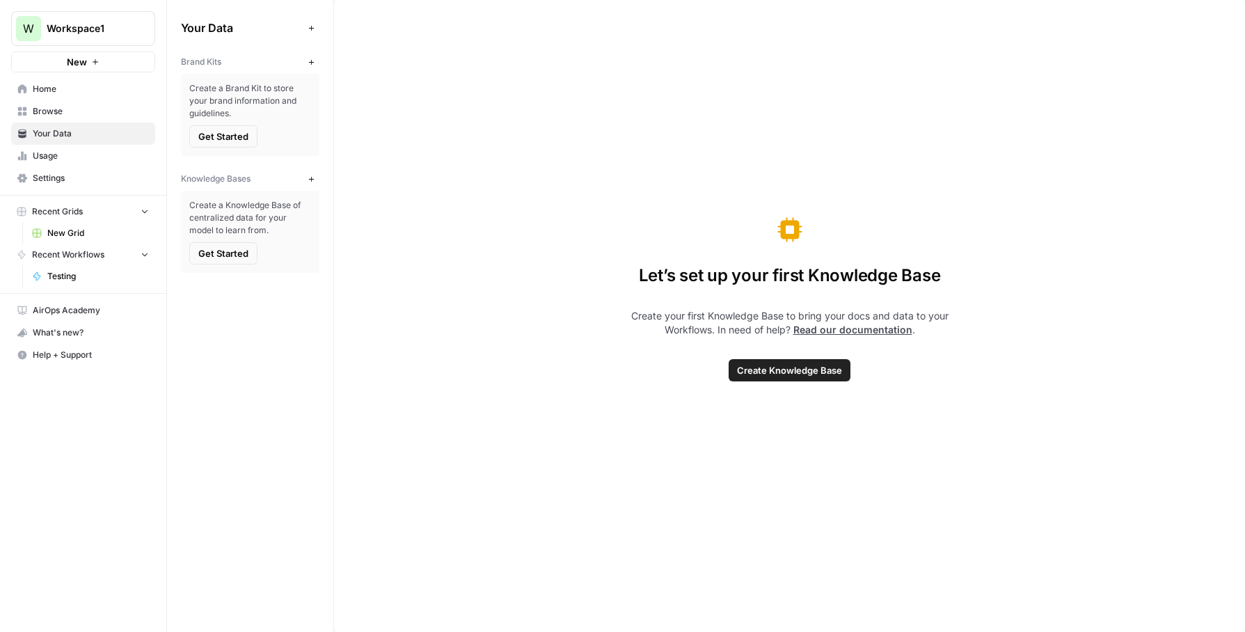
click at [64, 91] on span "Home" at bounding box center [91, 89] width 116 height 13
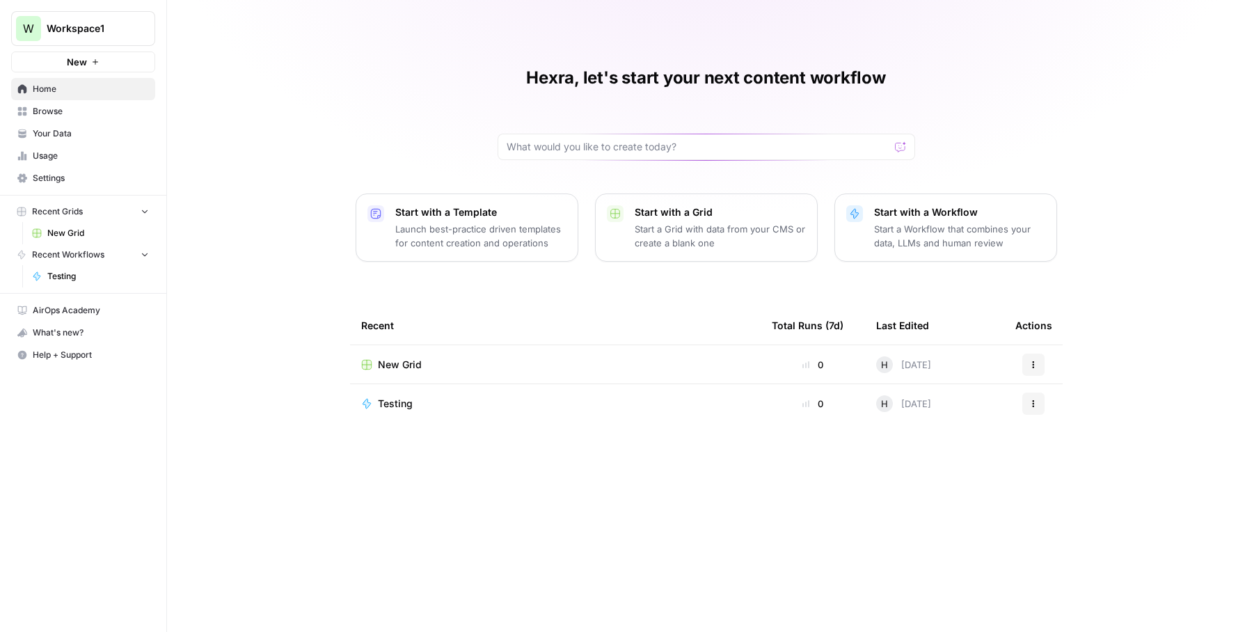
click at [890, 236] on p "Start a Workflow that combines your data, LLMs and human review" at bounding box center [959, 236] width 171 height 28
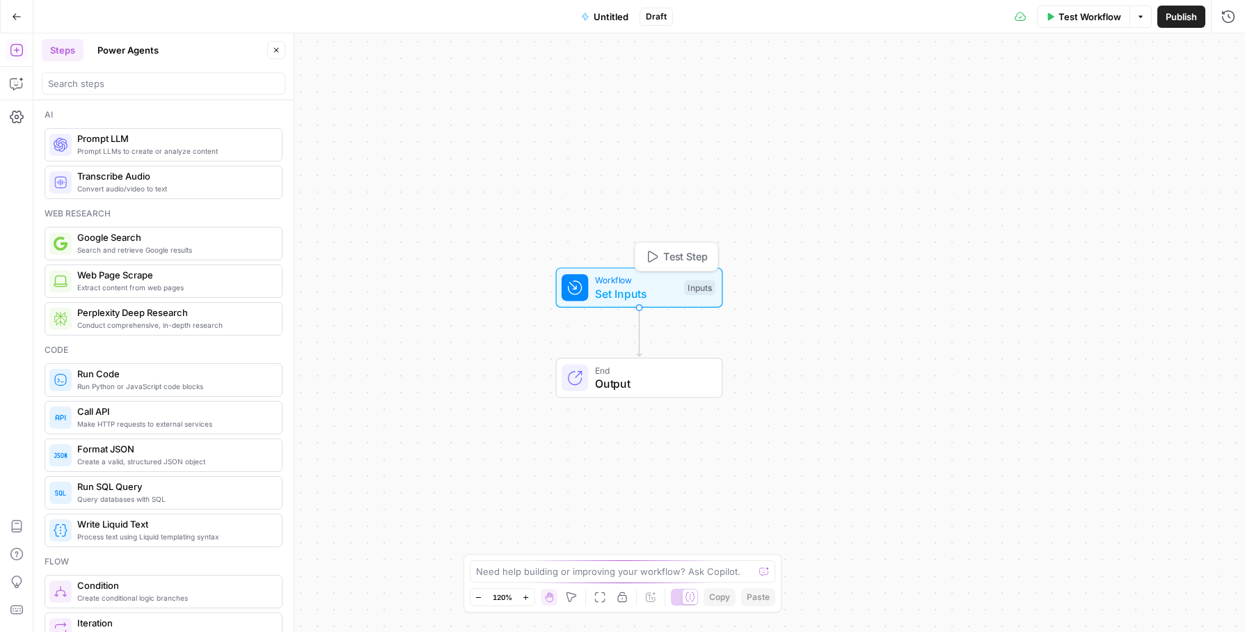
click at [613, 285] on span "Set Inputs" at bounding box center [636, 293] width 83 height 17
click at [702, 283] on div "Inputs" at bounding box center [699, 285] width 31 height 15
click at [1011, 86] on button "Add Field" at bounding box center [1095, 95] width 232 height 22
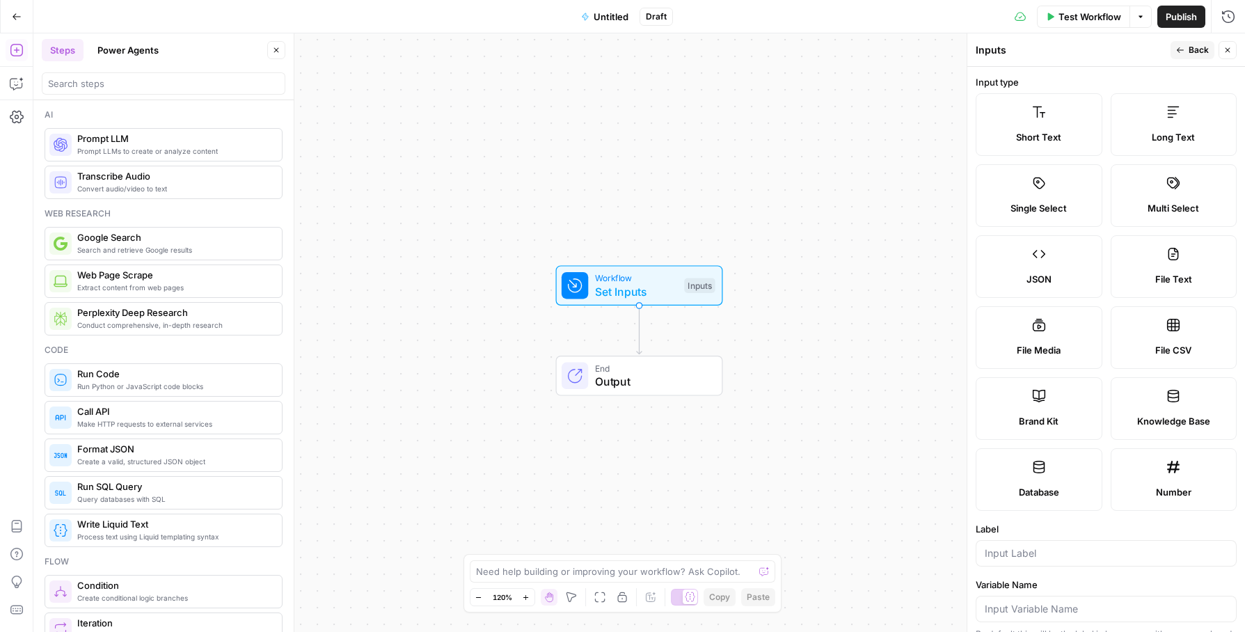
click at [1031, 257] on label "JSON" at bounding box center [1039, 266] width 127 height 63
